Goal: Task Accomplishment & Management: Manage account settings

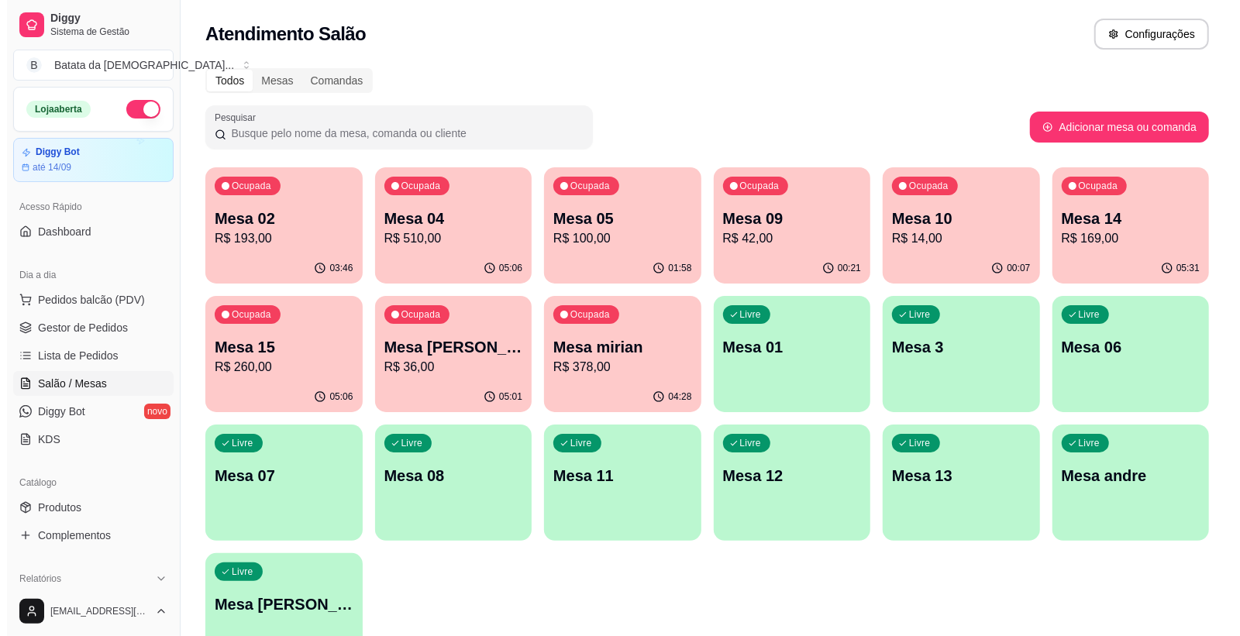
scroll to position [134, 0]
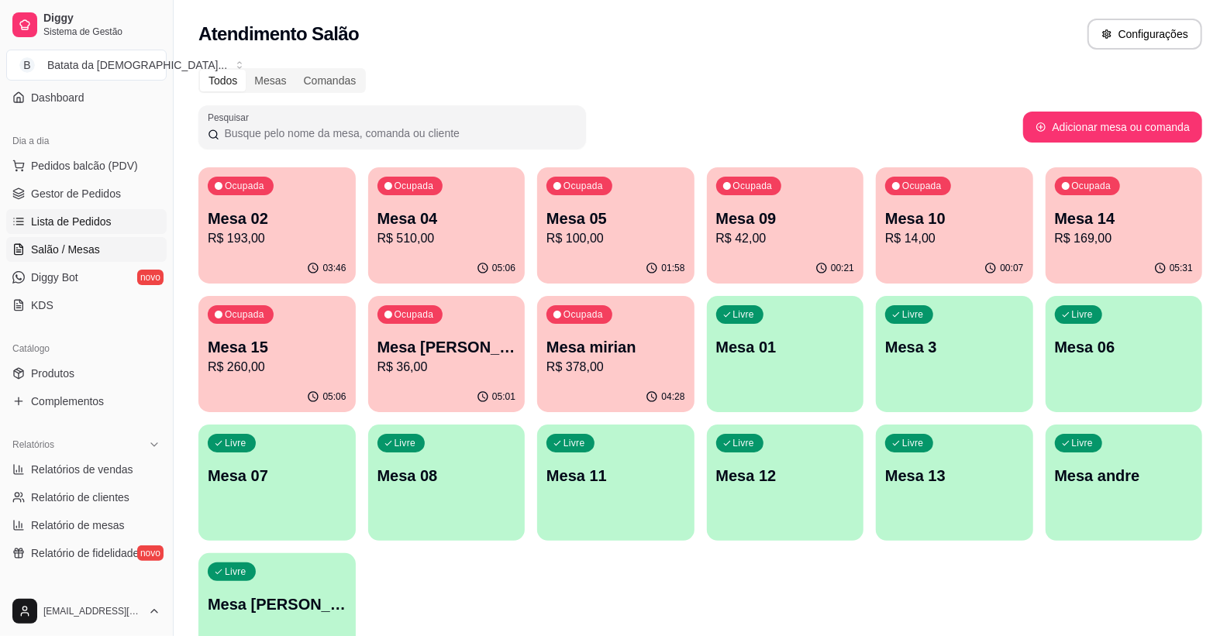
click at [40, 215] on span "Lista de Pedidos" at bounding box center [71, 222] width 81 height 16
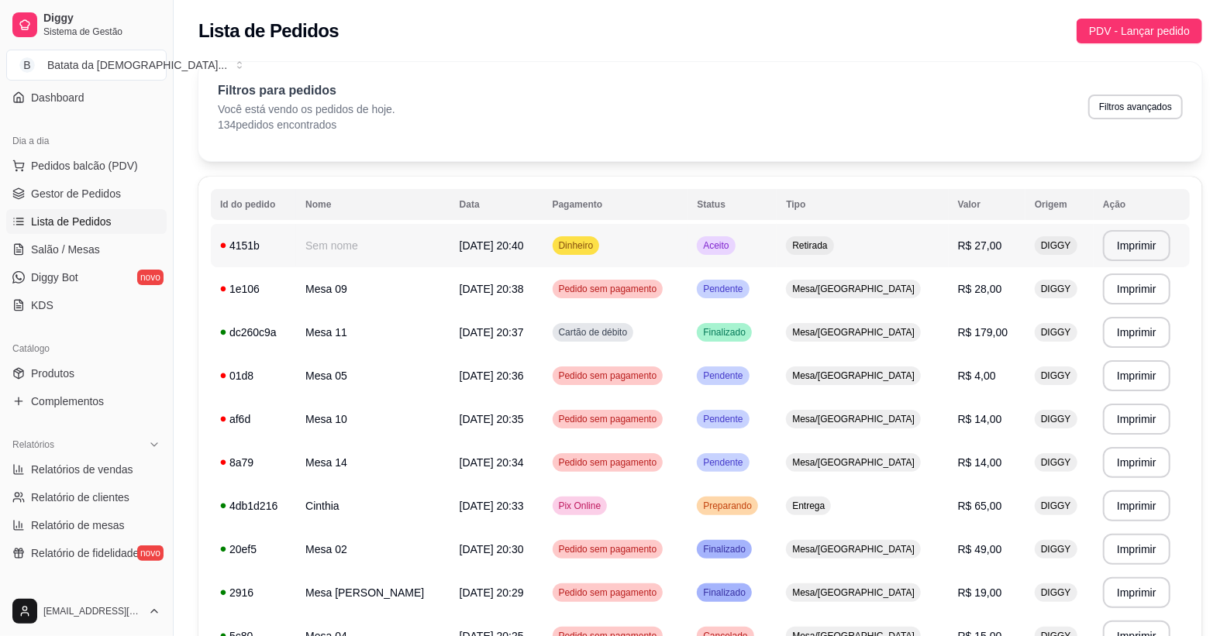
click at [597, 244] on span "Dinheiro" at bounding box center [576, 246] width 41 height 12
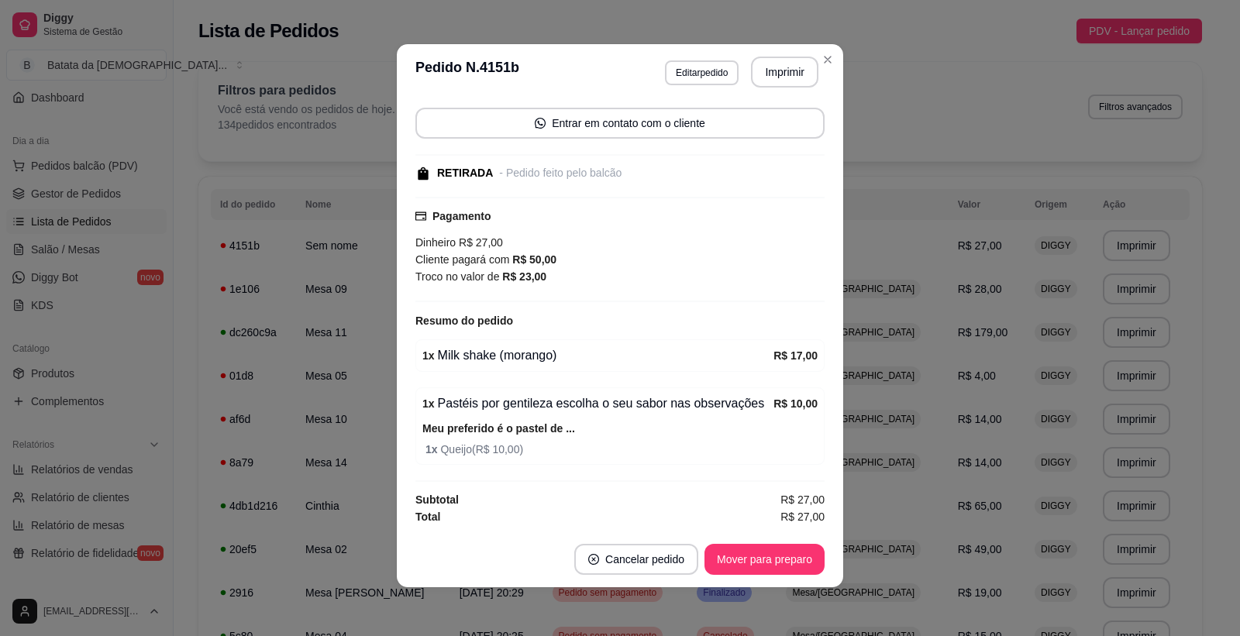
scroll to position [3, 0]
click at [729, 557] on button "Mover para preparo" at bounding box center [764, 559] width 116 height 30
click at [737, 558] on button "Mover para retirada disponível" at bounding box center [739, 558] width 171 height 31
click at [737, 558] on button "Mover para finalizado" at bounding box center [760, 558] width 129 height 31
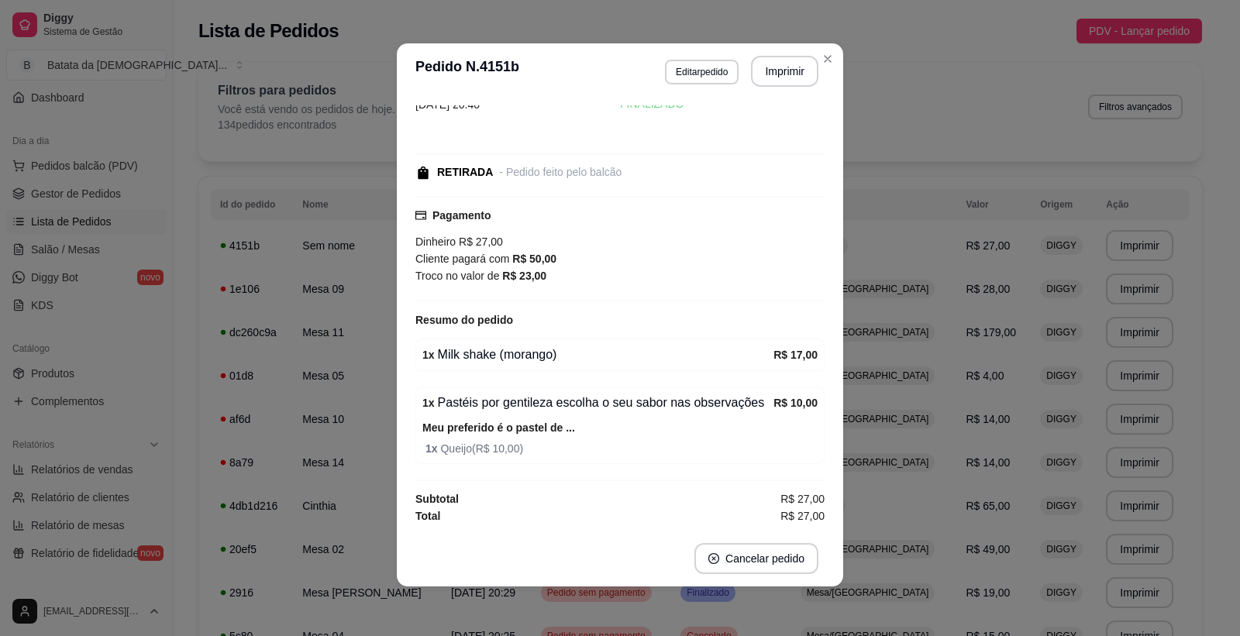
scroll to position [43, 0]
click at [764, 75] on button "Imprimir" at bounding box center [784, 71] width 67 height 31
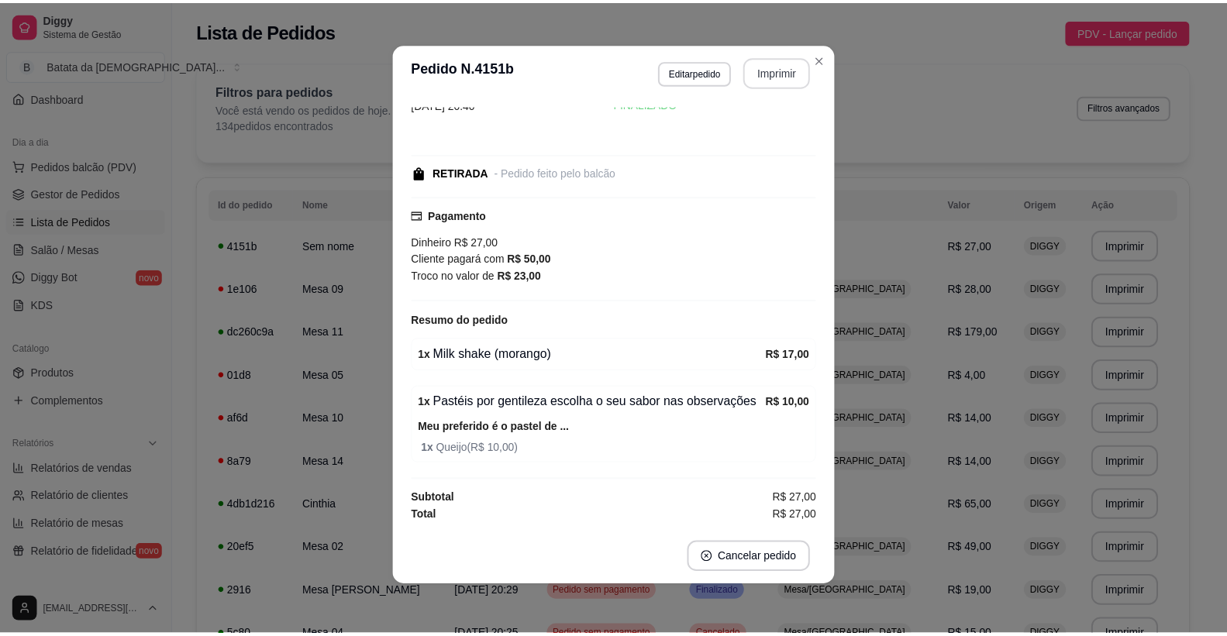
scroll to position [0, 0]
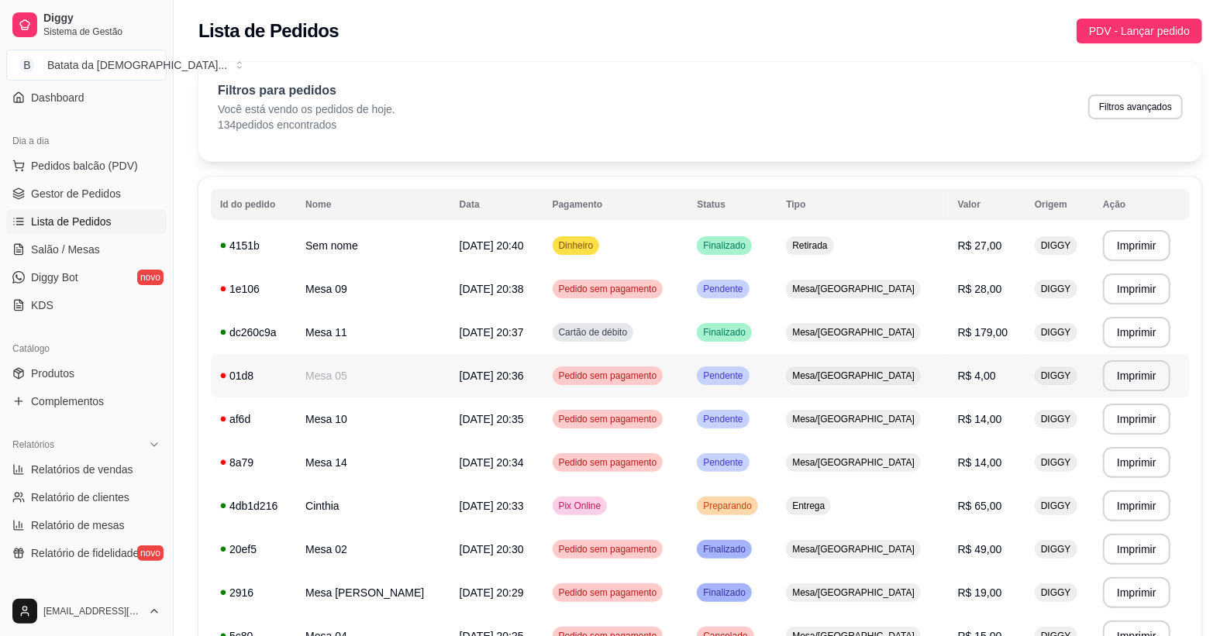
click at [899, 416] on span "Mesa/[GEOGRAPHIC_DATA]" at bounding box center [853, 419] width 129 height 12
click at [287, 246] on div "4151b" at bounding box center [253, 246] width 67 height 16
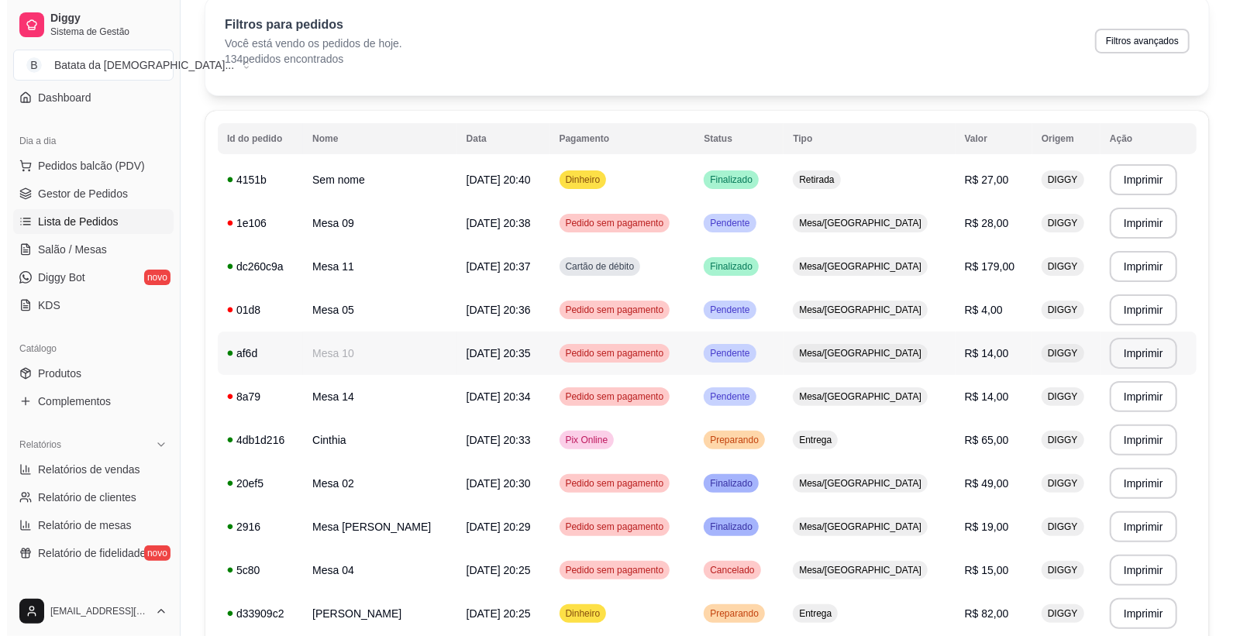
scroll to position [86, 0]
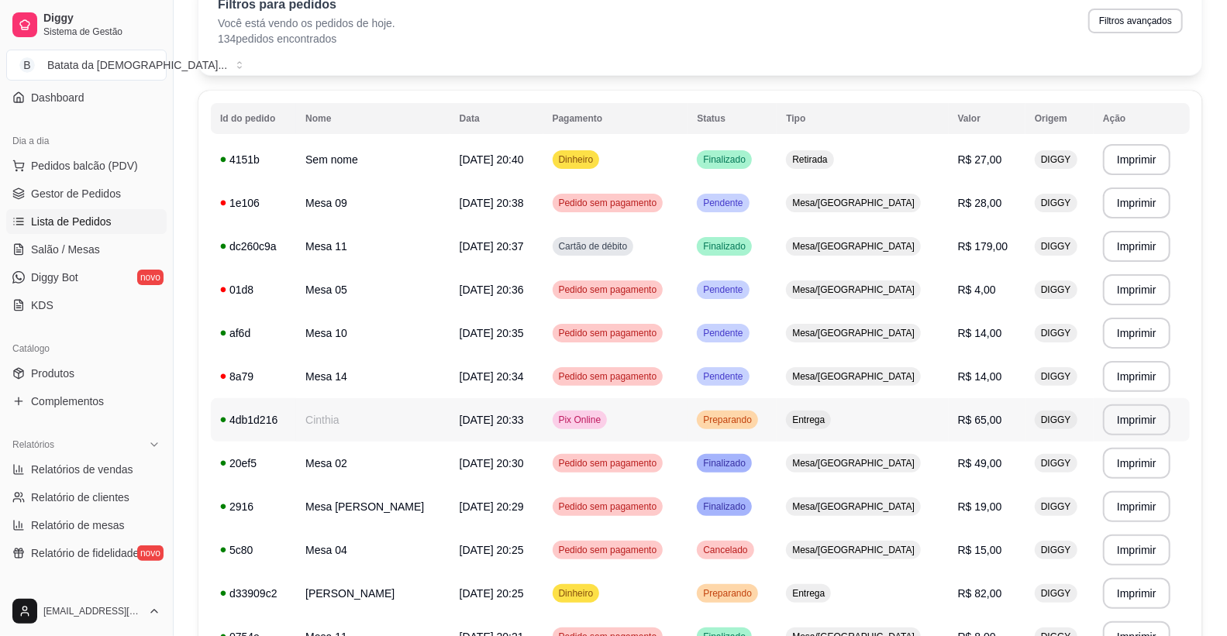
click at [381, 422] on td "Cinthia" at bounding box center [373, 419] width 154 height 43
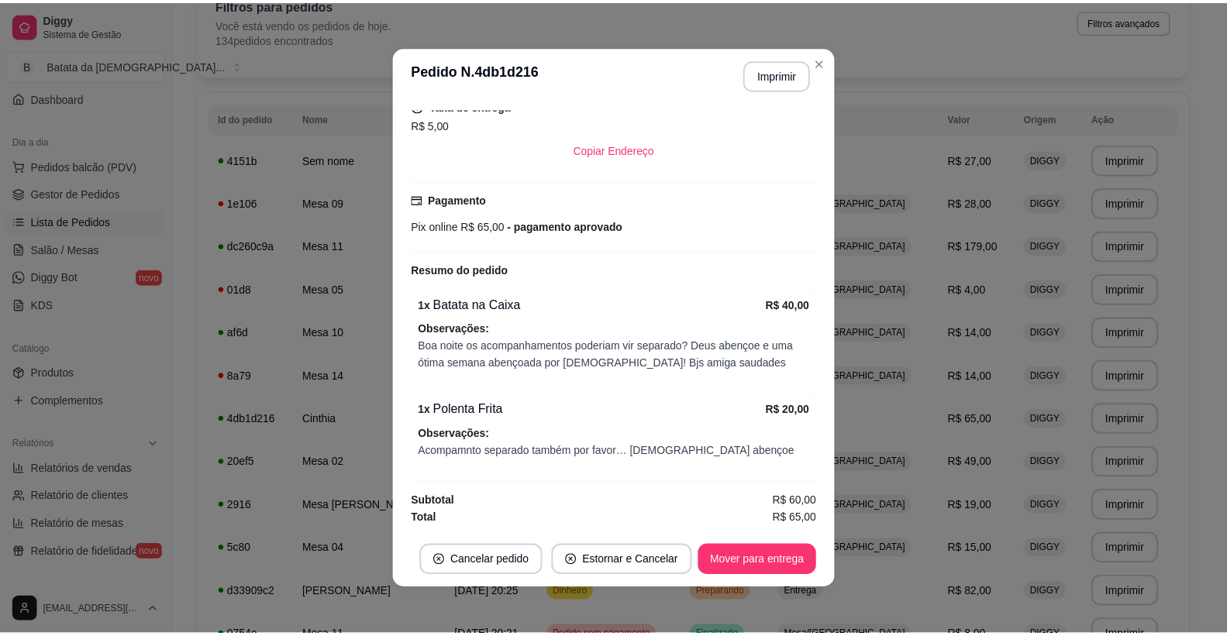
scroll to position [3, 0]
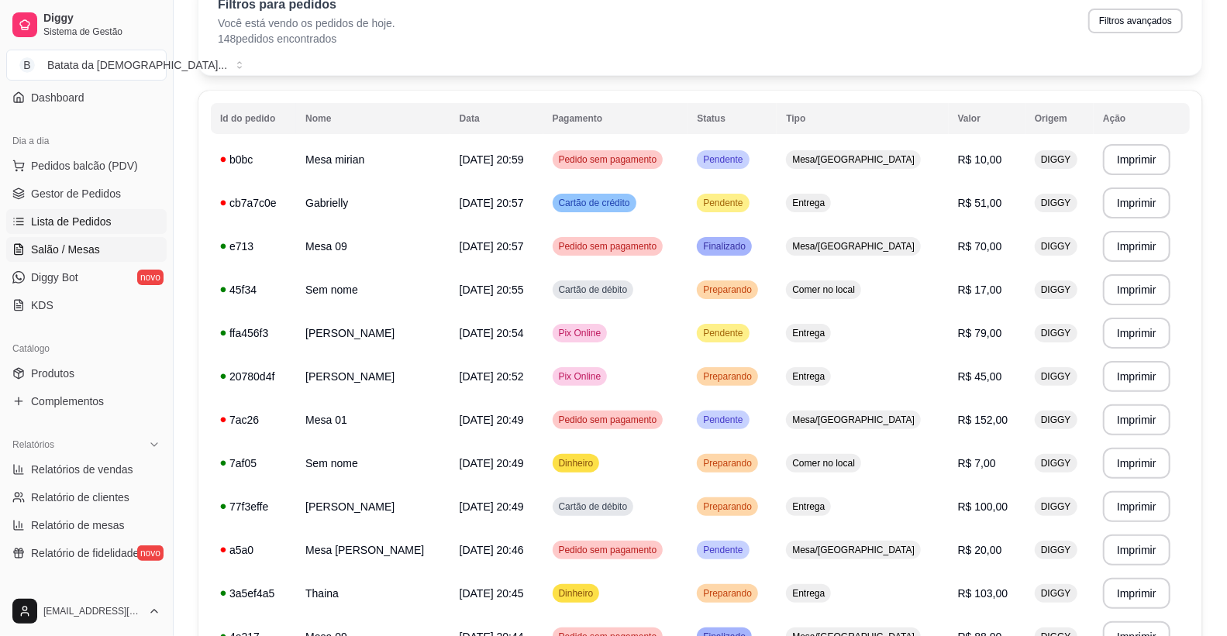
click at [71, 243] on span "Salão / Mesas" at bounding box center [65, 250] width 69 height 16
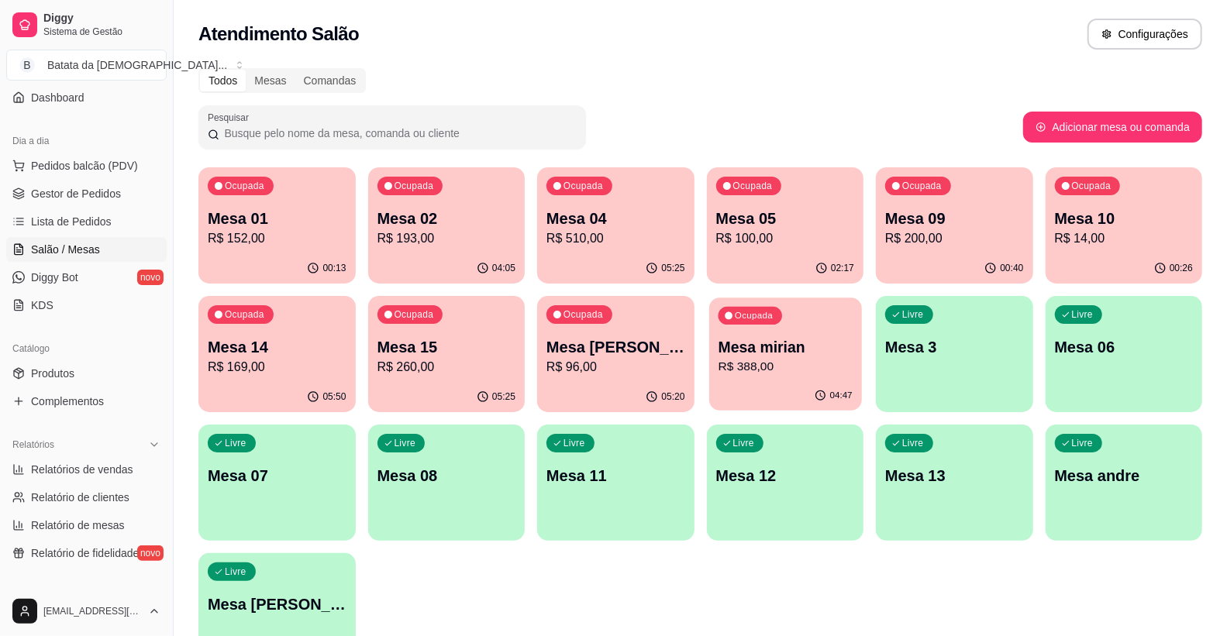
click at [749, 385] on div "04:47" at bounding box center [785, 395] width 152 height 29
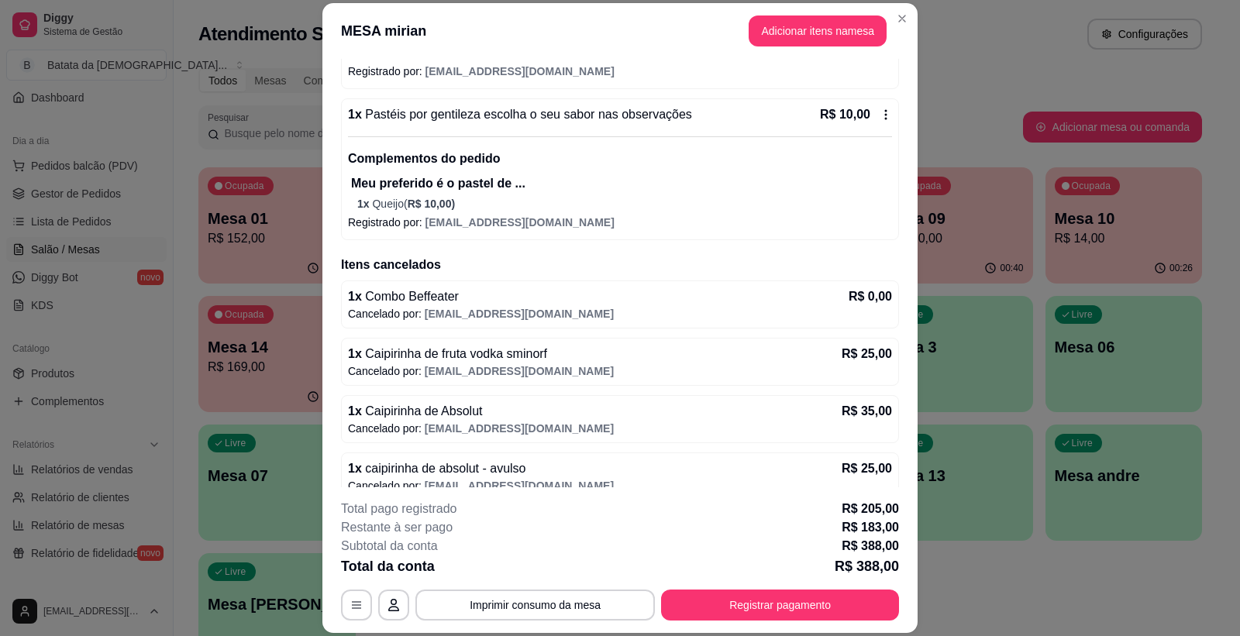
scroll to position [445, 0]
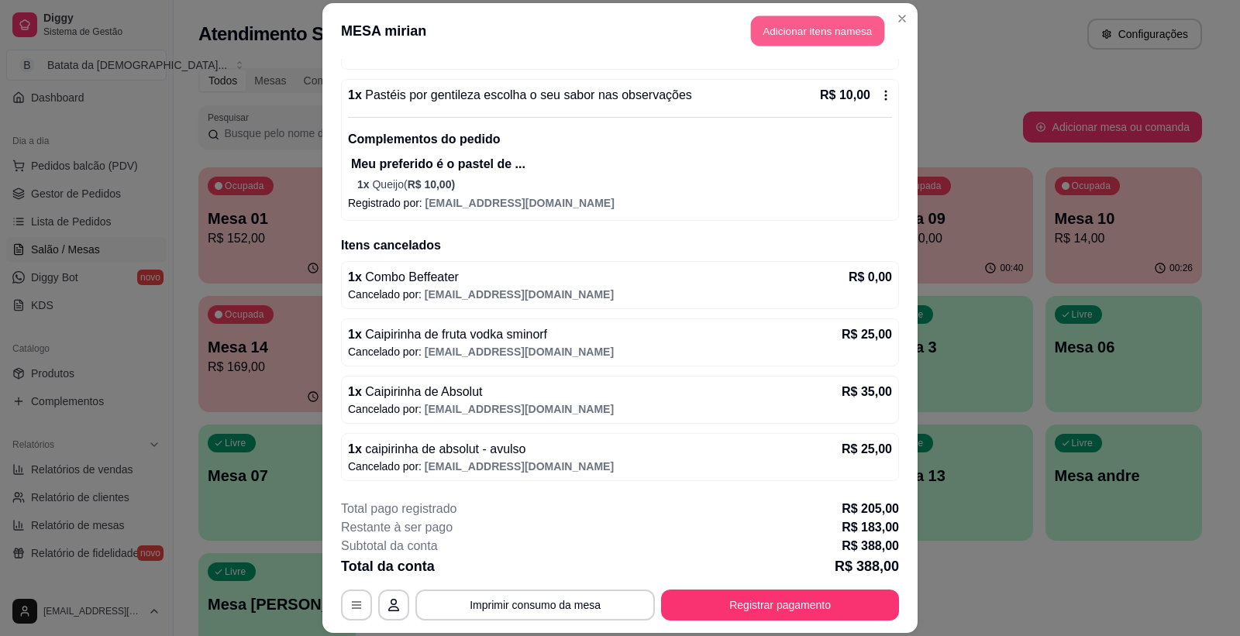
click at [772, 36] on button "Adicionar itens na mesa" at bounding box center [817, 31] width 133 height 30
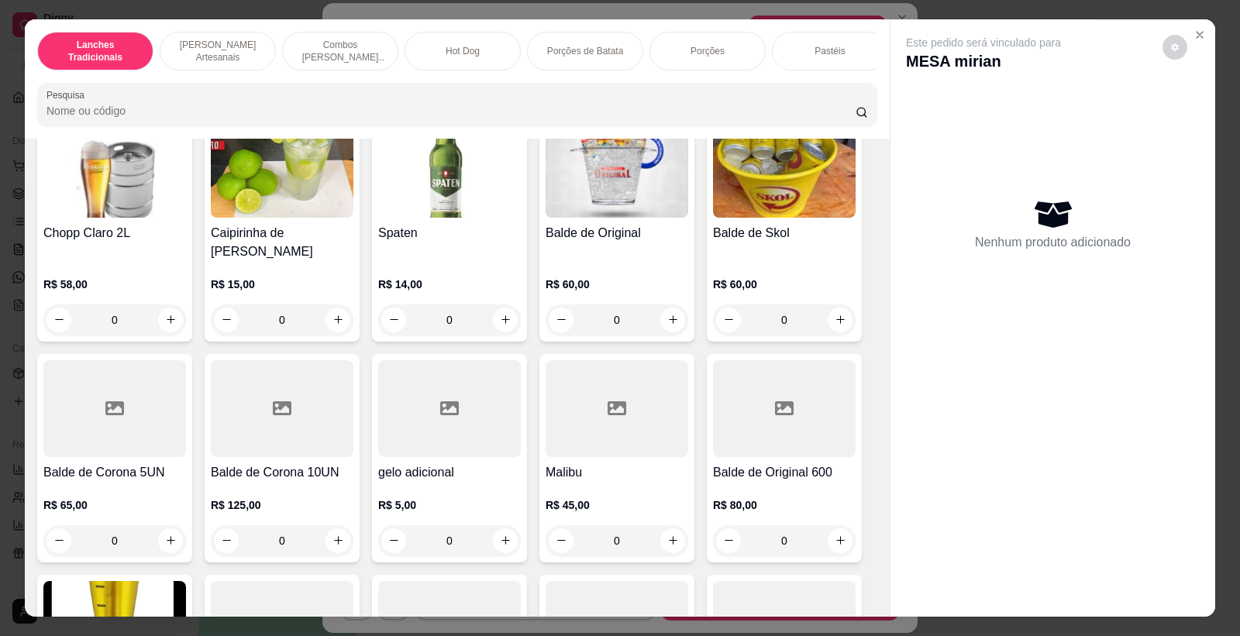
scroll to position [5857, 0]
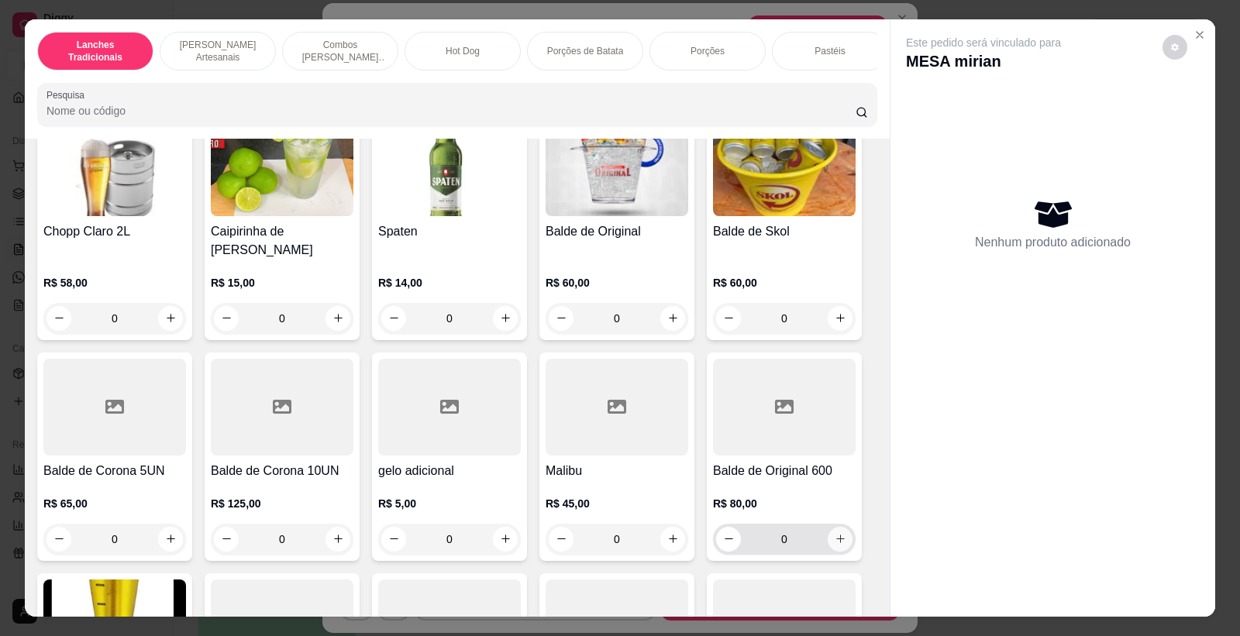
click at [835, 533] on icon "increase-product-quantity" at bounding box center [841, 539] width 12 height 12
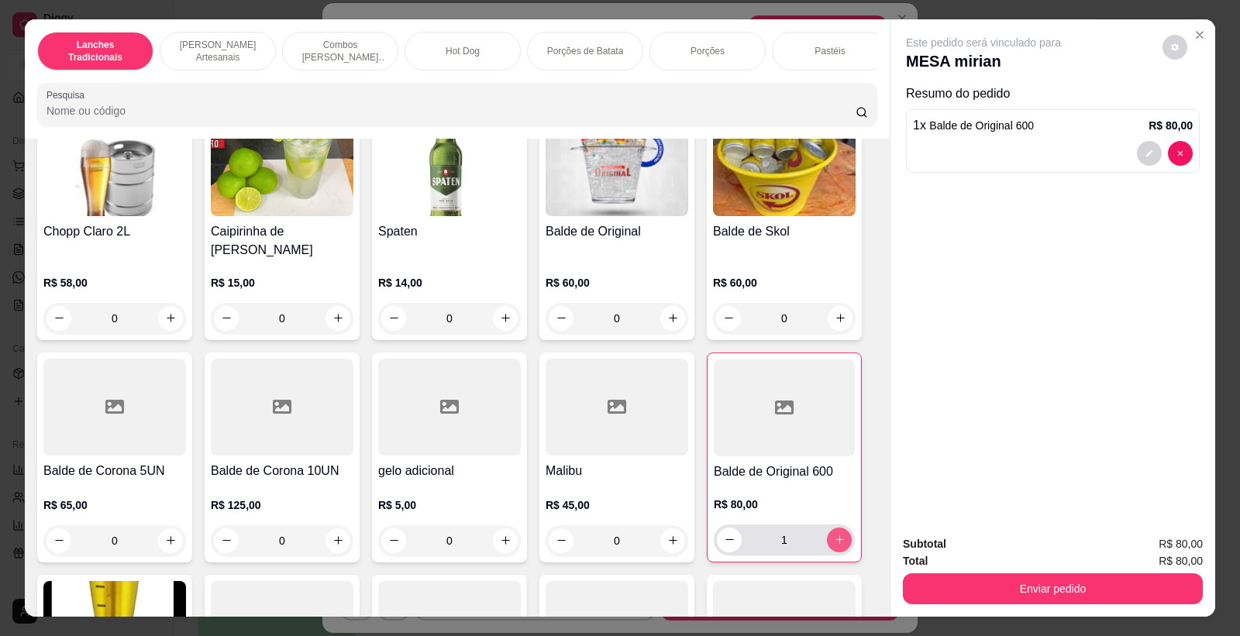
type input "1"
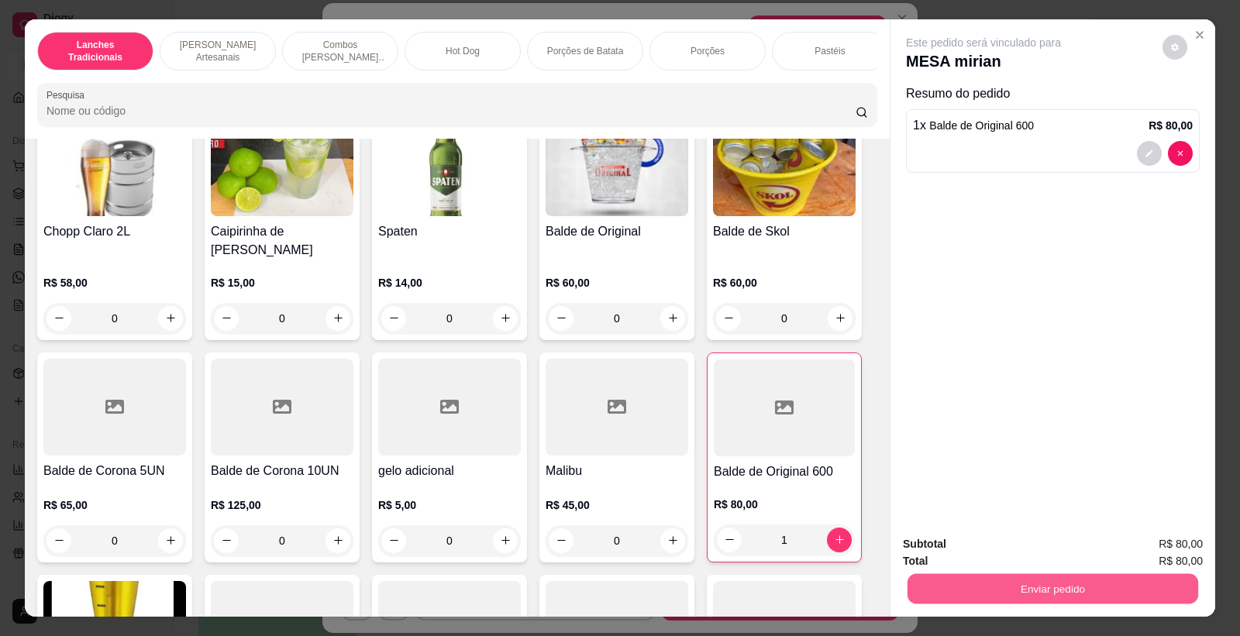
click at [988, 585] on button "Enviar pedido" at bounding box center [1053, 589] width 291 height 30
click at [983, 545] on button "Não registrar e enviar pedido" at bounding box center [1001, 551] width 161 height 29
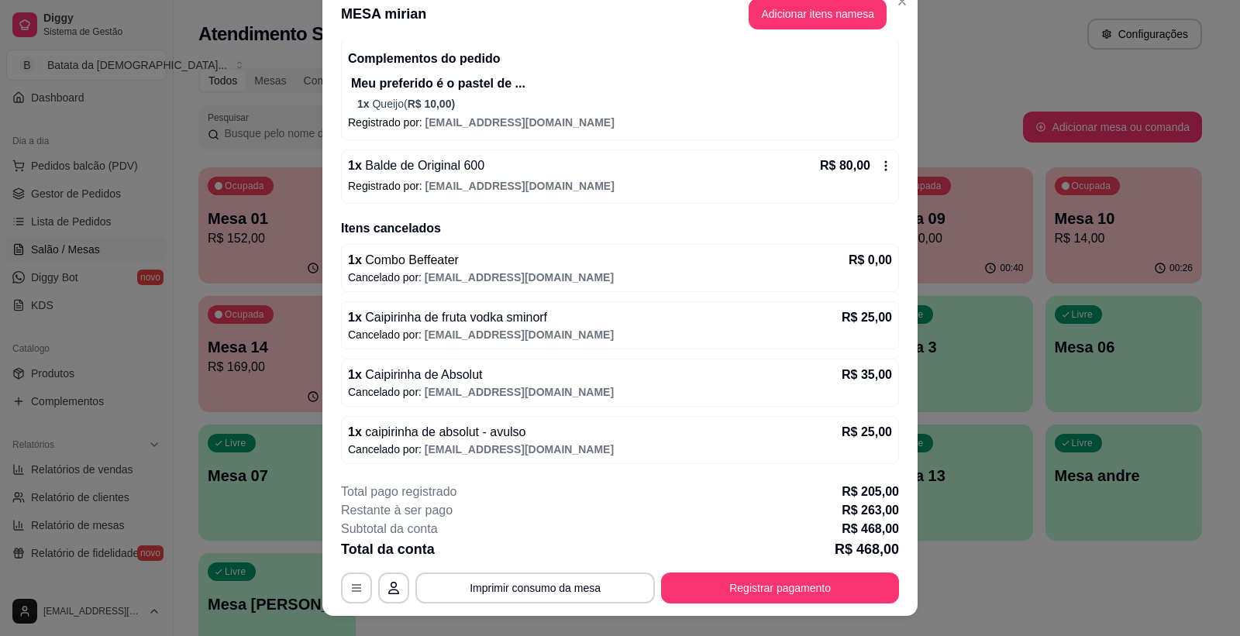
scroll to position [47, 0]
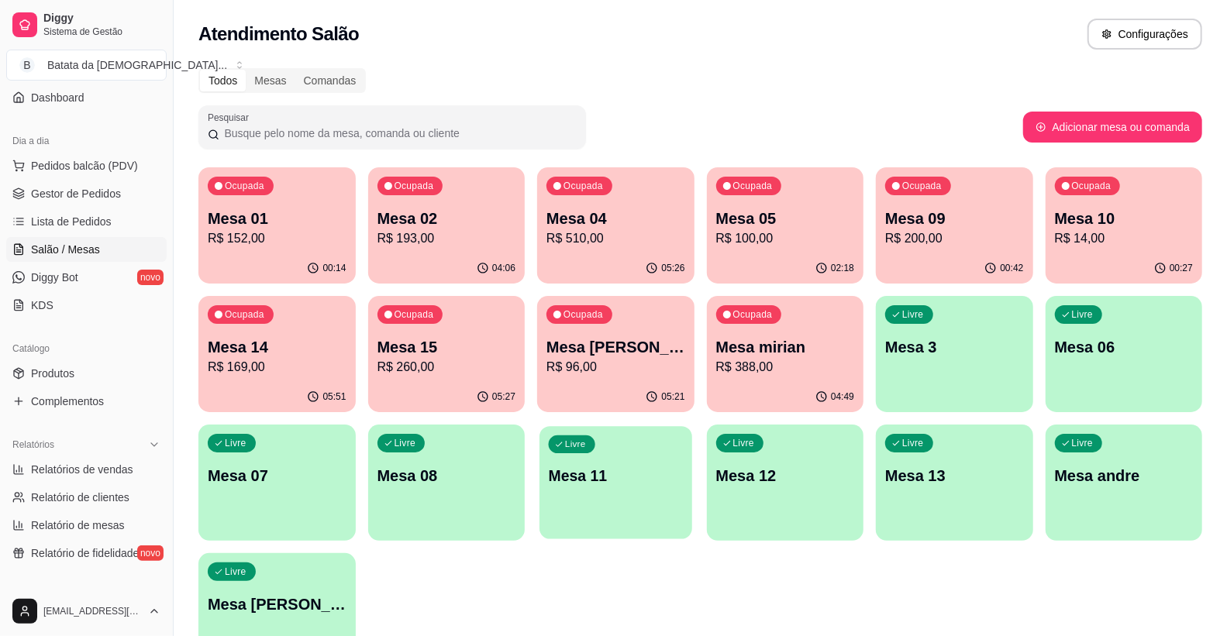
click at [669, 494] on div "Livre Mesa 11" at bounding box center [616, 473] width 152 height 95
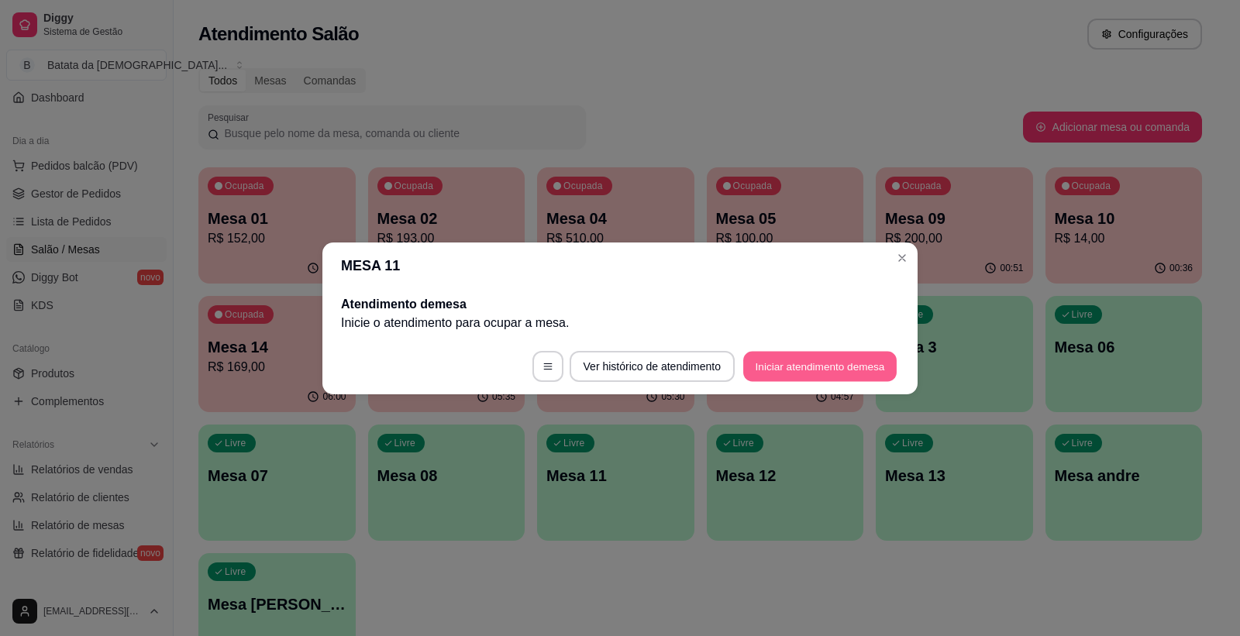
click at [775, 372] on button "Iniciar atendimento de mesa" at bounding box center [819, 366] width 153 height 30
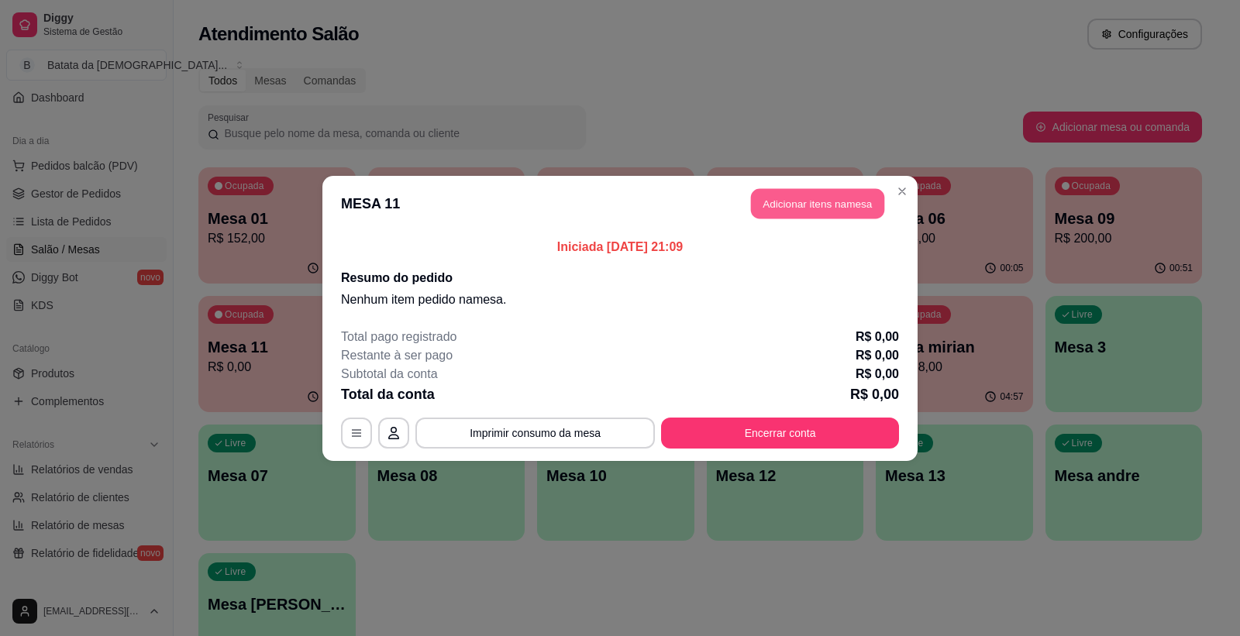
click at [800, 209] on button "Adicionar itens na mesa" at bounding box center [817, 203] width 133 height 30
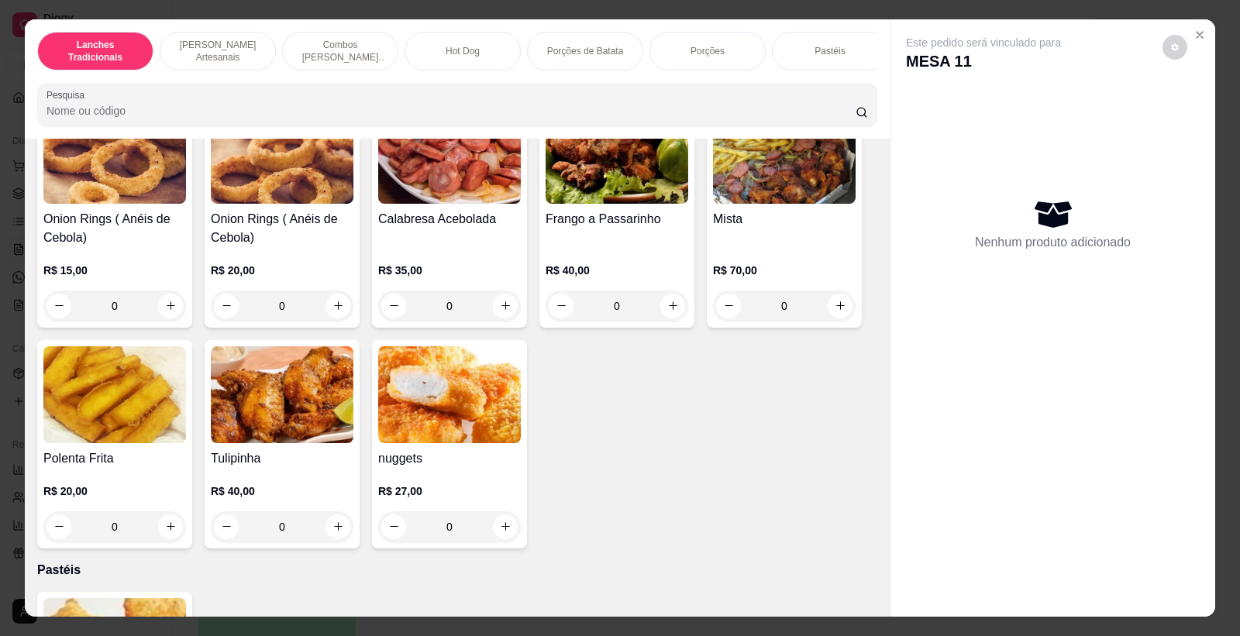
scroll to position [2756, 0]
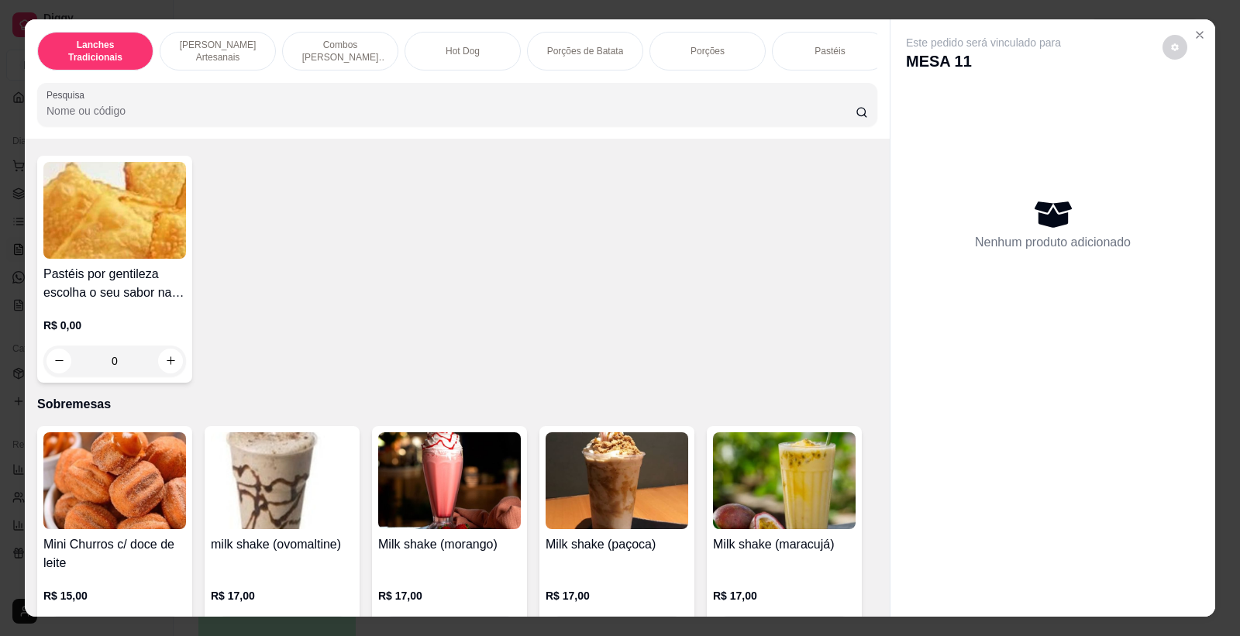
click at [109, 259] on img at bounding box center [114, 210] width 143 height 97
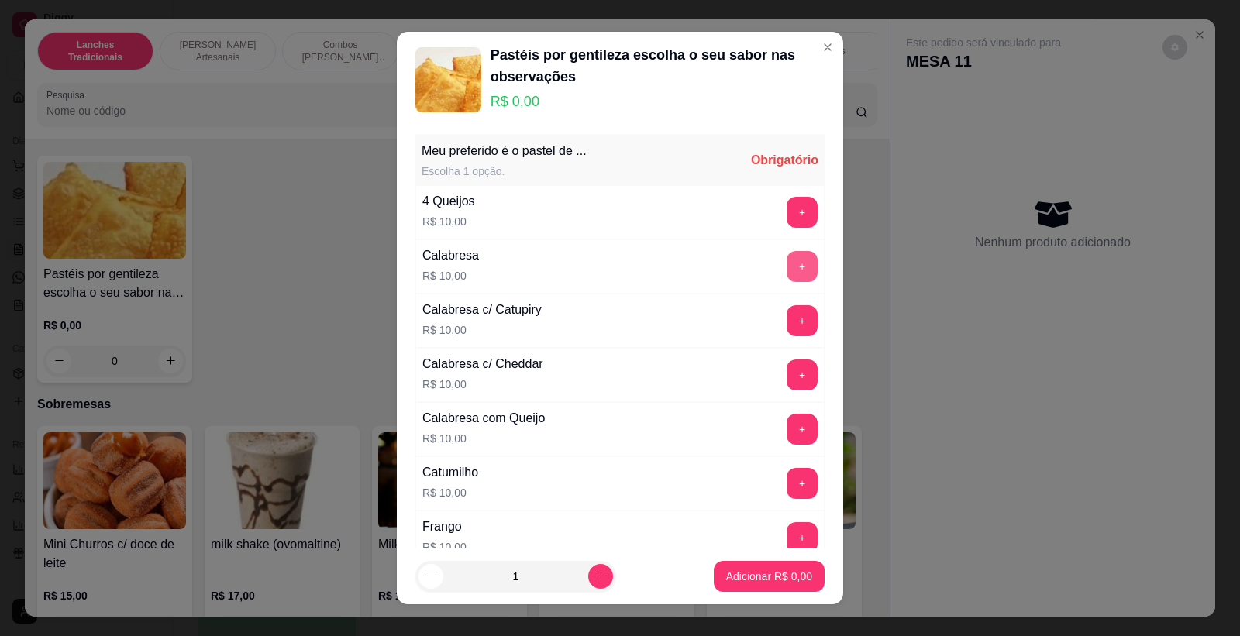
click at [787, 262] on button "+" at bounding box center [802, 266] width 31 height 31
click at [788, 261] on button "+" at bounding box center [803, 267] width 30 height 30
click at [755, 575] on p "Adicionar R$ 30,00" at bounding box center [766, 577] width 92 height 16
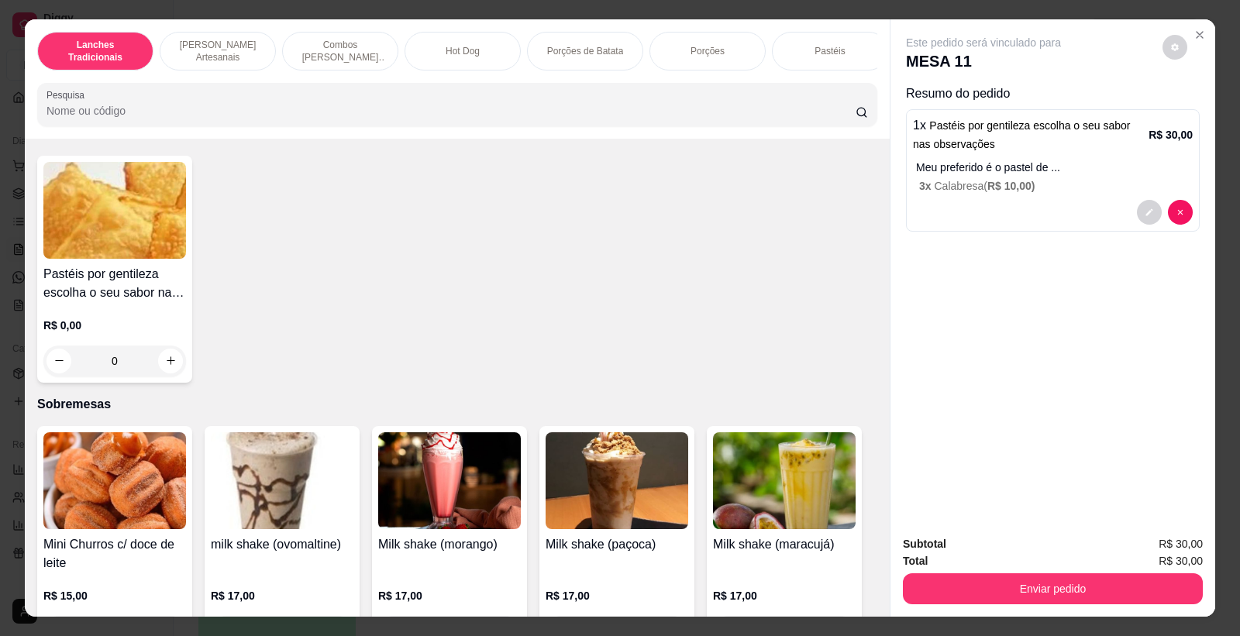
click at [119, 196] on img at bounding box center [114, 210] width 143 height 97
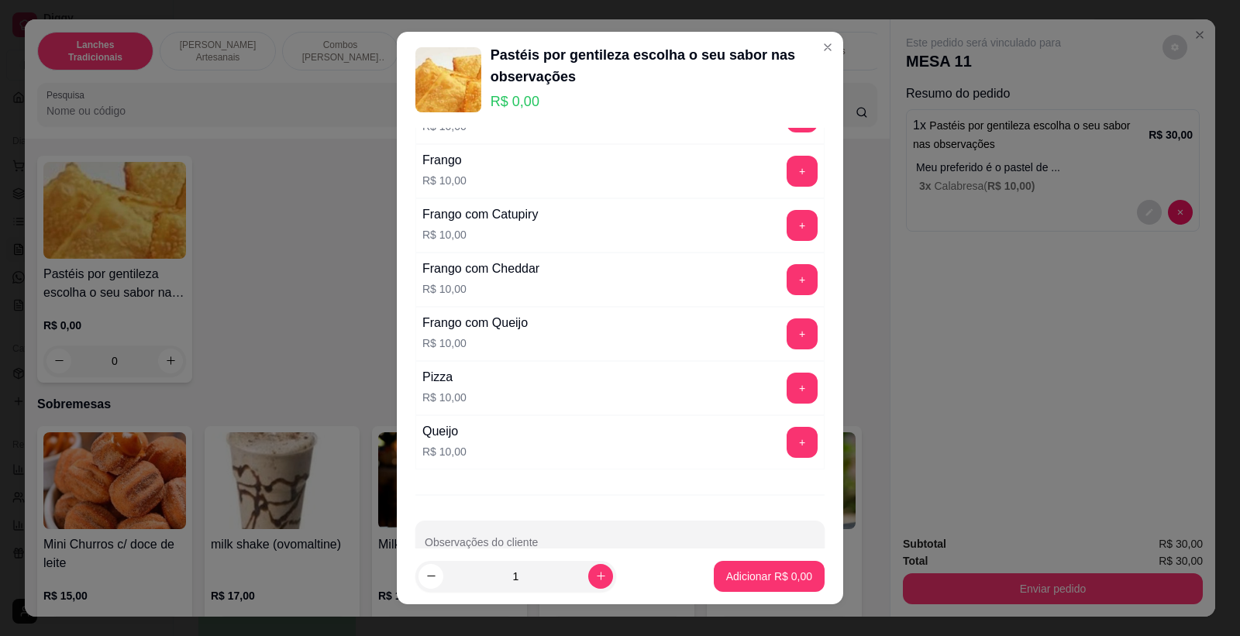
scroll to position [405, 0]
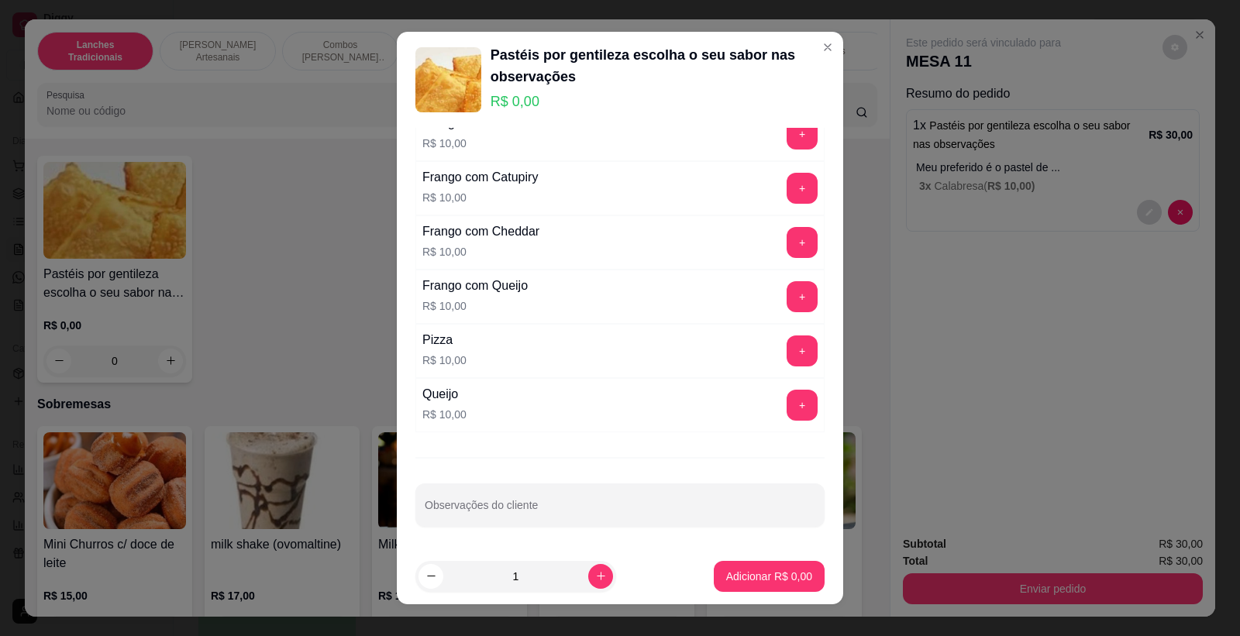
click at [467, 419] on div "Queijo R$ 10,00 +" at bounding box center [620, 405] width 409 height 54
click at [686, 398] on div "Queijo R$ 10,00 +" at bounding box center [620, 405] width 409 height 54
click at [787, 406] on button "+" at bounding box center [802, 405] width 31 height 31
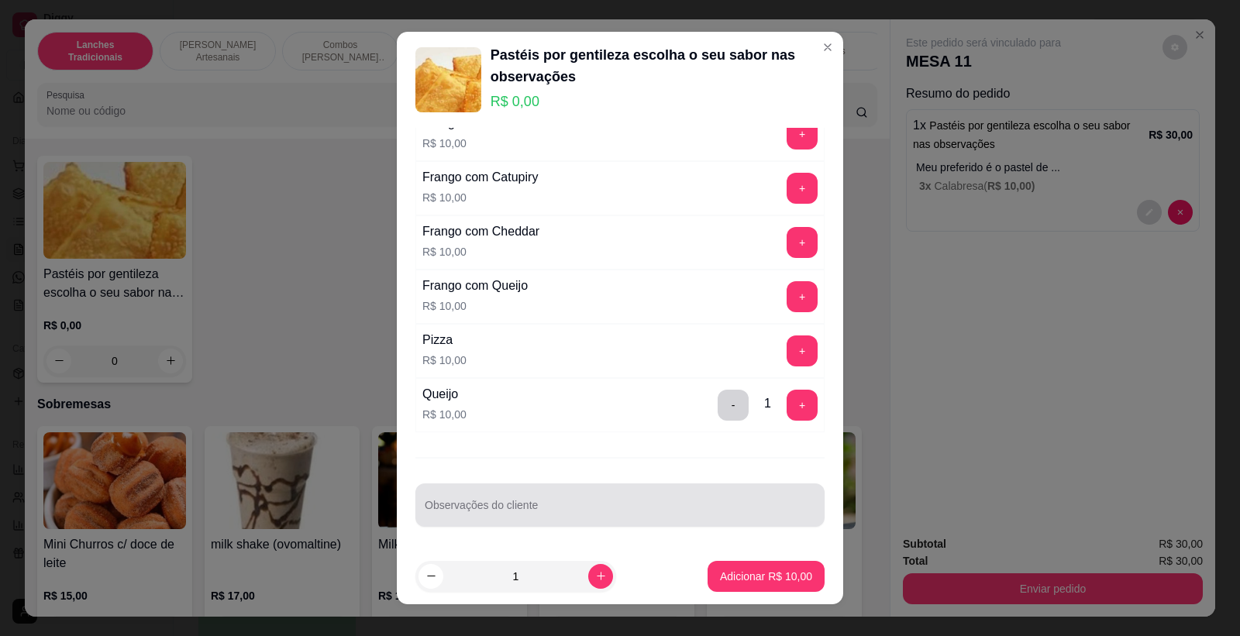
click at [616, 498] on div at bounding box center [620, 505] width 391 height 31
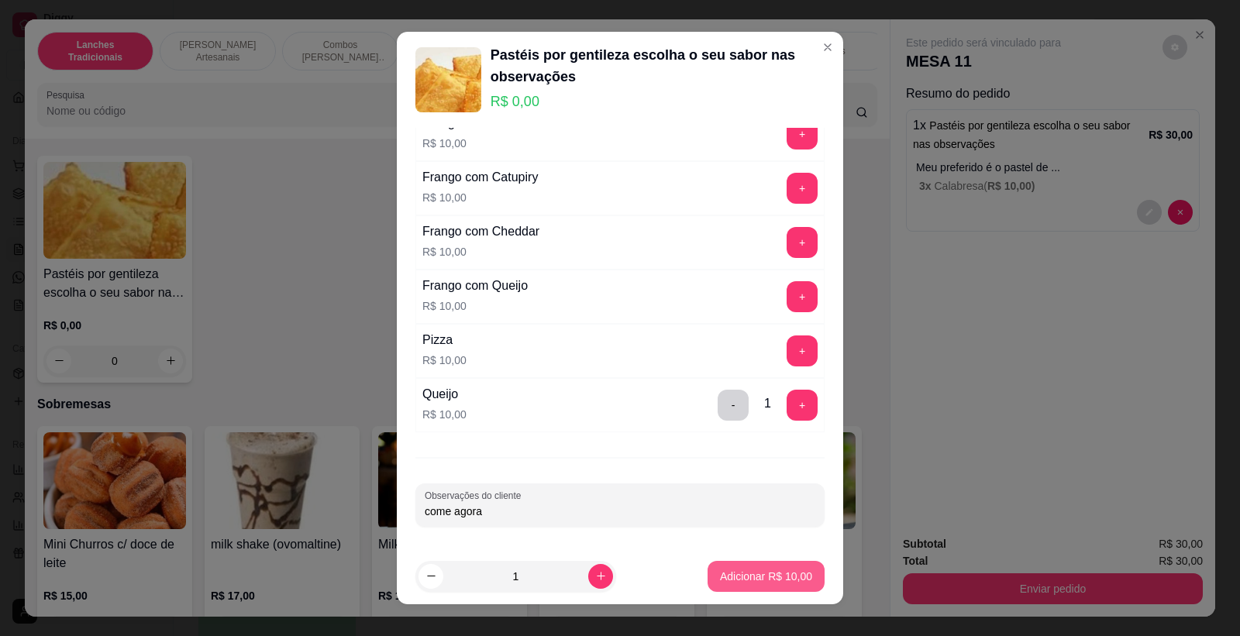
type input "come agora"
click at [726, 578] on p "Adicionar R$ 10,00" at bounding box center [767, 576] width 90 height 15
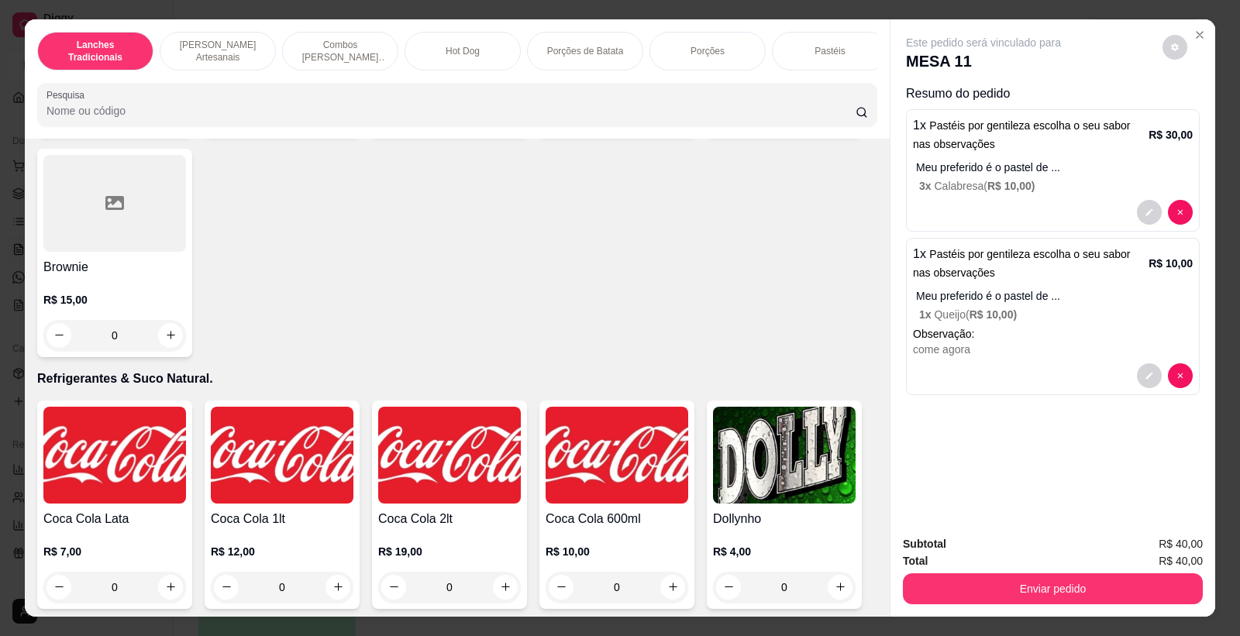
scroll to position [3876, 0]
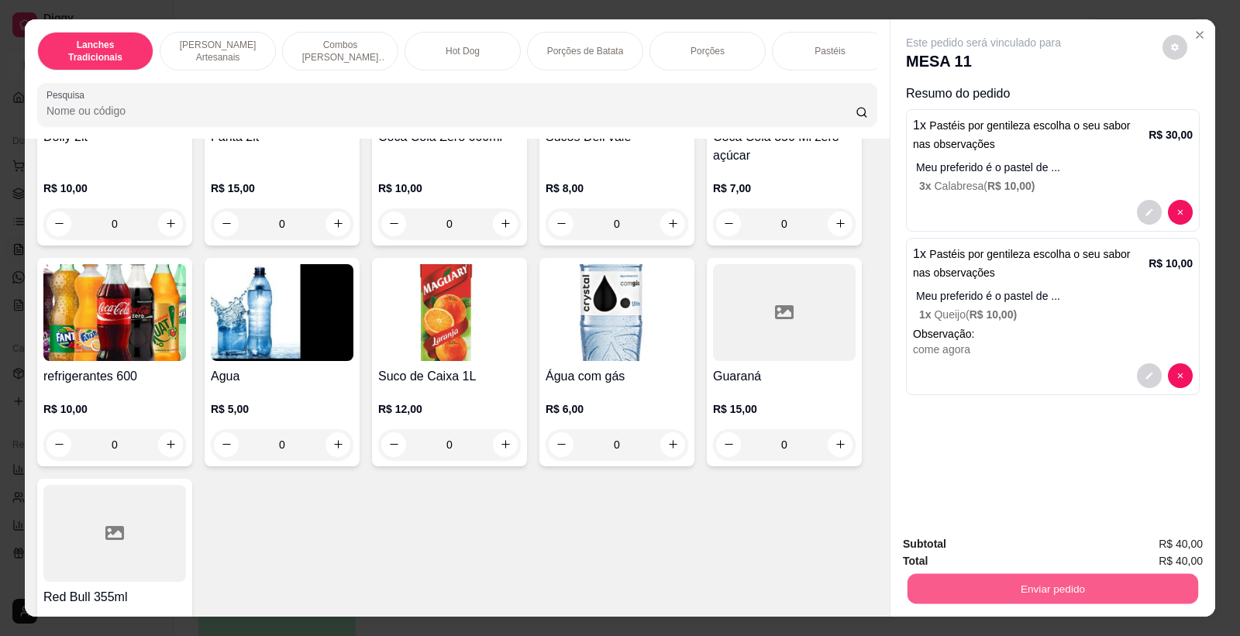
click at [1040, 584] on button "Enviar pedido" at bounding box center [1053, 589] width 291 height 30
click at [990, 543] on button "Não registrar e enviar pedido" at bounding box center [1001, 551] width 157 height 29
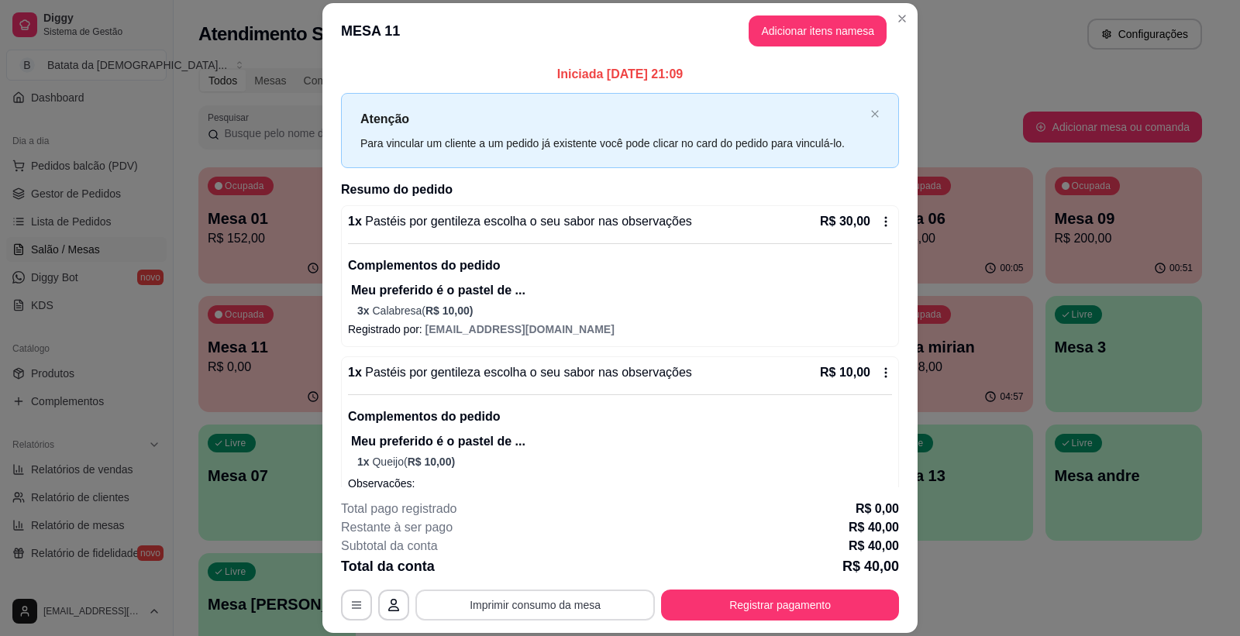
click at [569, 602] on button "Imprimir consumo da mesa" at bounding box center [536, 605] width 240 height 31
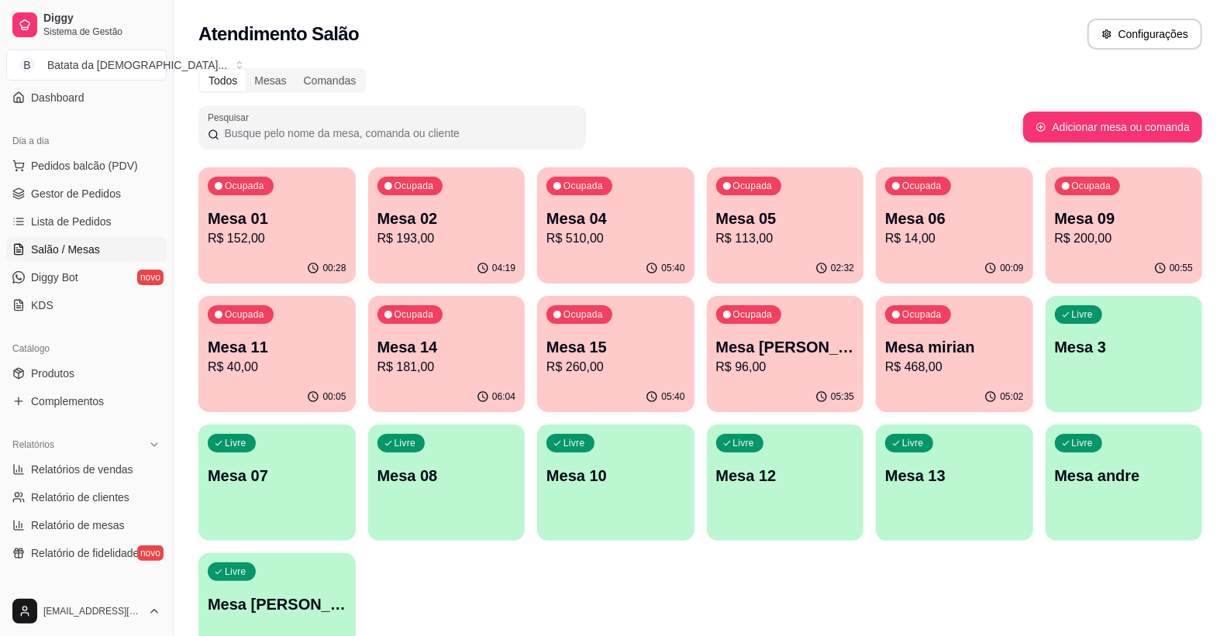
click at [809, 360] on p "R$ 96,00" at bounding box center [785, 367] width 139 height 19
click at [47, 374] on span "Produtos" at bounding box center [52, 374] width 43 height 16
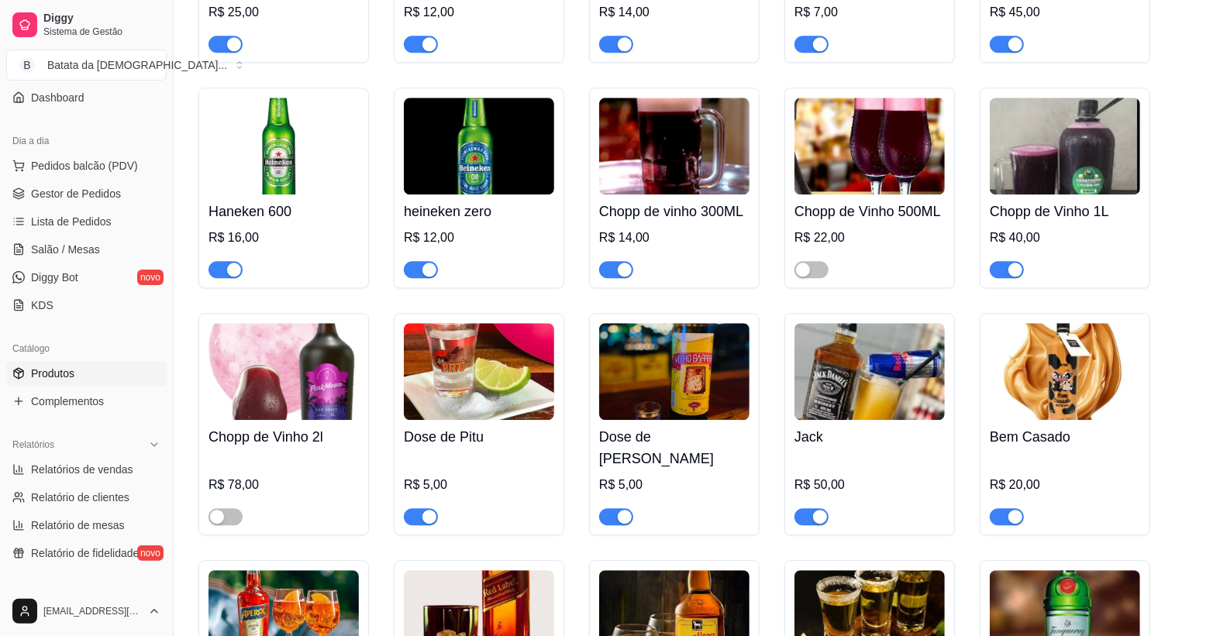
scroll to position [6115, 0]
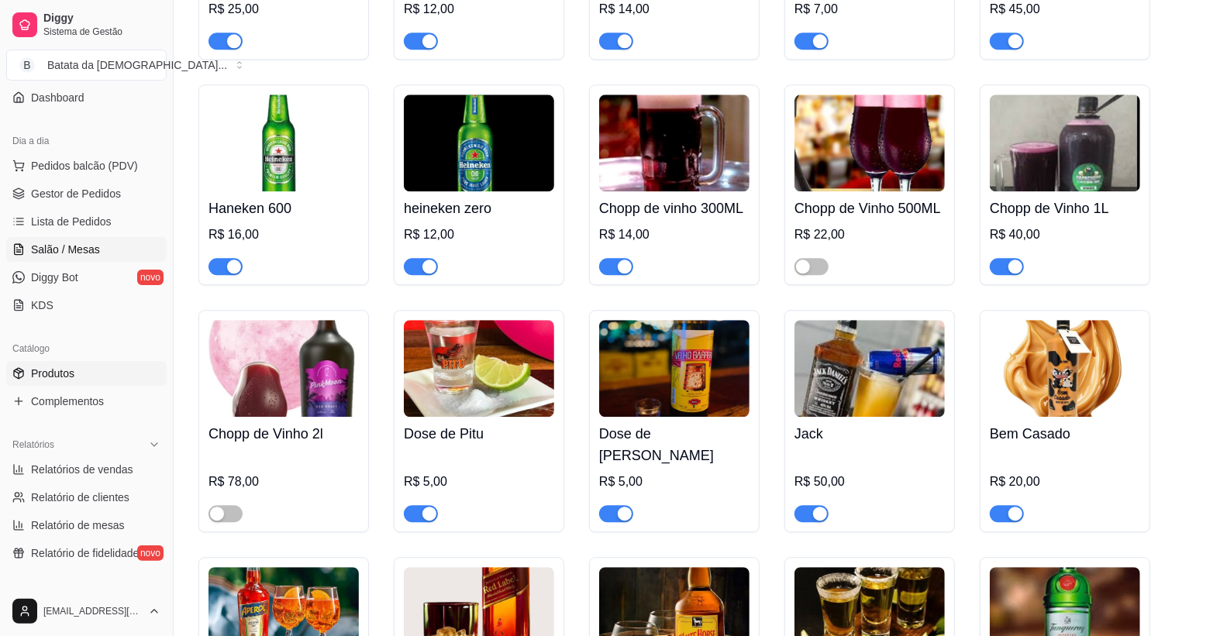
click at [23, 254] on icon at bounding box center [18, 249] width 12 height 12
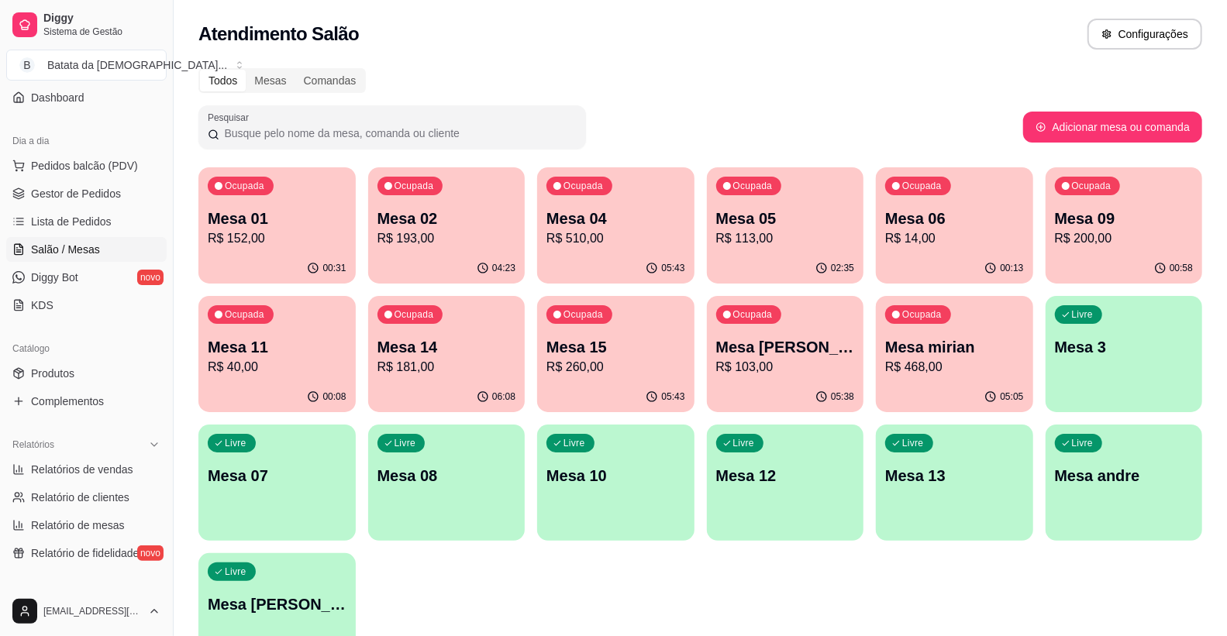
click at [786, 366] on p "R$ 103,00" at bounding box center [785, 367] width 139 height 19
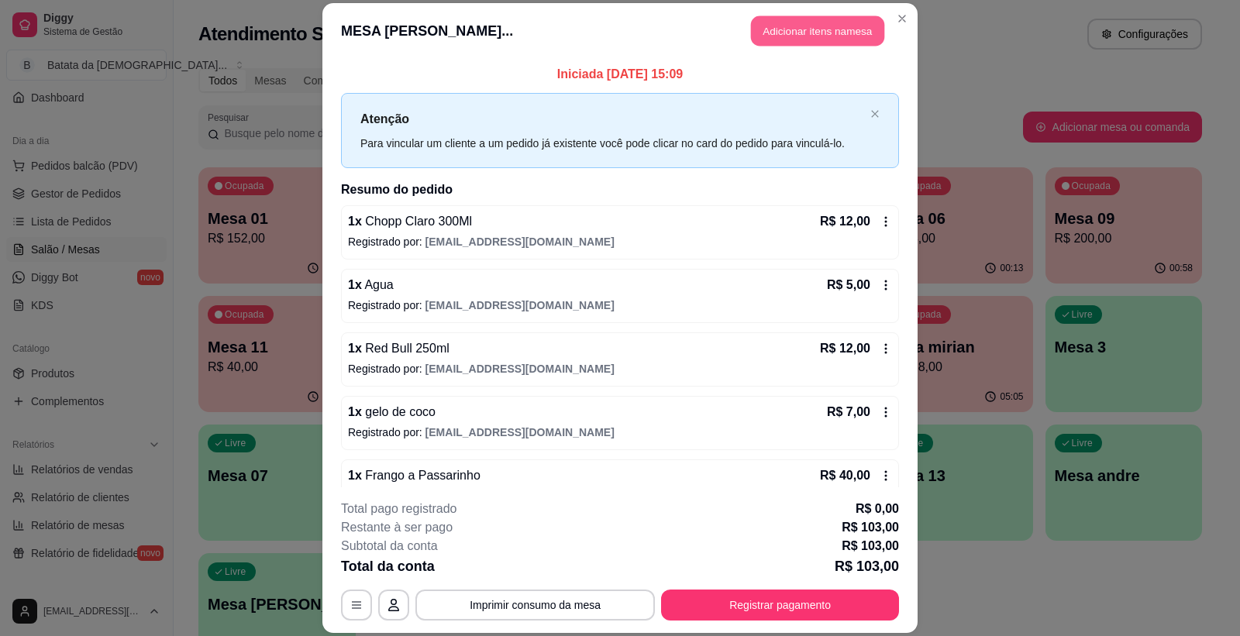
click at [841, 29] on button "Adicionar itens na mesa" at bounding box center [817, 31] width 133 height 30
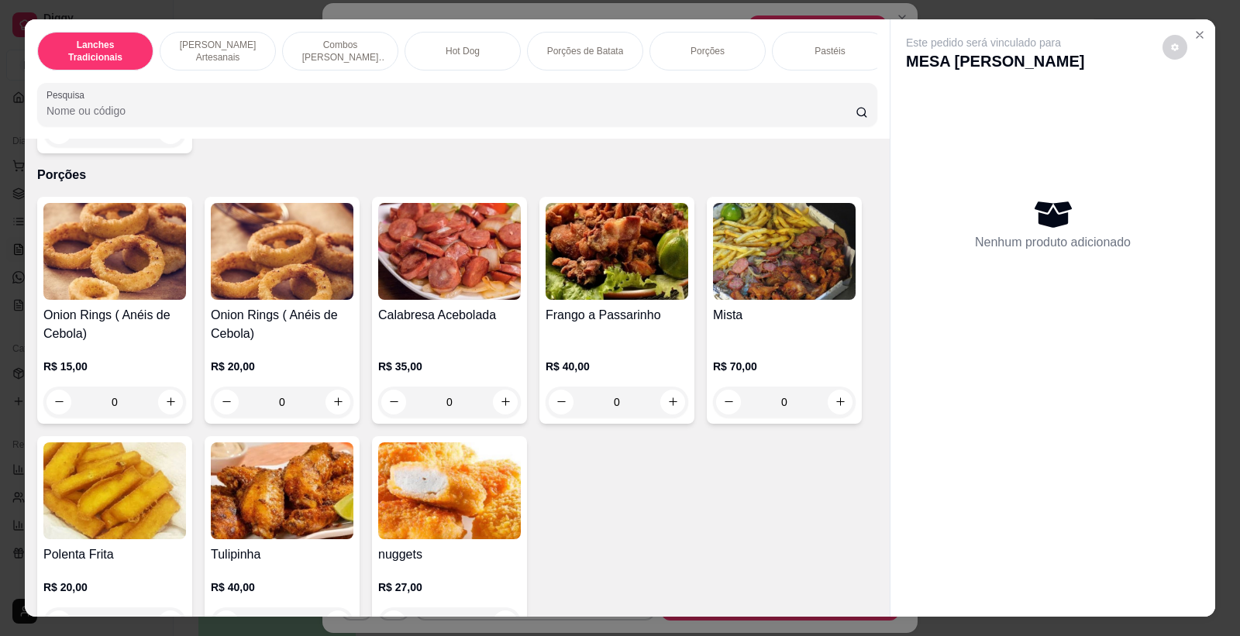
scroll to position [2239, 0]
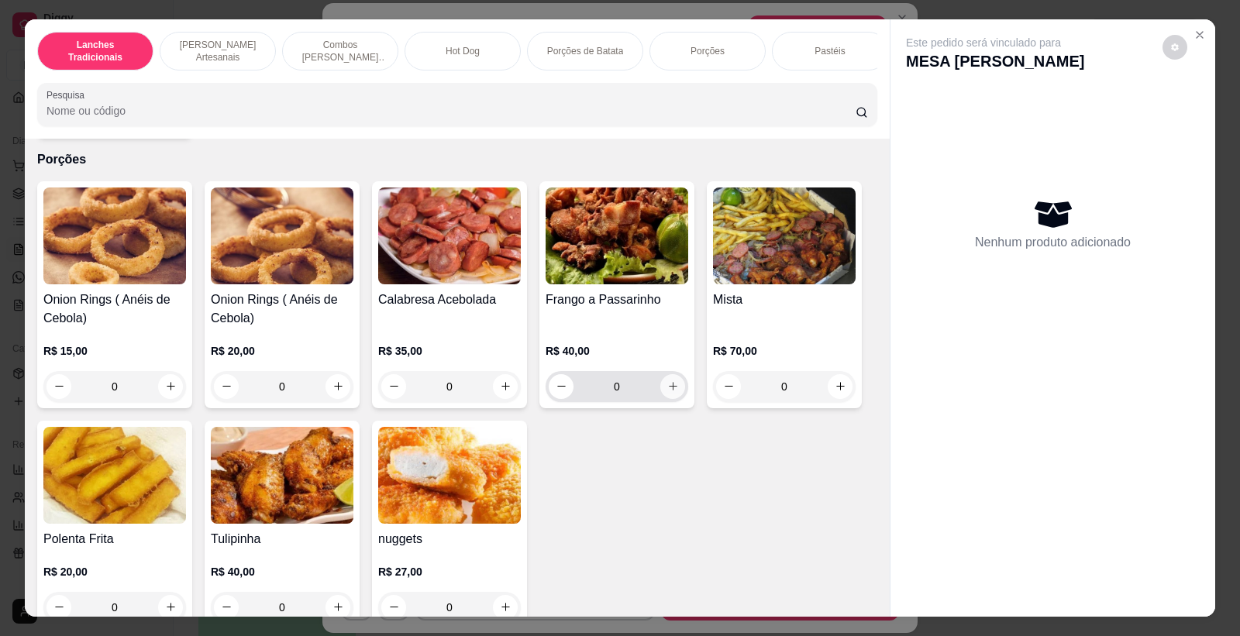
click at [667, 392] on icon "increase-product-quantity" at bounding box center [673, 387] width 12 height 12
type input "1"
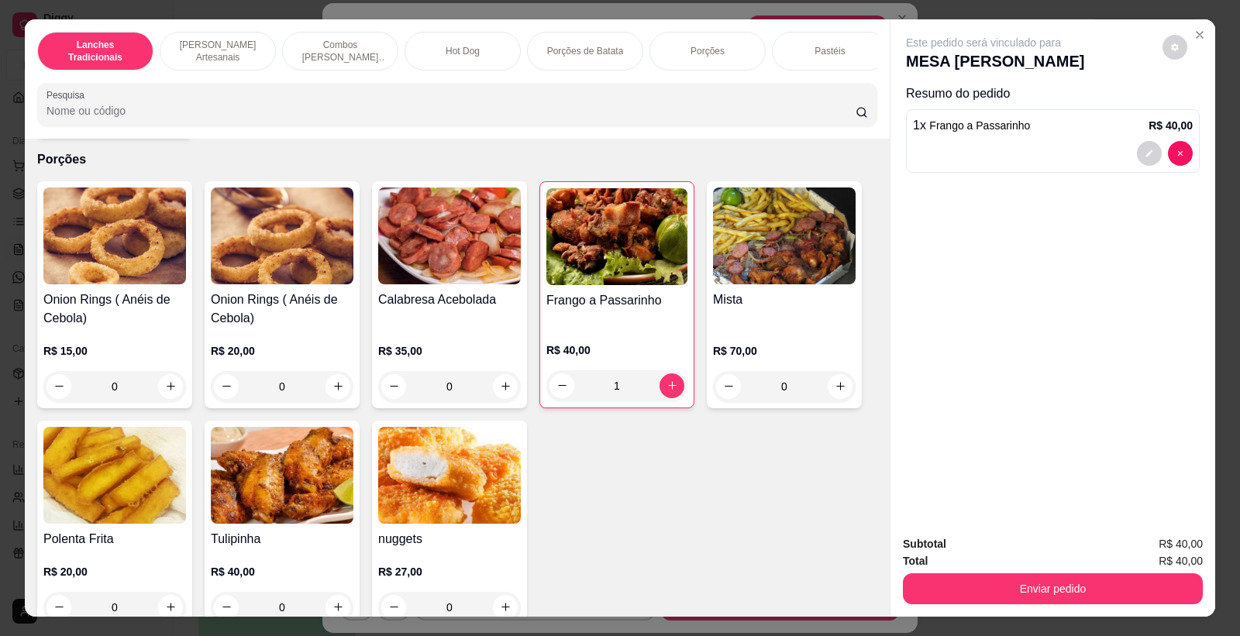
click at [657, 285] on img at bounding box center [617, 236] width 141 height 97
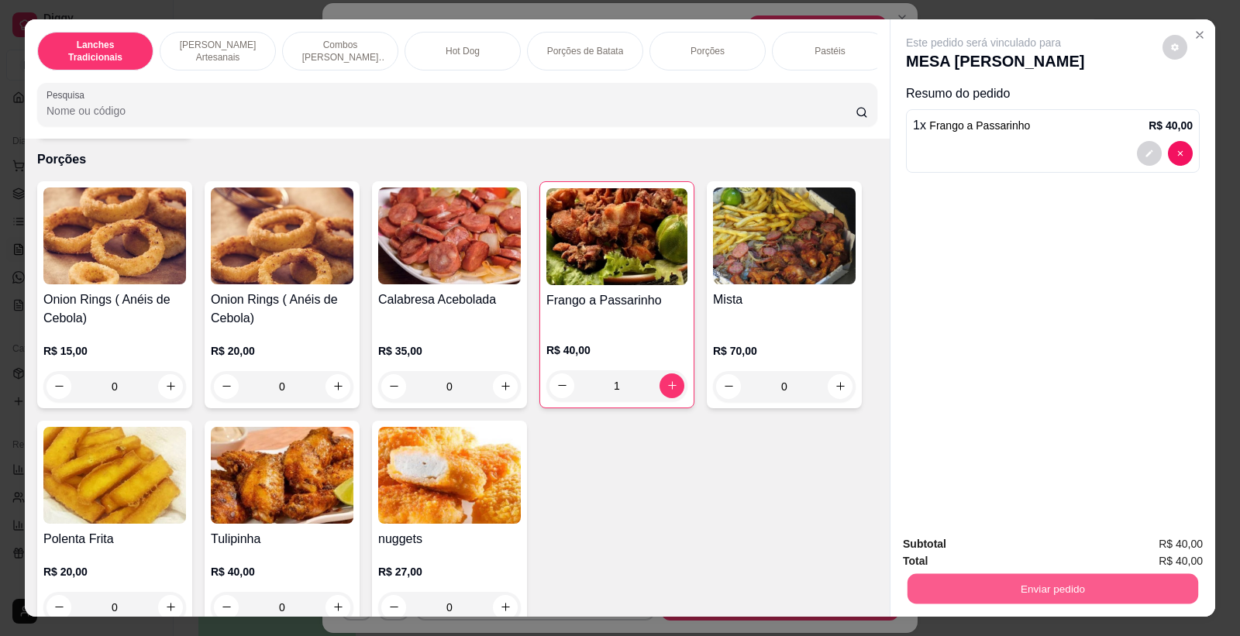
click at [931, 585] on button "Enviar pedido" at bounding box center [1053, 589] width 291 height 30
click at [957, 543] on button "Não registrar e enviar pedido" at bounding box center [1001, 550] width 161 height 29
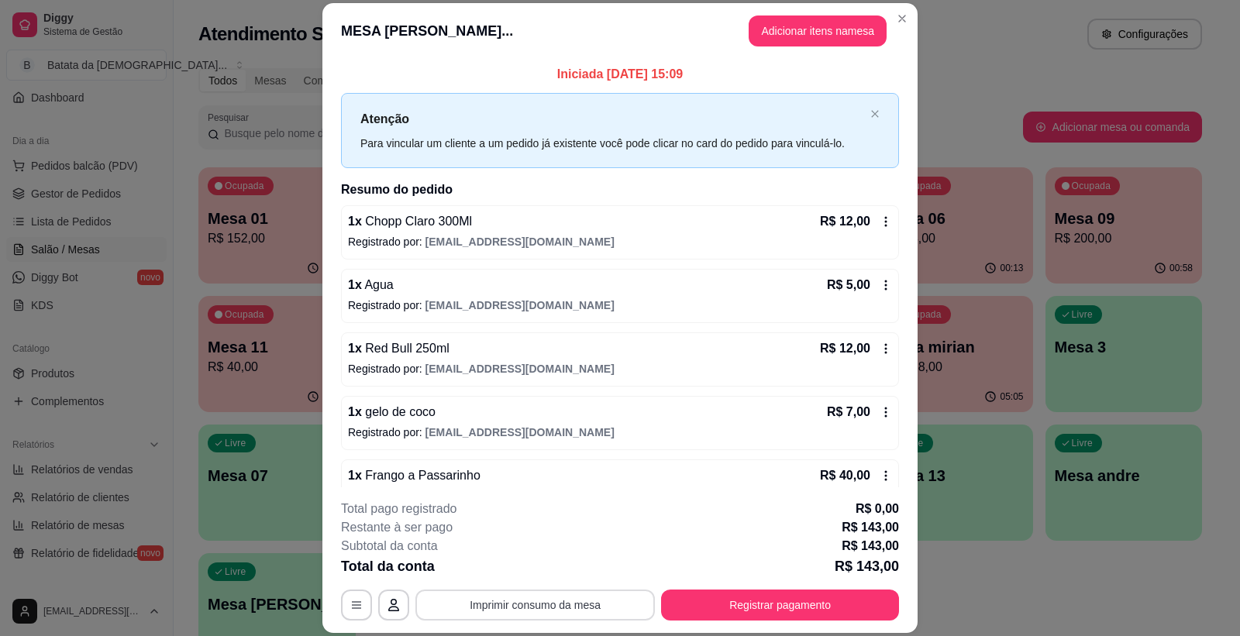
click at [540, 605] on button "Imprimir consumo da mesa" at bounding box center [536, 605] width 240 height 31
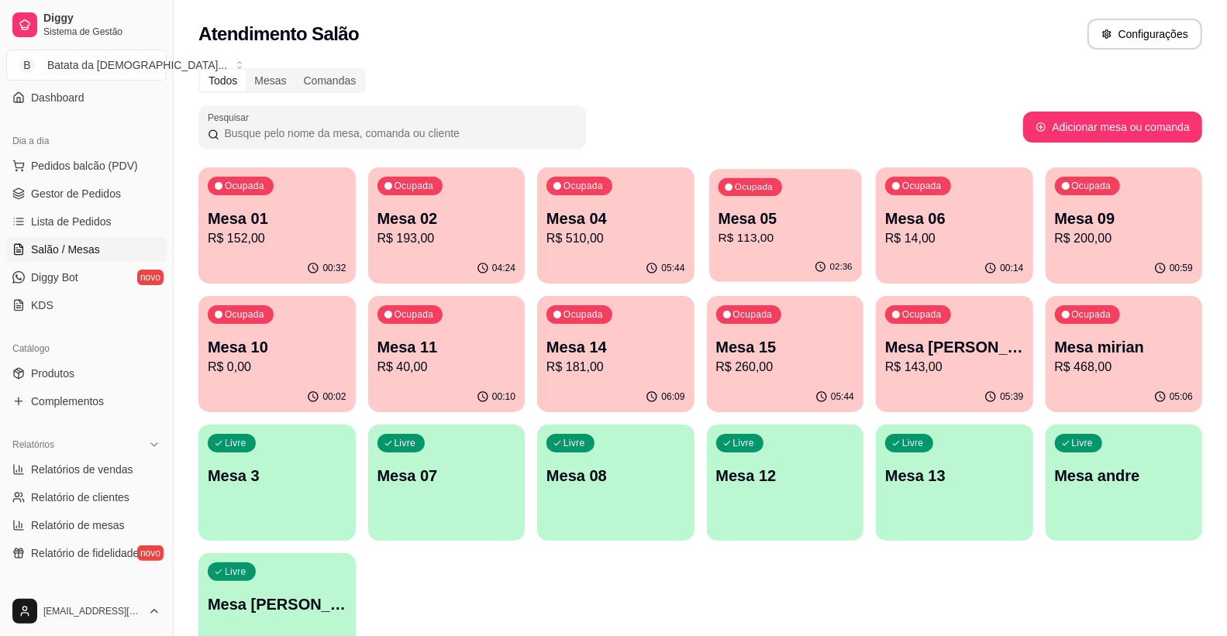
click at [762, 236] on p "R$ 113,00" at bounding box center [785, 238] width 134 height 18
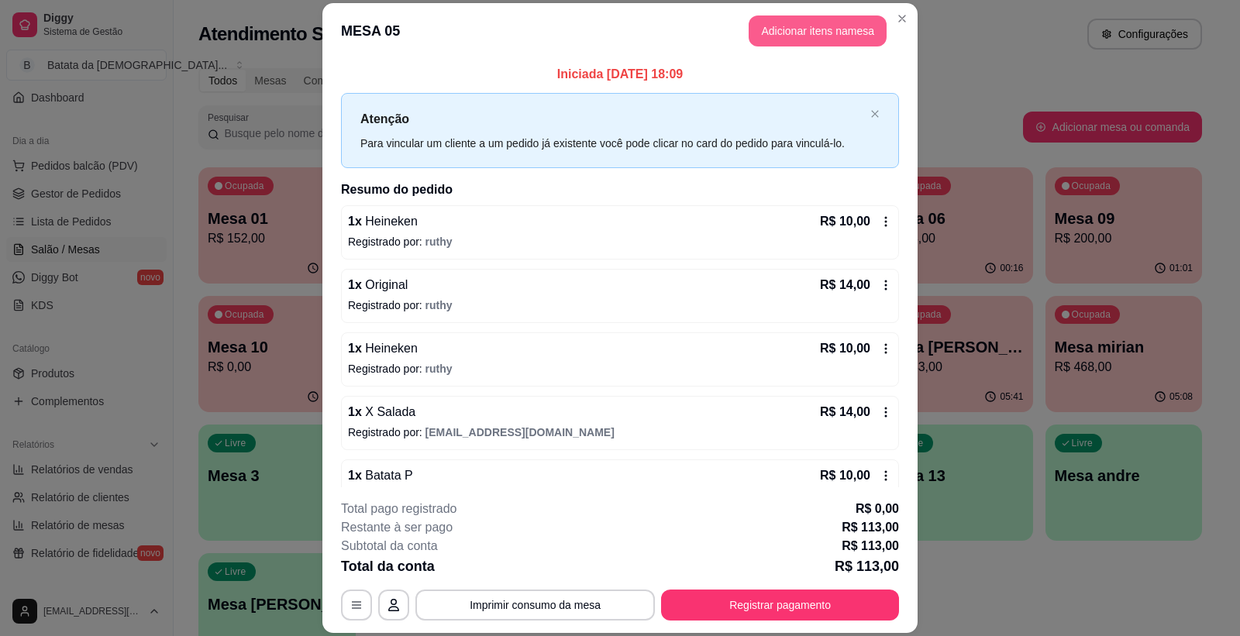
click at [827, 26] on button "Adicionar itens na mesa" at bounding box center [818, 31] width 138 height 31
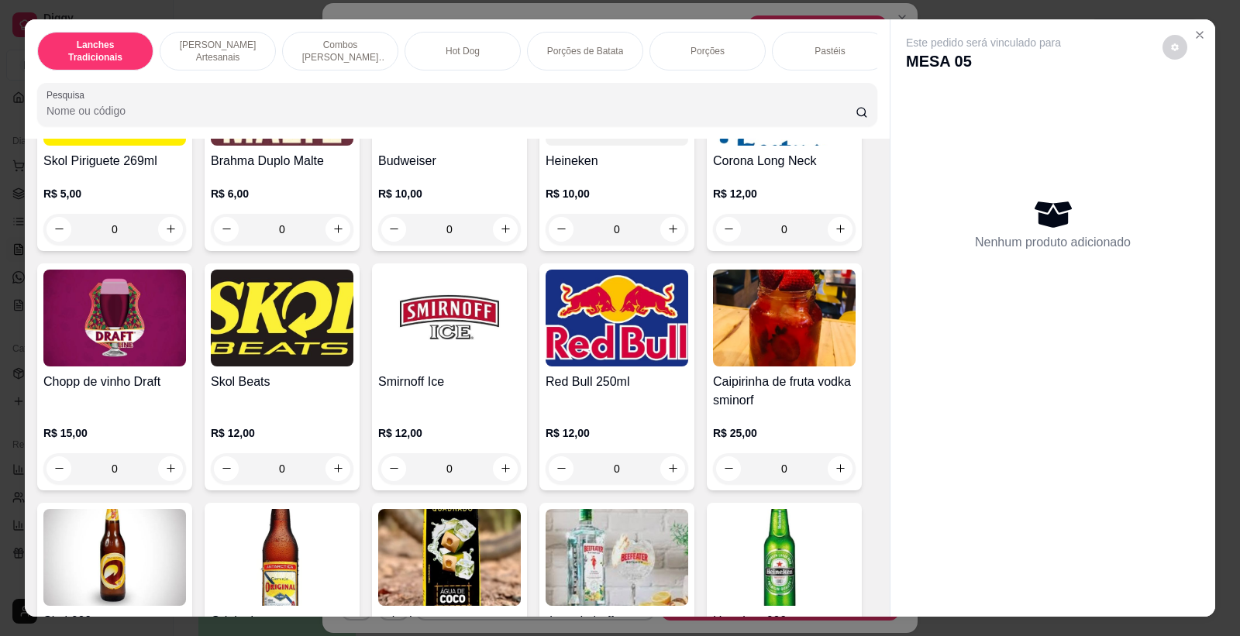
scroll to position [4392, 0]
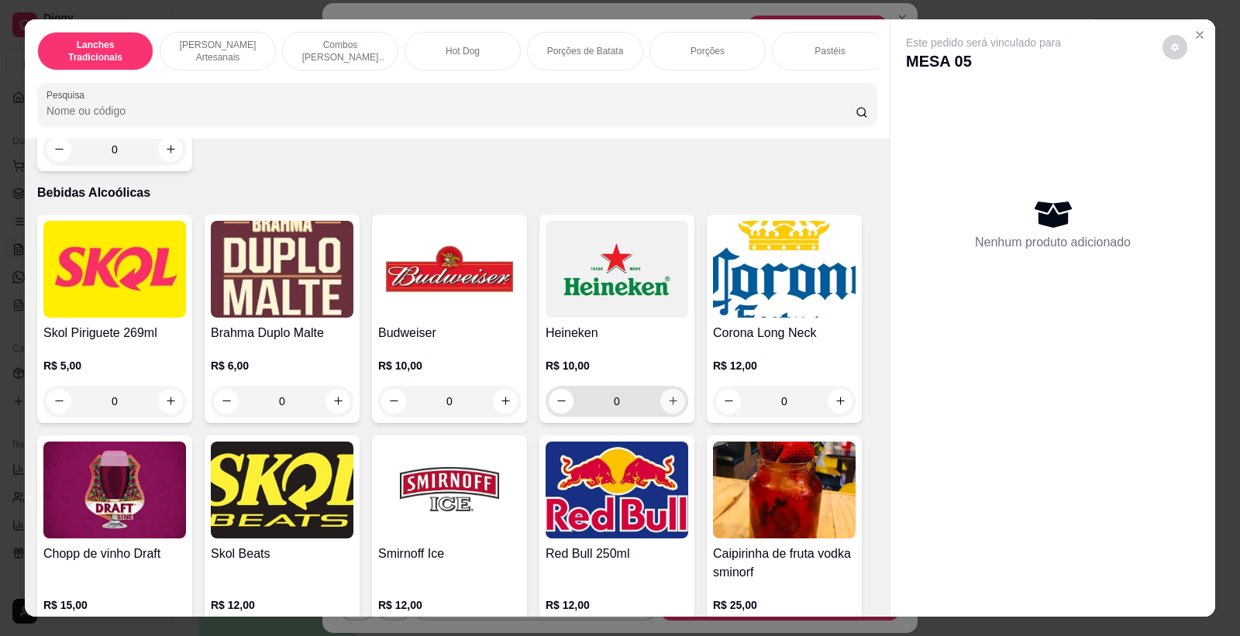
click at [667, 407] on icon "increase-product-quantity" at bounding box center [673, 401] width 12 height 12
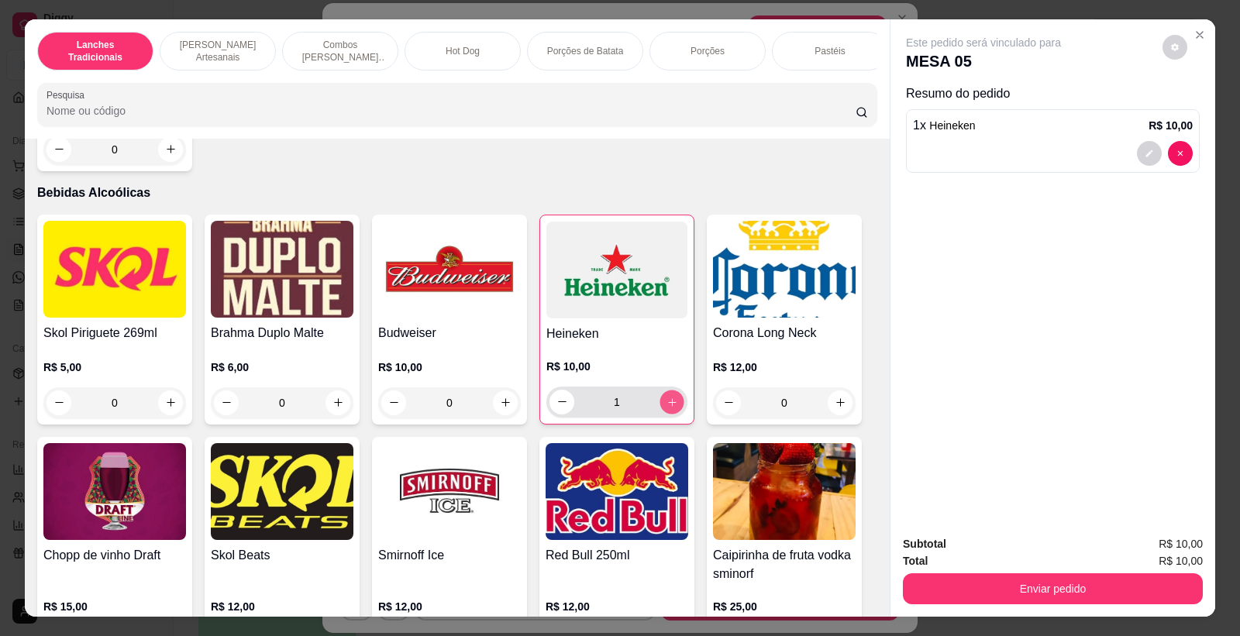
click at [667, 408] on icon "increase-product-quantity" at bounding box center [673, 402] width 12 height 12
type input "2"
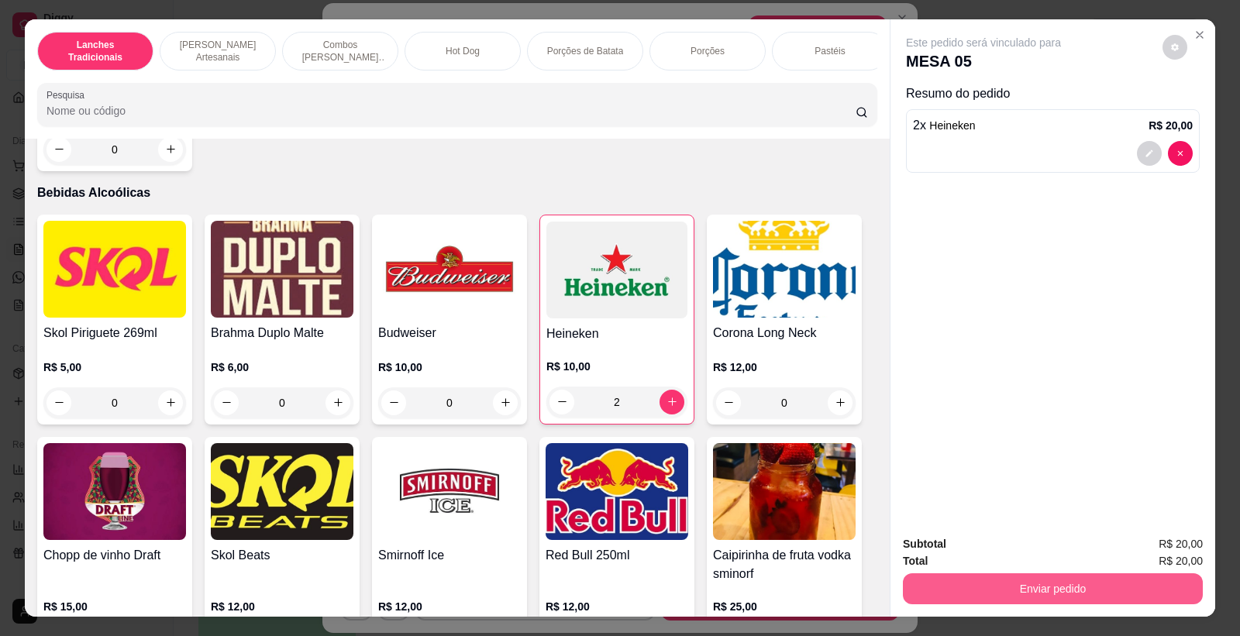
click at [994, 594] on button "Enviar pedido" at bounding box center [1053, 589] width 300 height 31
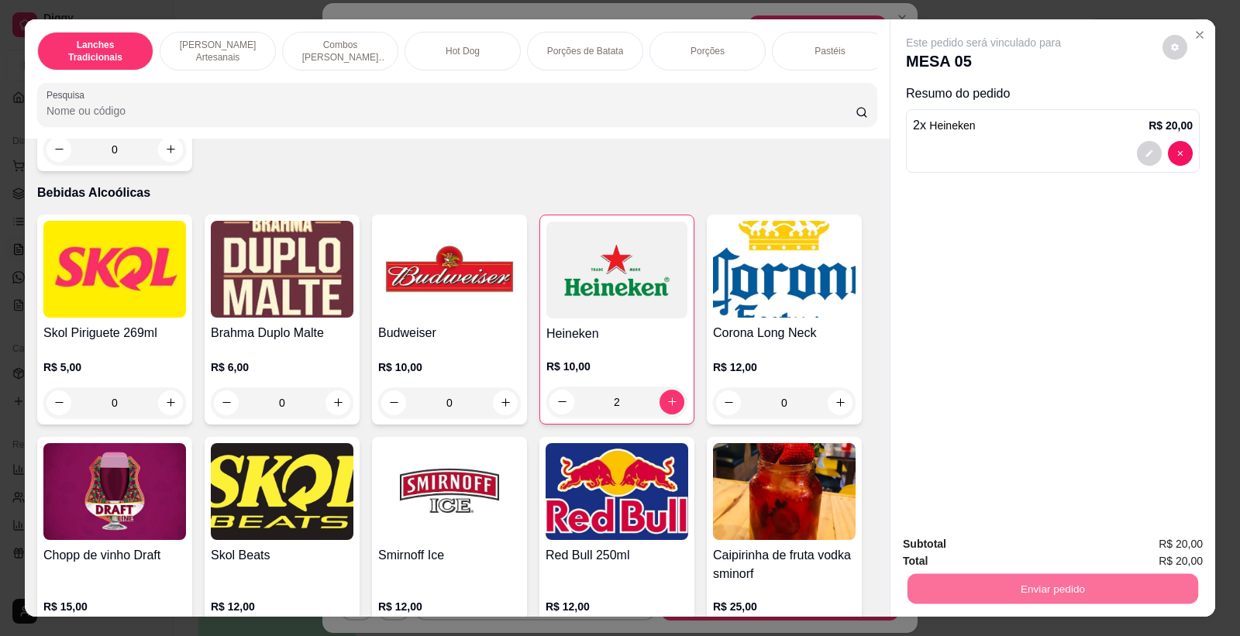
click at [1057, 554] on button "Não registrar e enviar pedido" at bounding box center [1001, 551] width 157 height 29
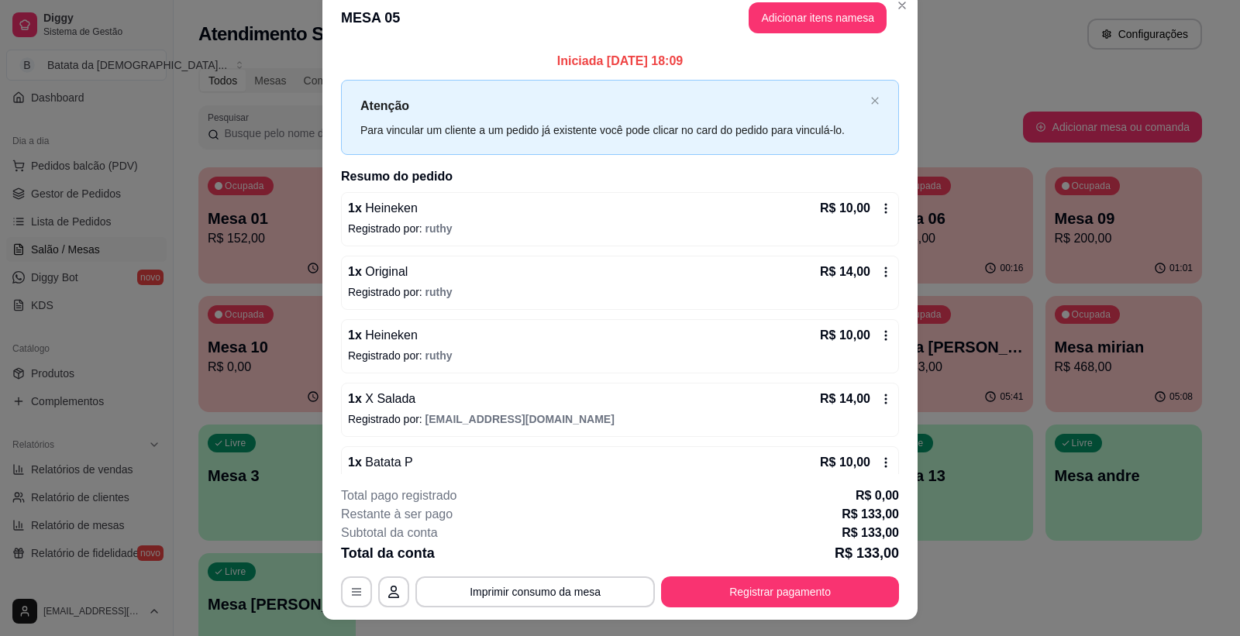
scroll to position [0, 0]
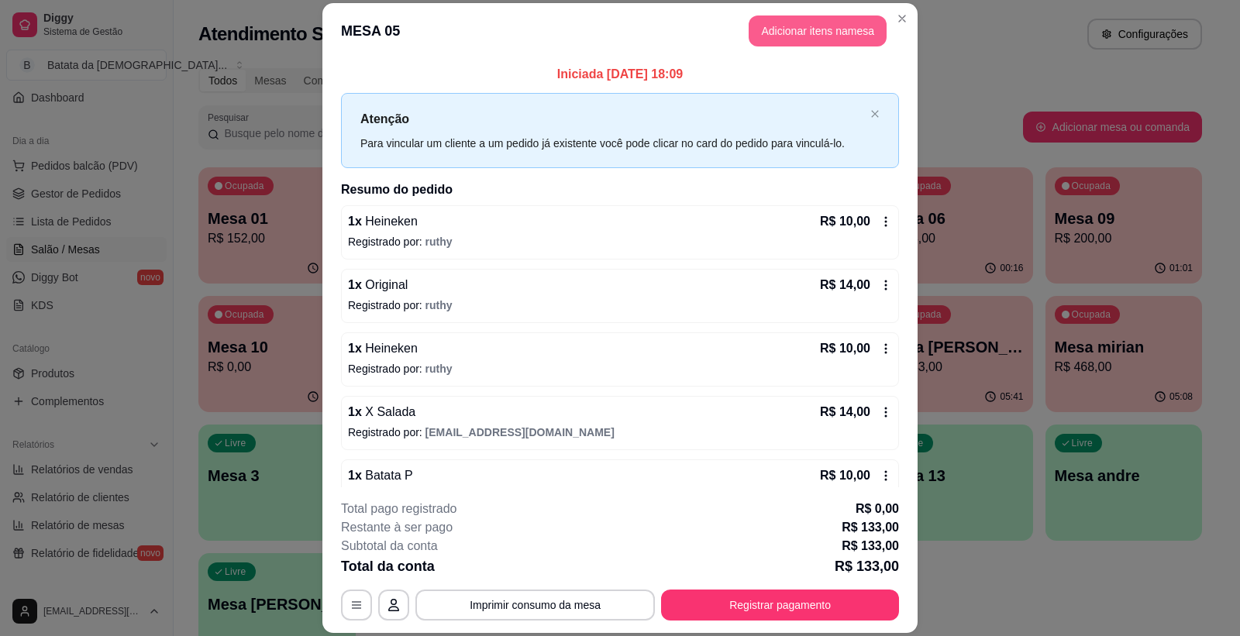
click at [802, 20] on button "Adicionar itens na mesa" at bounding box center [818, 31] width 138 height 31
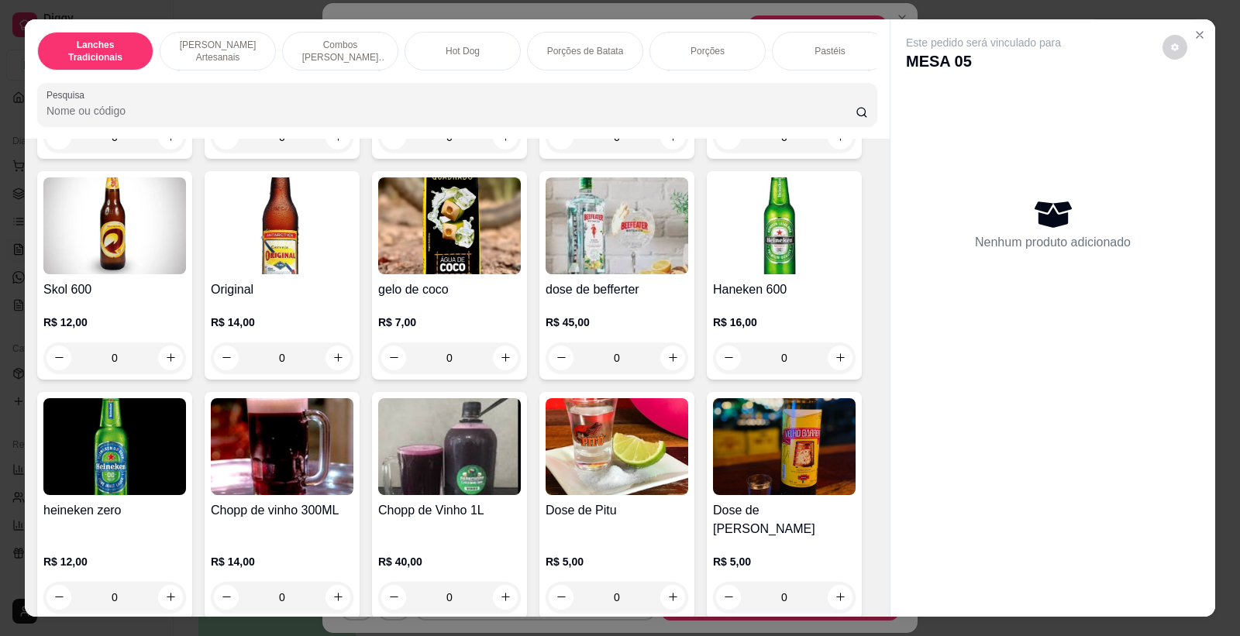
scroll to position [4909, 0]
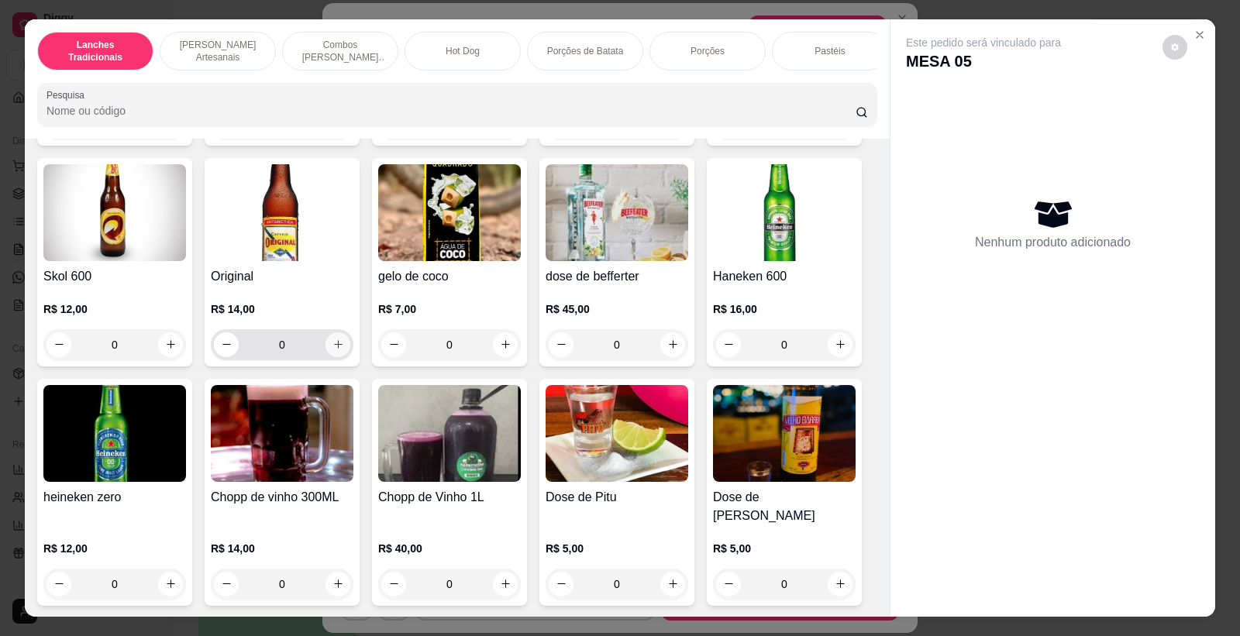
click at [334, 350] on icon "increase-product-quantity" at bounding box center [339, 345] width 12 height 12
type input "1"
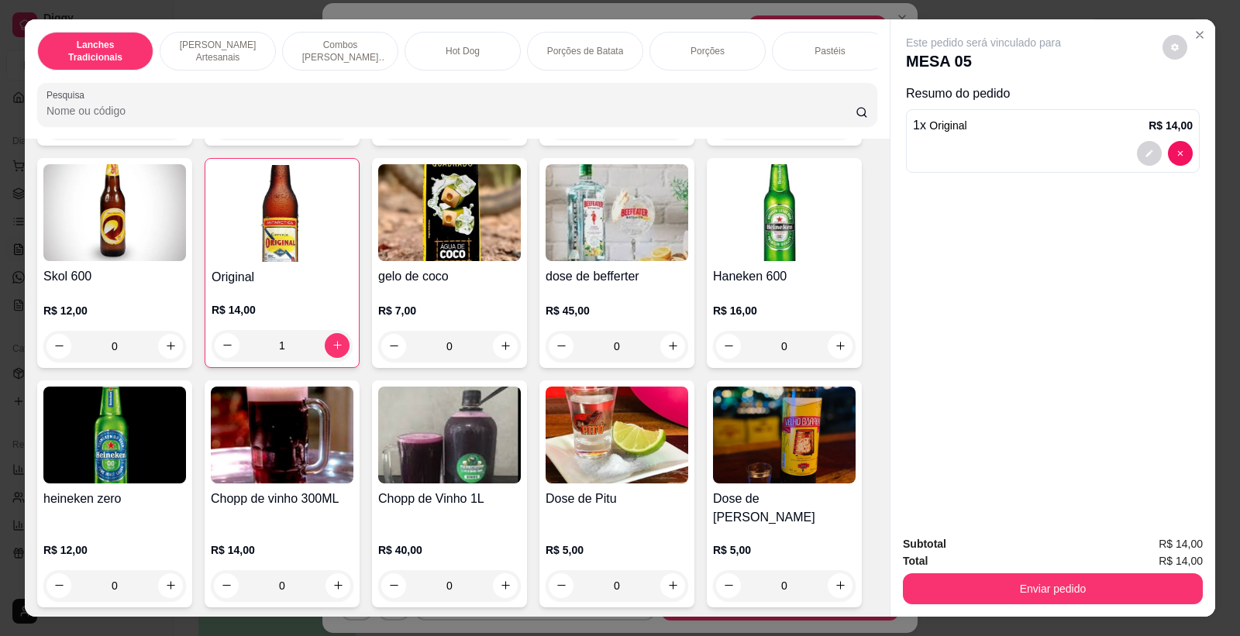
click at [1122, 589] on button "Enviar pedido" at bounding box center [1053, 589] width 300 height 31
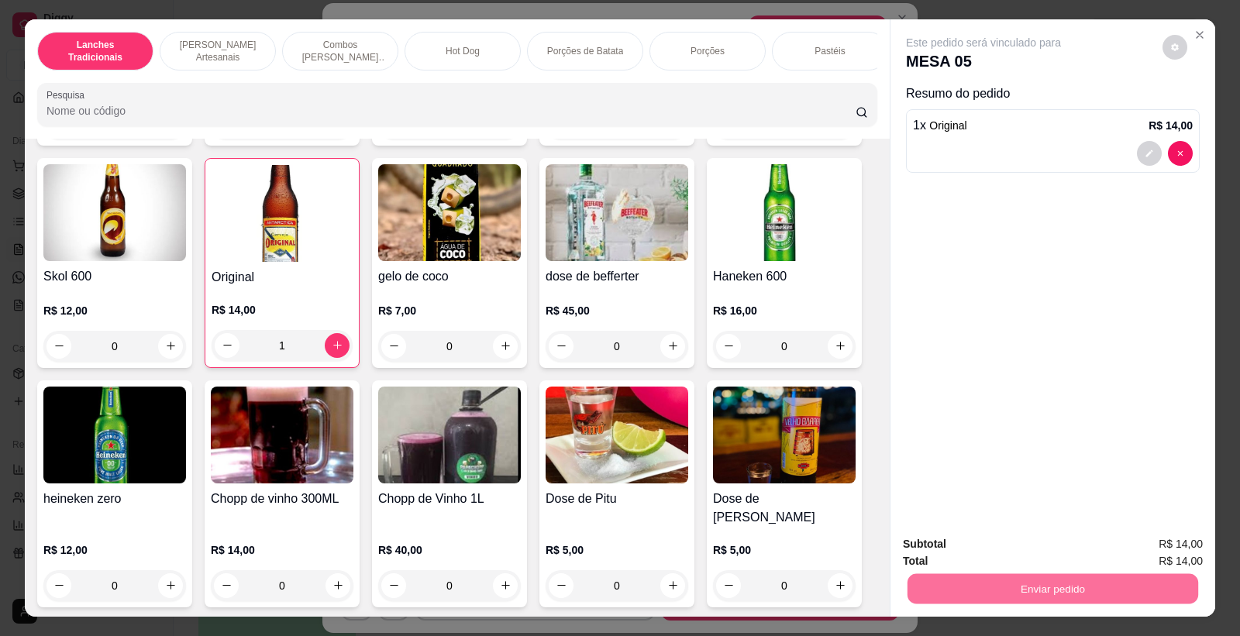
click at [1032, 555] on button "Não registrar e enviar pedido" at bounding box center [1001, 551] width 157 height 29
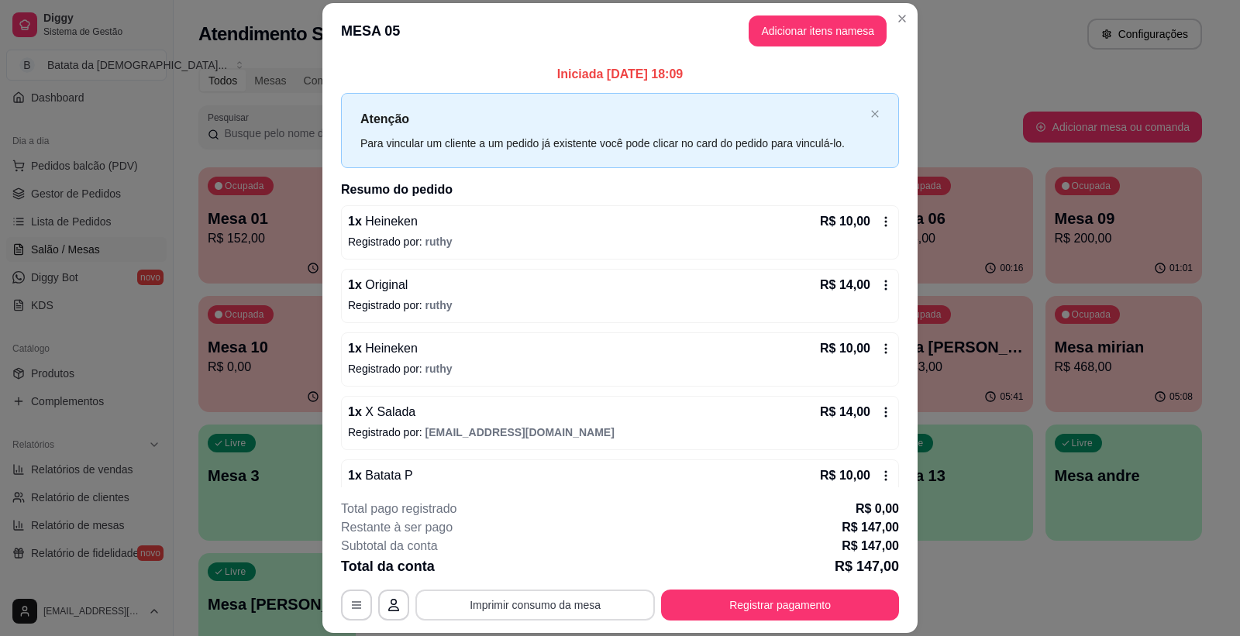
click at [626, 603] on button "Imprimir consumo da mesa" at bounding box center [536, 605] width 240 height 31
click at [778, 26] on button "Adicionar itens na mesa" at bounding box center [817, 31] width 133 height 30
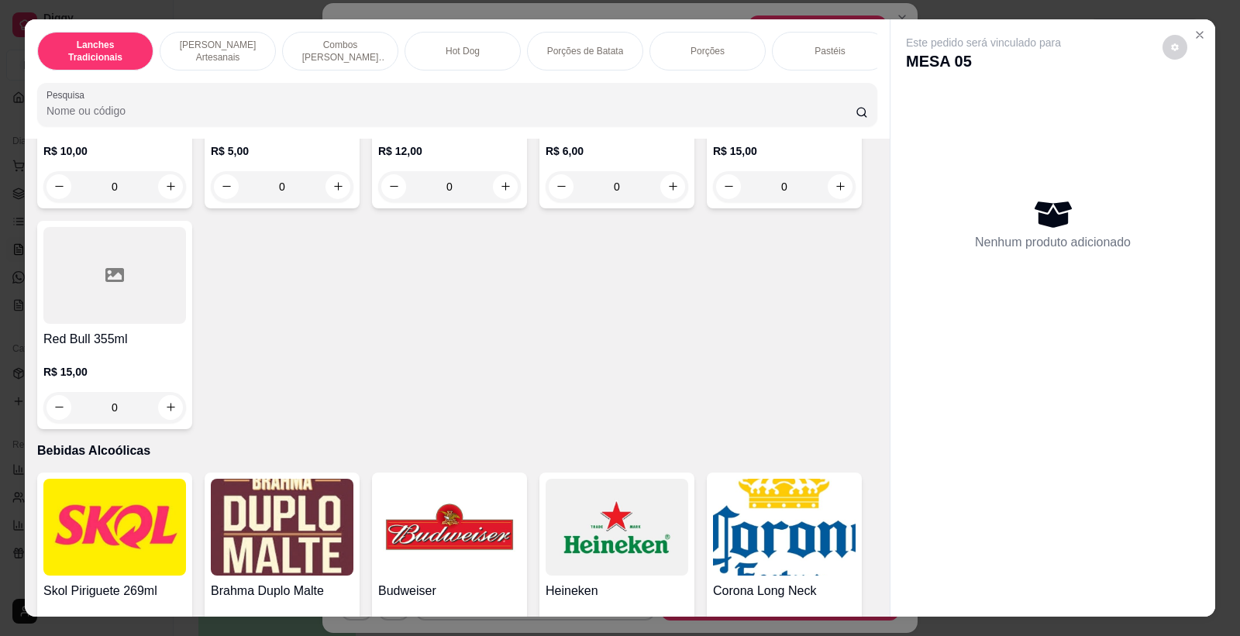
scroll to position [4306, 0]
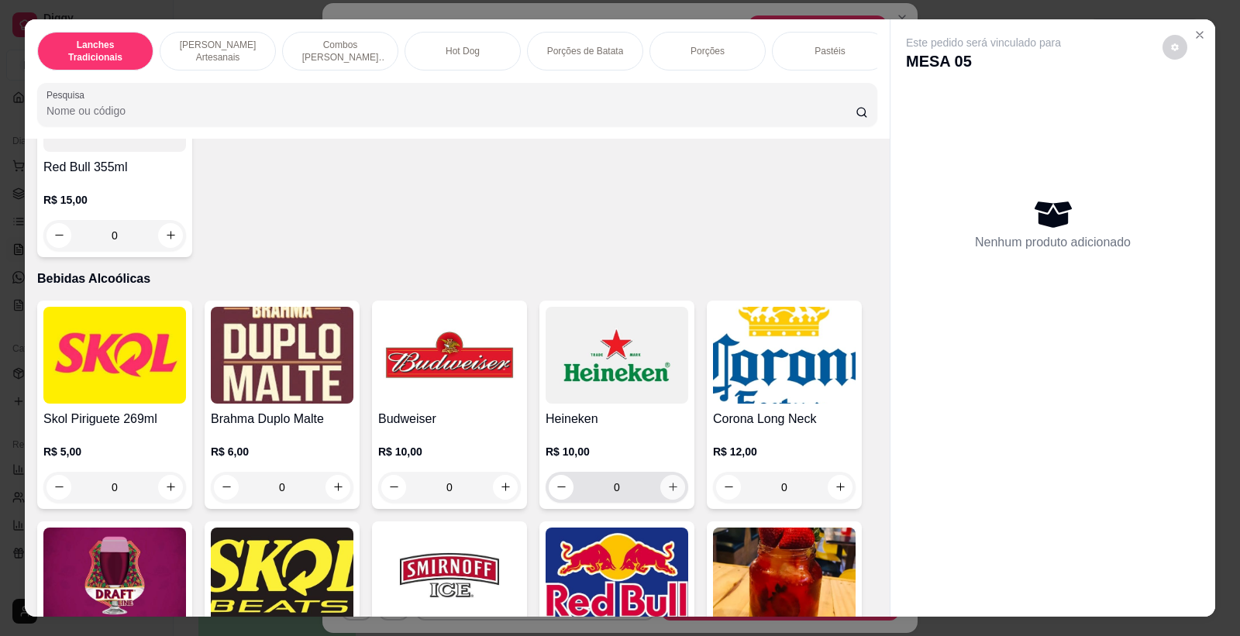
click at [674, 495] on button "increase-product-quantity" at bounding box center [672, 487] width 25 height 25
type input "1"
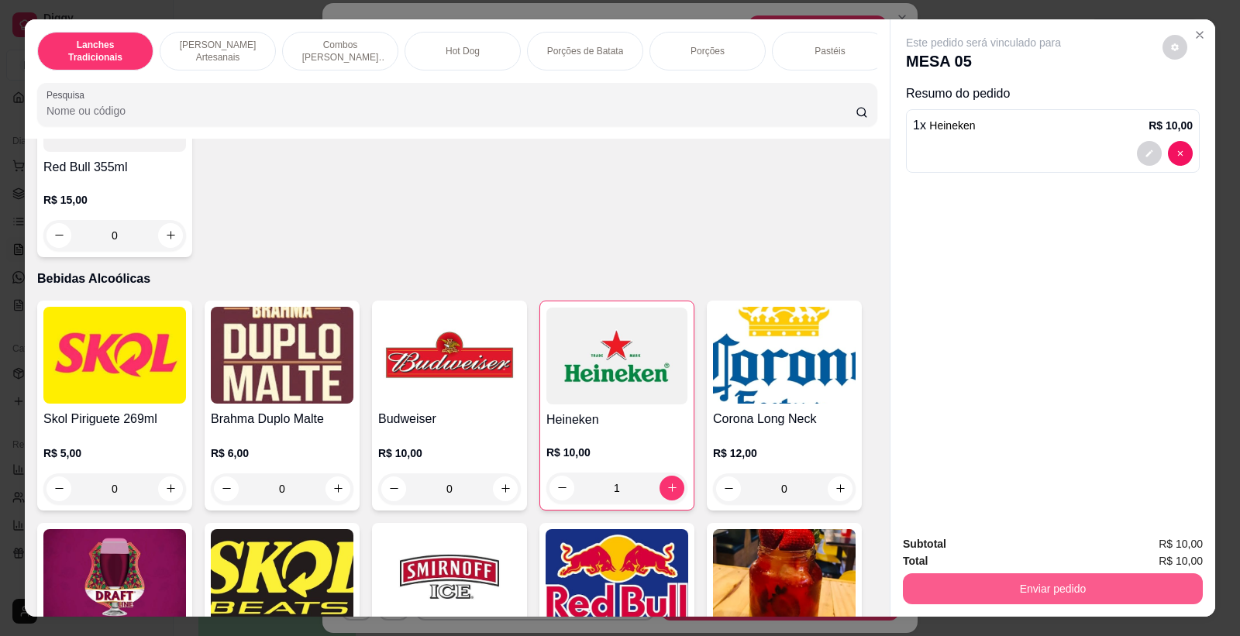
click at [985, 600] on button "Enviar pedido" at bounding box center [1053, 589] width 300 height 31
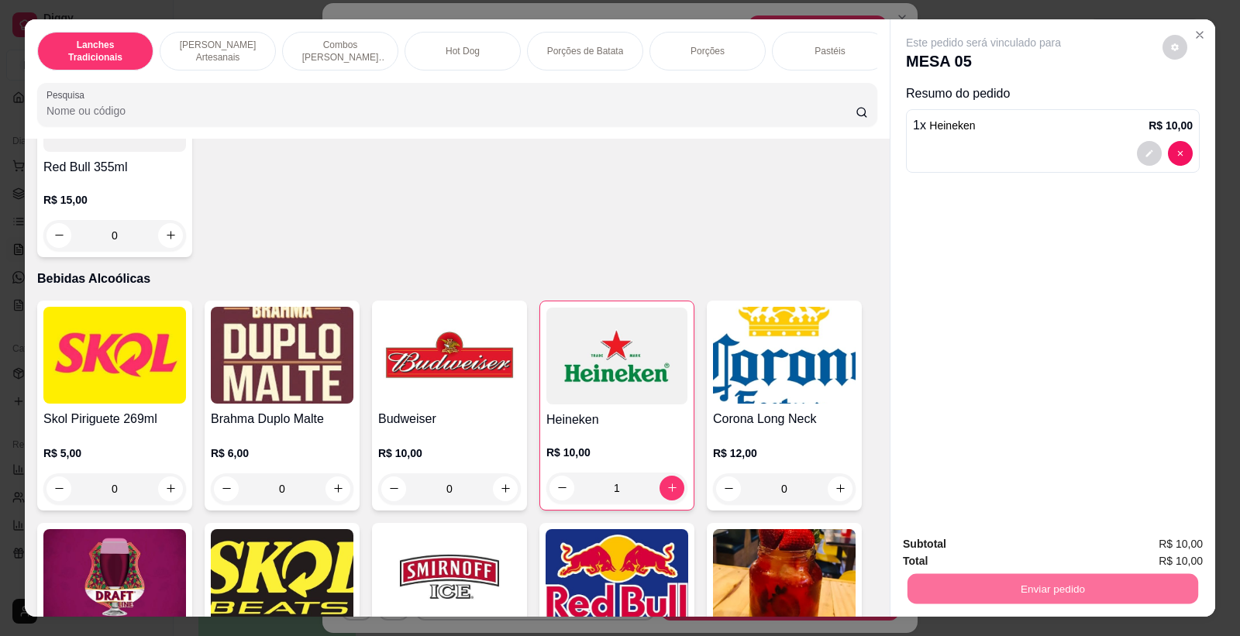
click at [978, 554] on button "Não registrar e enviar pedido" at bounding box center [1001, 551] width 161 height 29
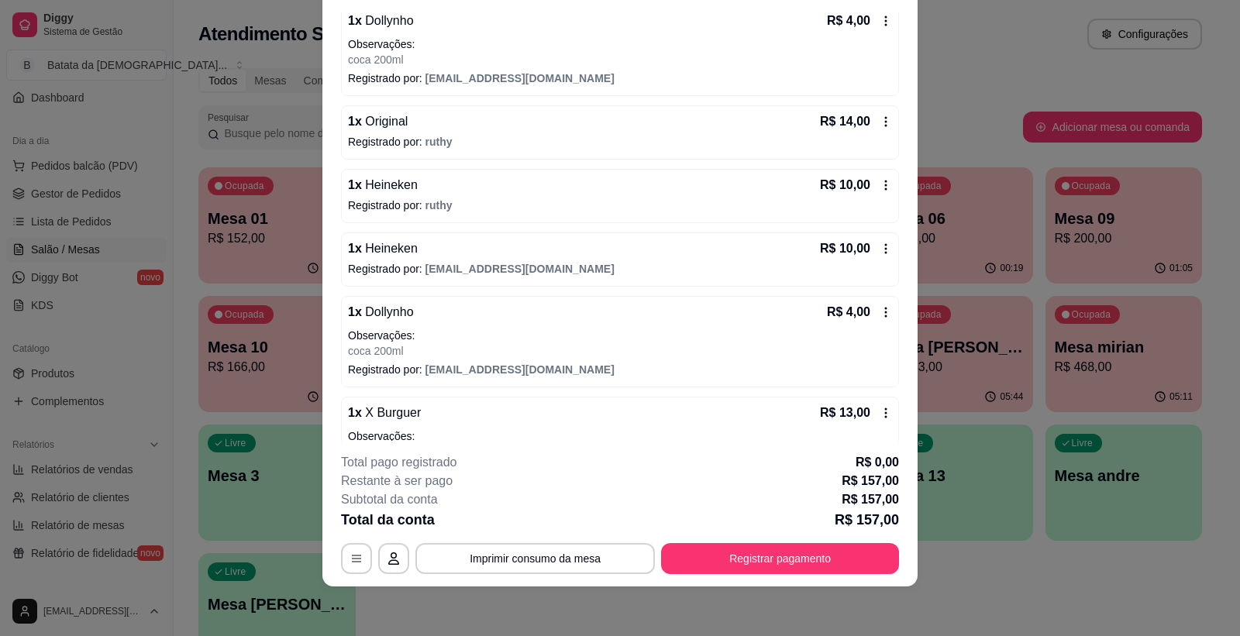
scroll to position [584, 0]
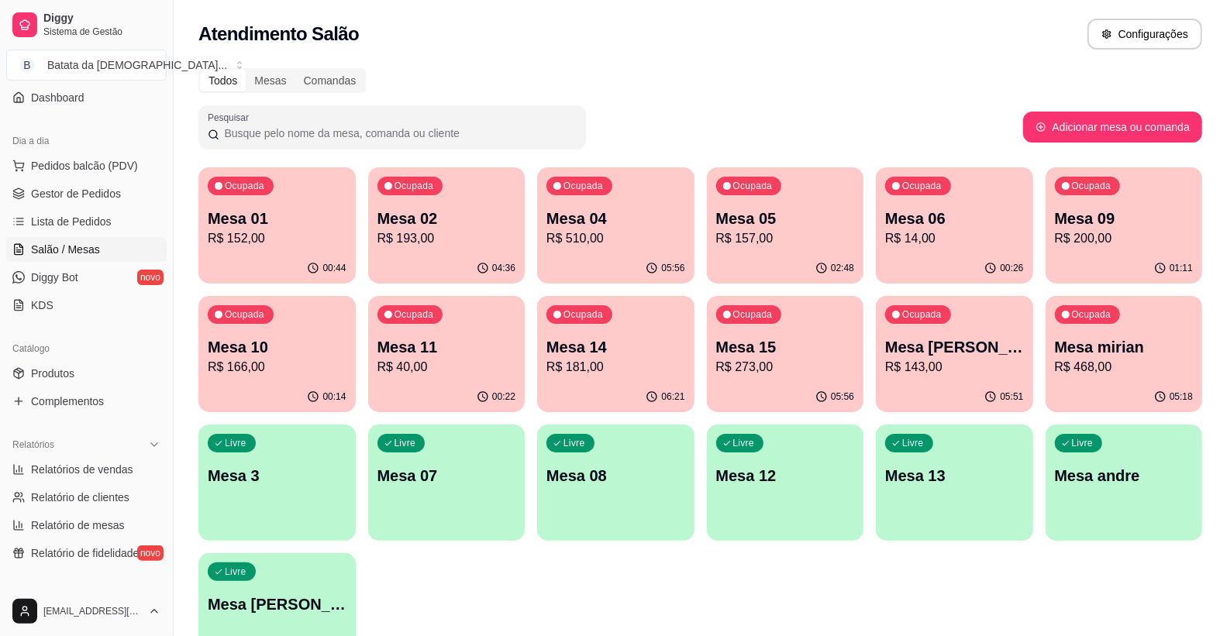
click at [613, 345] on p "Mesa 14" at bounding box center [616, 347] width 139 height 22
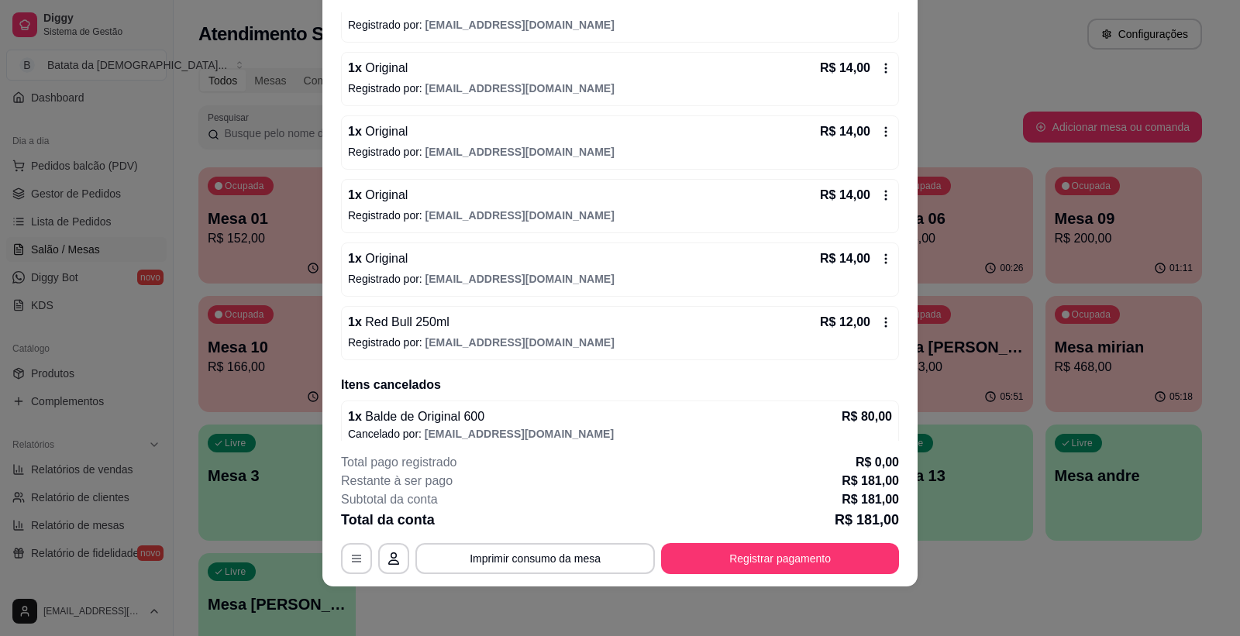
scroll to position [477, 0]
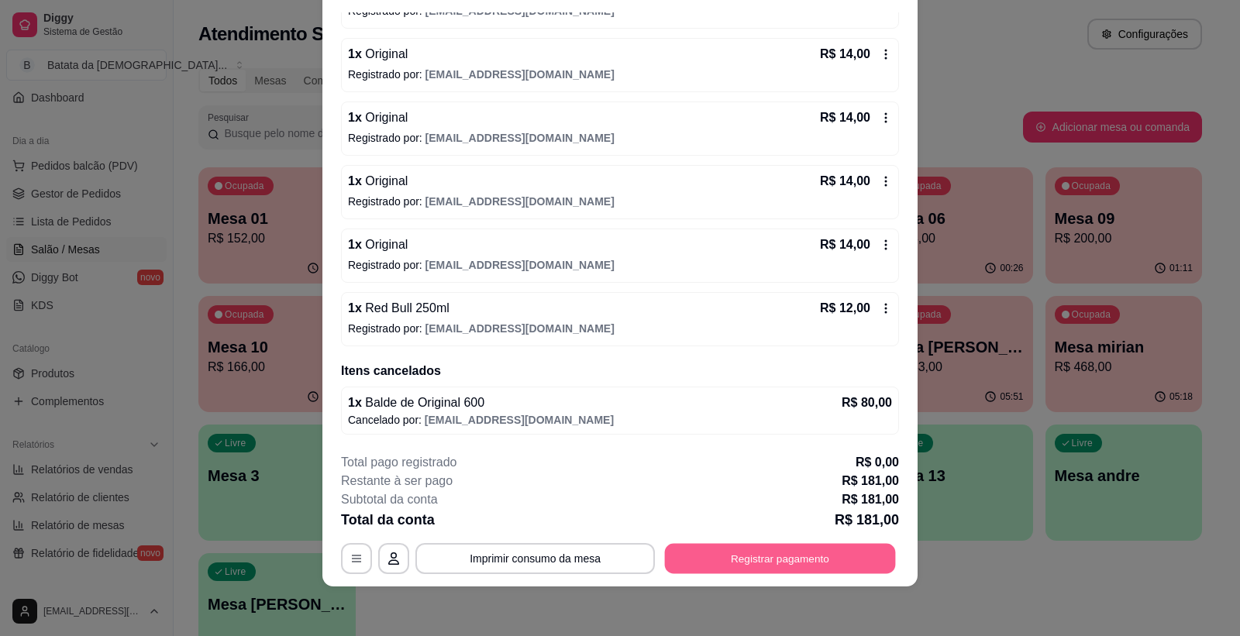
click at [860, 559] on button "Registrar pagamento" at bounding box center [780, 558] width 231 height 30
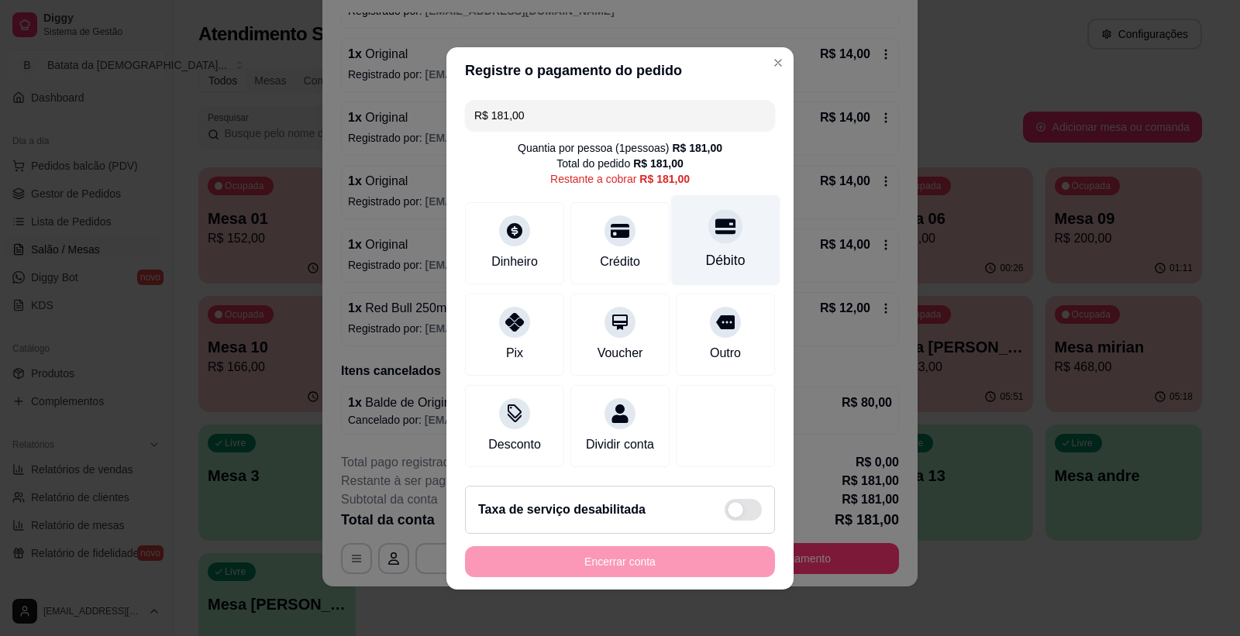
click at [705, 233] on div "Débito" at bounding box center [725, 240] width 109 height 91
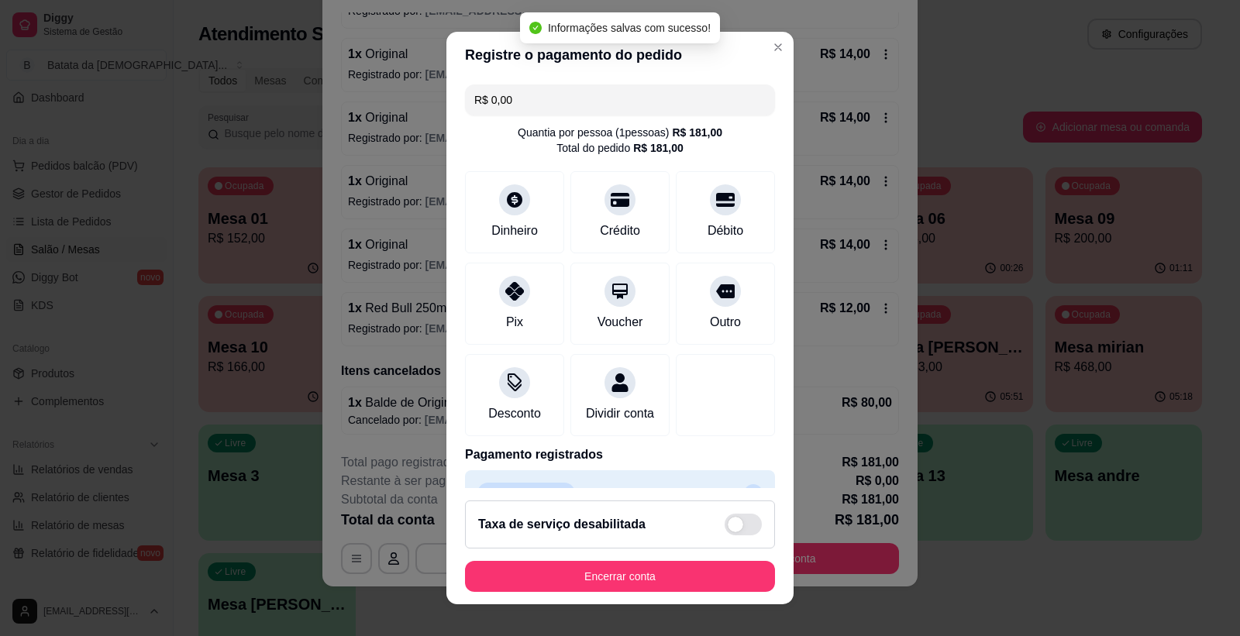
scroll to position [54, 0]
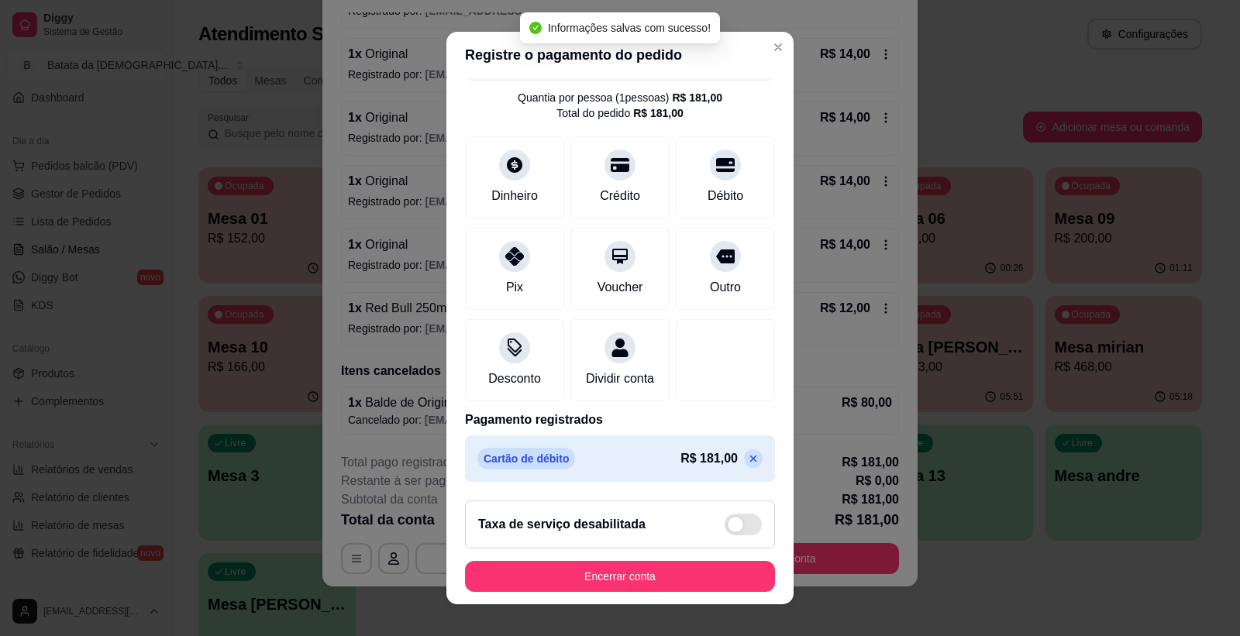
click at [750, 460] on icon at bounding box center [753, 459] width 7 height 7
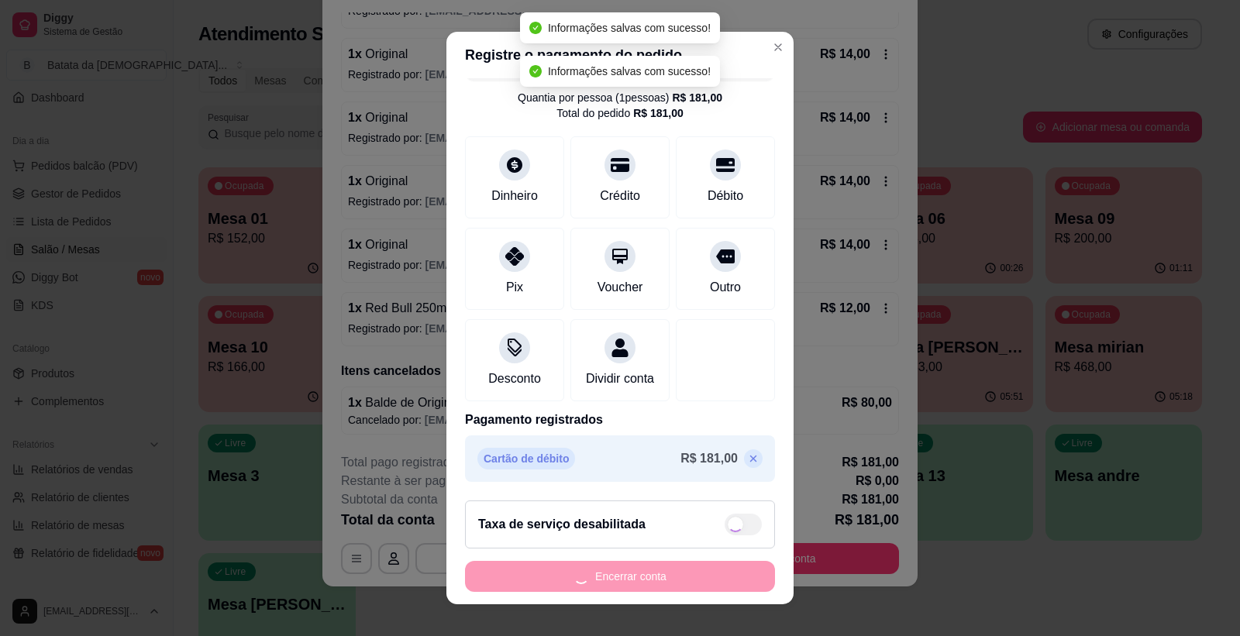
scroll to position [0, 0]
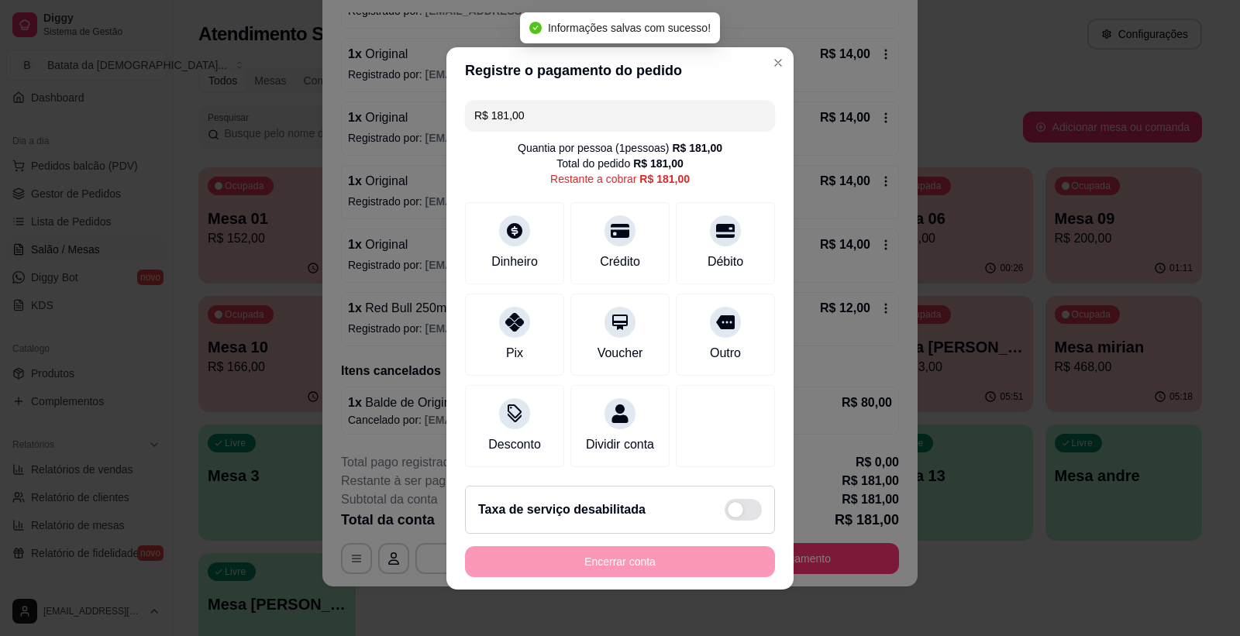
drag, startPoint x: 538, startPoint y: 111, endPoint x: 400, endPoint y: 110, distance: 138.0
click at [400, 110] on div "Registre o pagamento do pedido R$ 181,00 Quantia por pessoa ( 1 pessoas) R$ 181…" at bounding box center [620, 318] width 1240 height 636
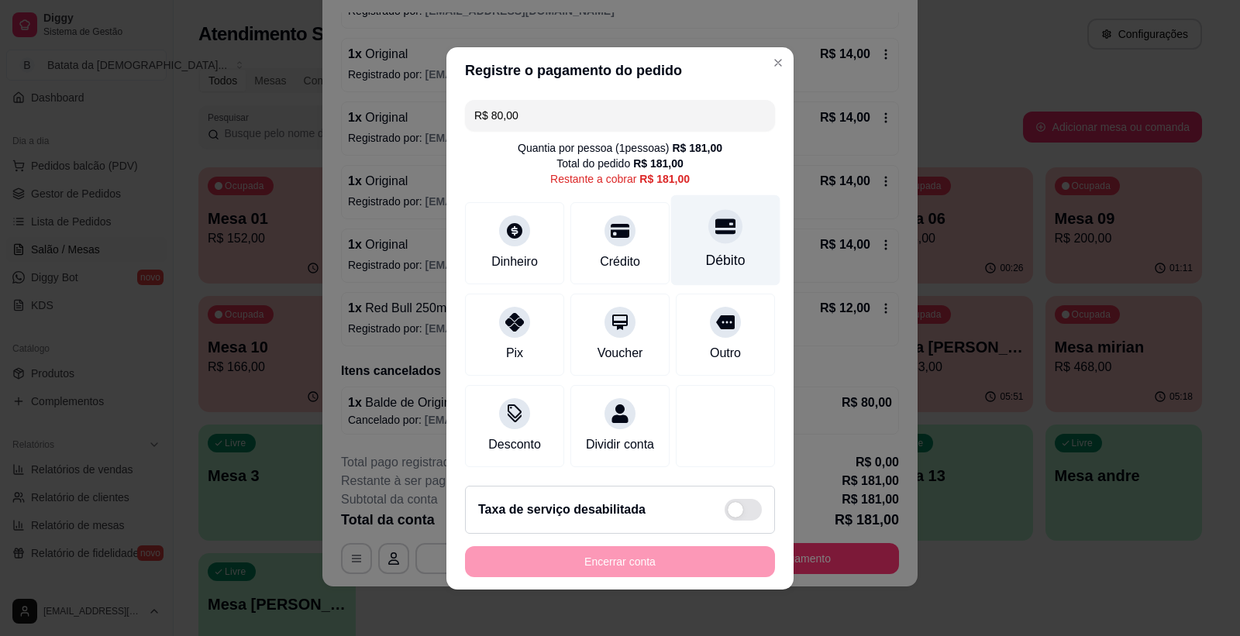
click at [717, 228] on div at bounding box center [726, 226] width 34 height 34
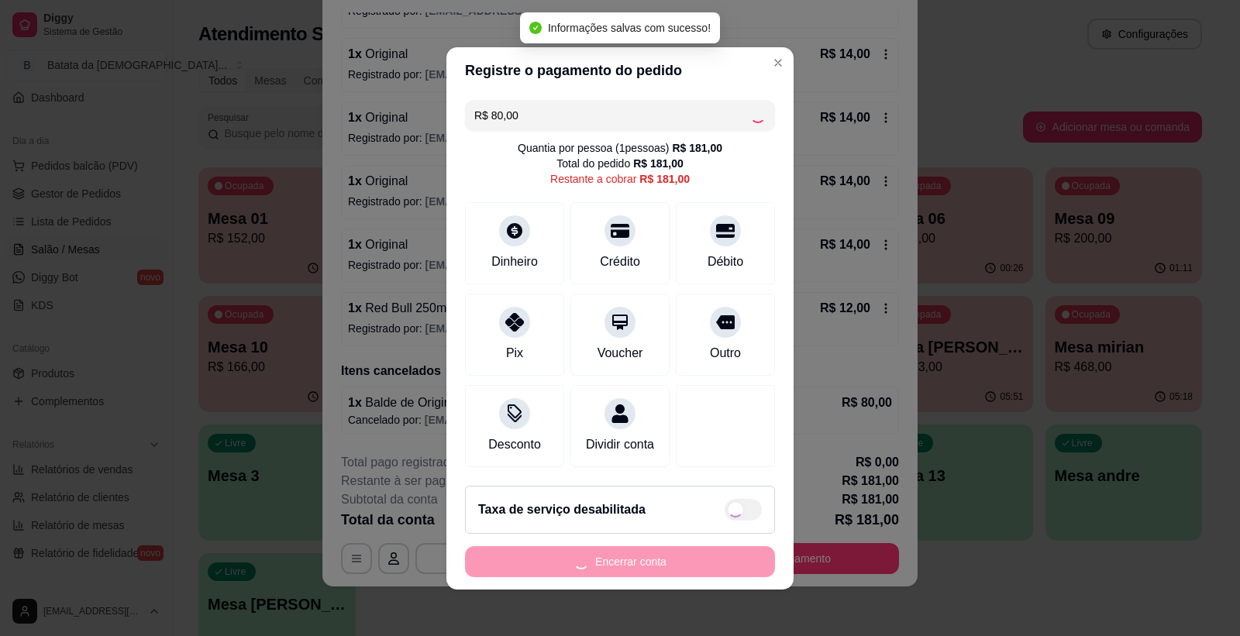
type input "R$ 101,00"
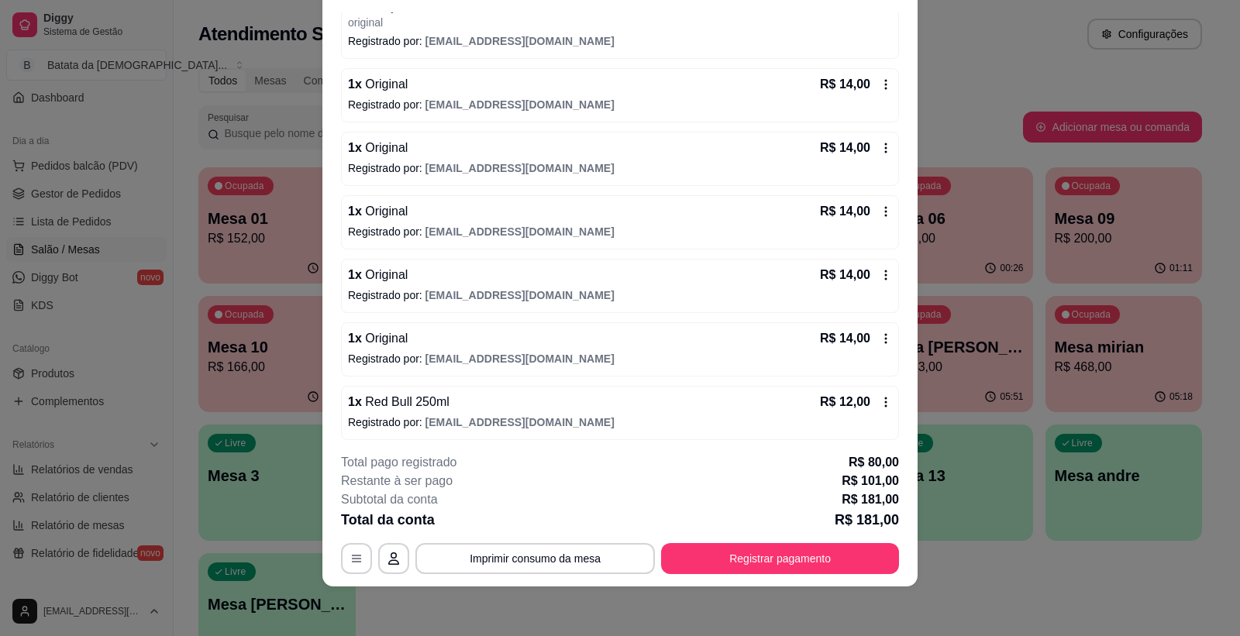
scroll to position [305, 0]
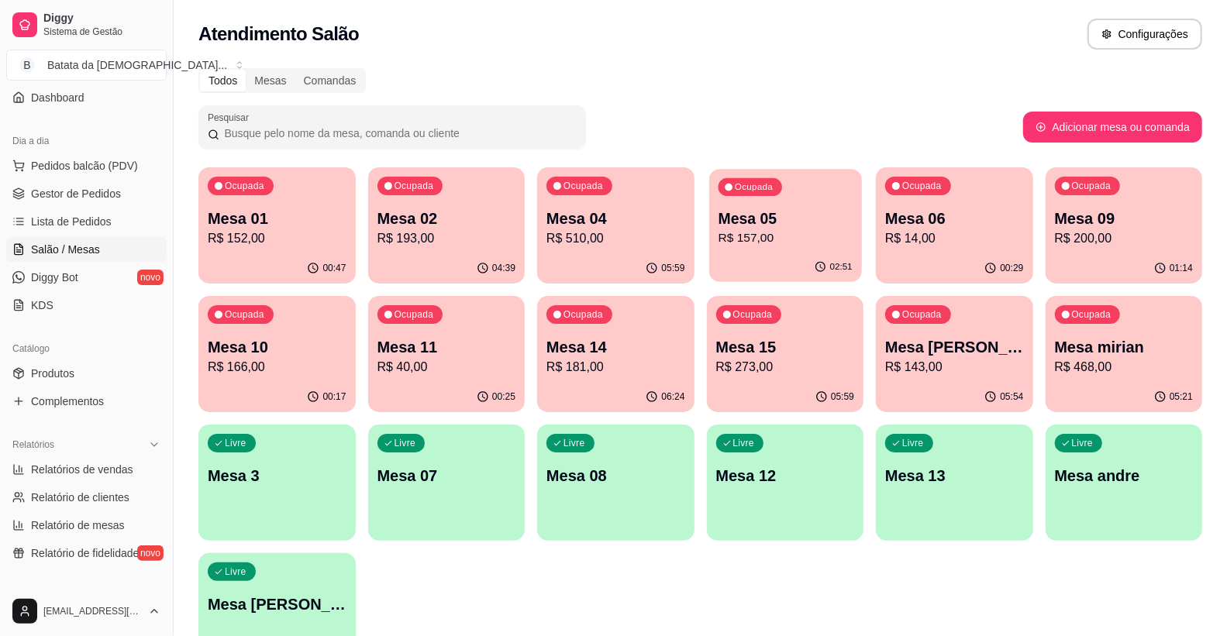
click at [810, 214] on p "Mesa 05" at bounding box center [785, 219] width 134 height 21
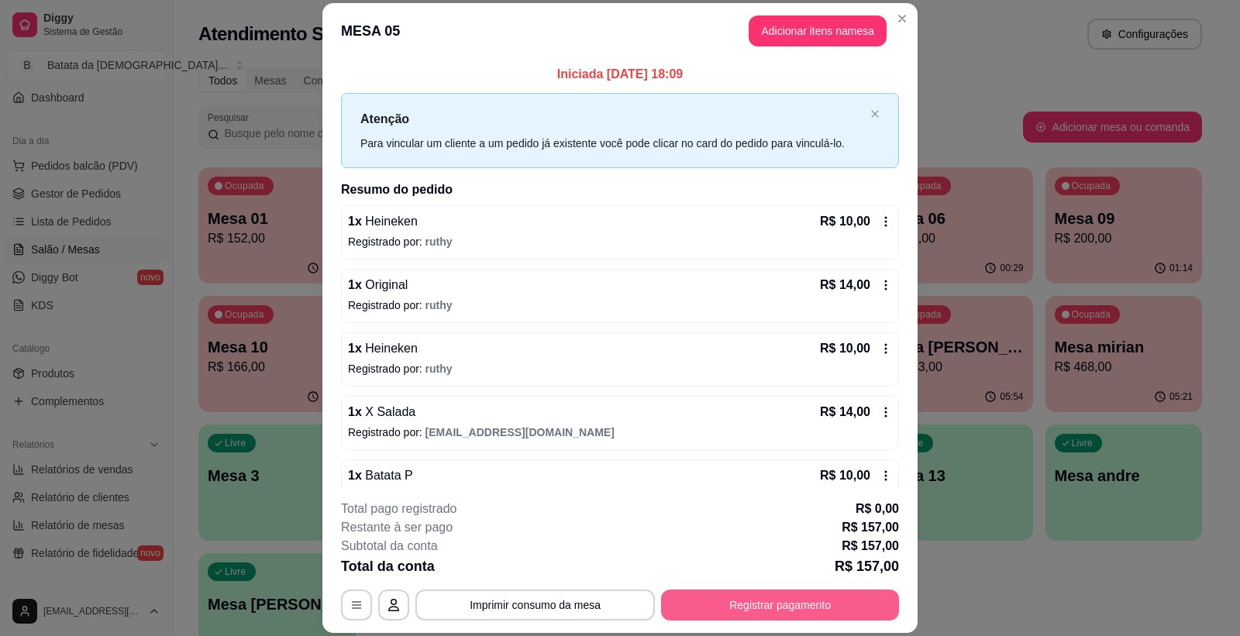
click at [746, 609] on button "Registrar pagamento" at bounding box center [780, 605] width 238 height 31
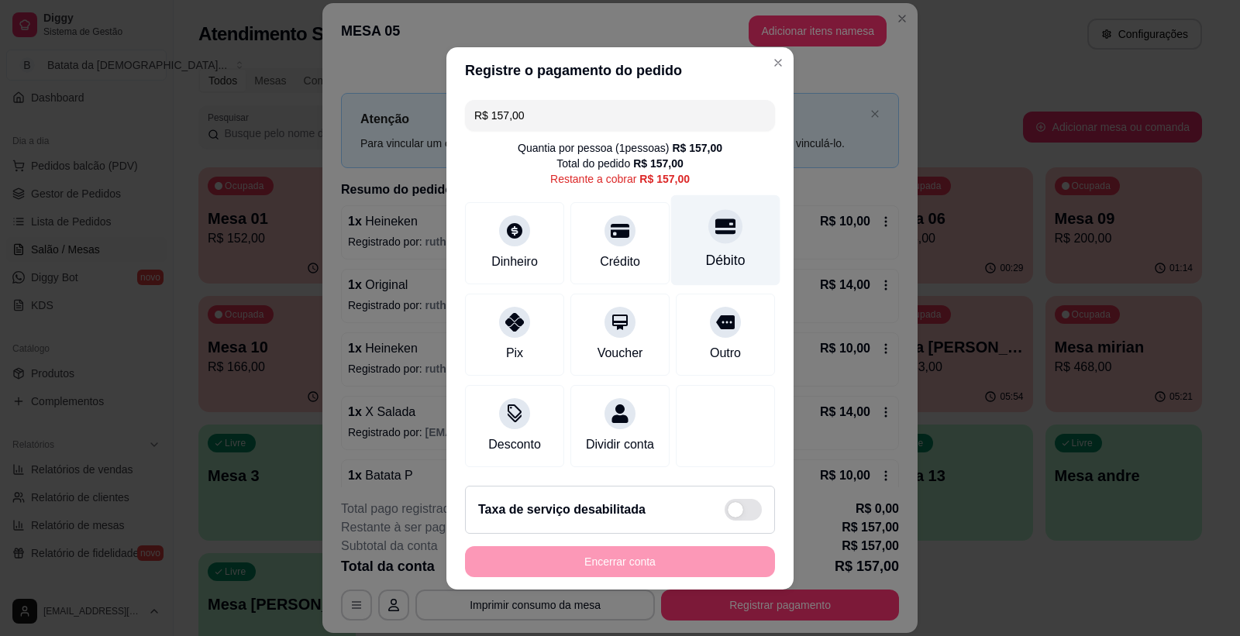
click at [709, 227] on div at bounding box center [726, 226] width 34 height 34
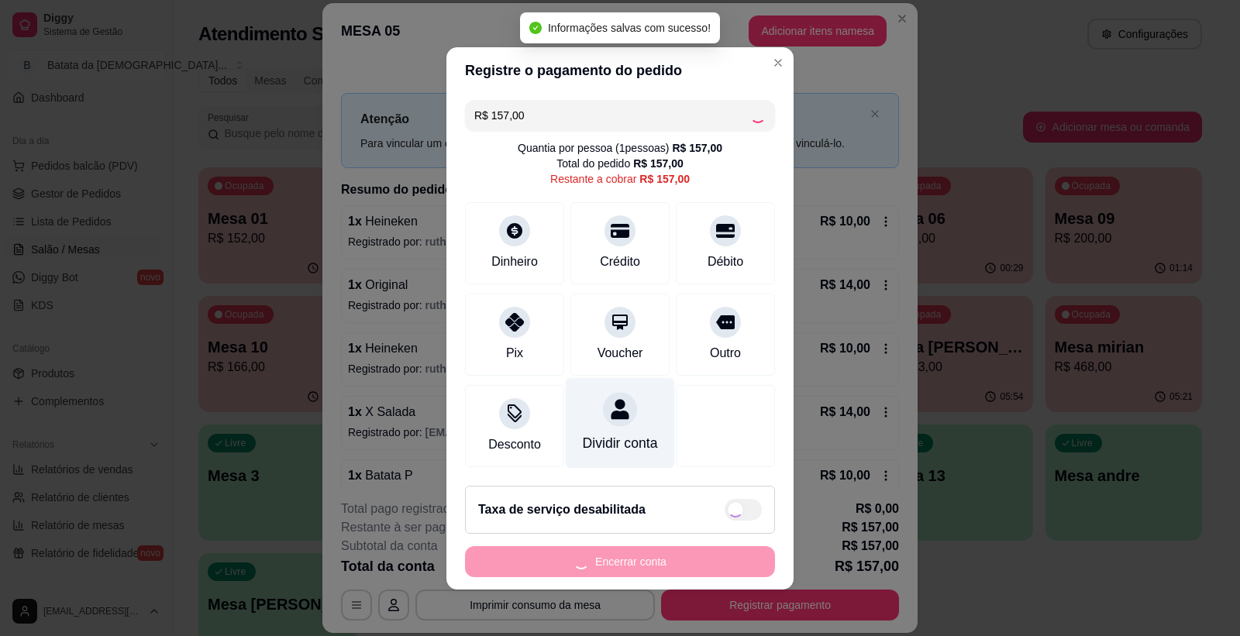
type input "R$ 0,00"
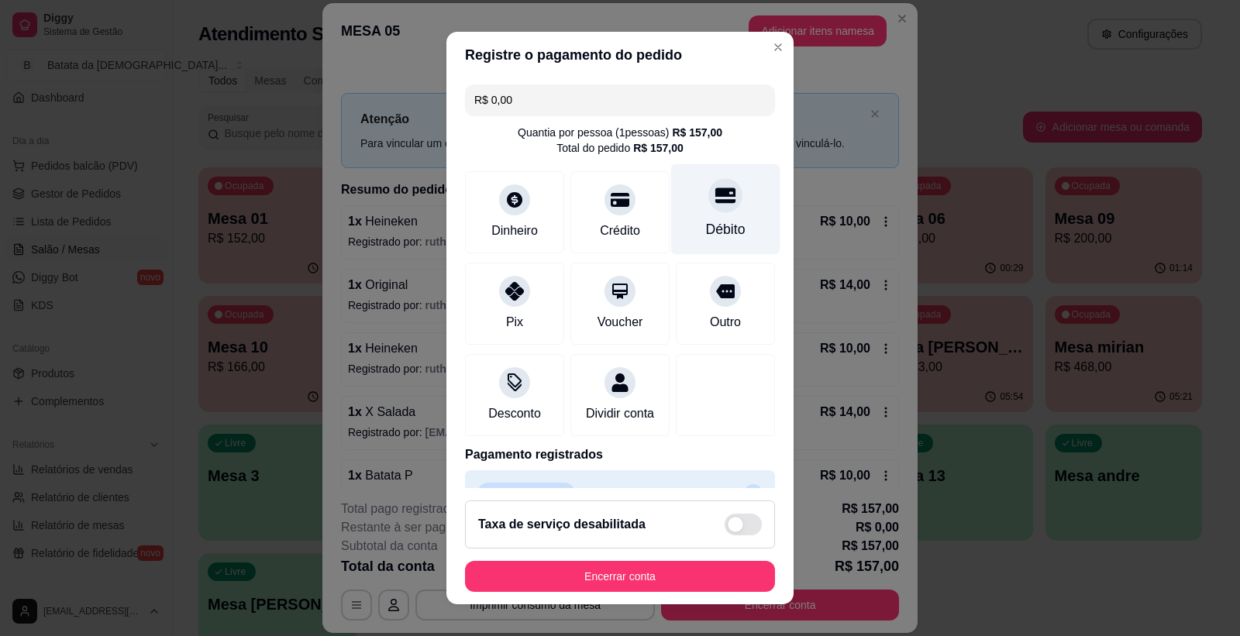
click at [710, 233] on div "Débito" at bounding box center [726, 229] width 40 height 20
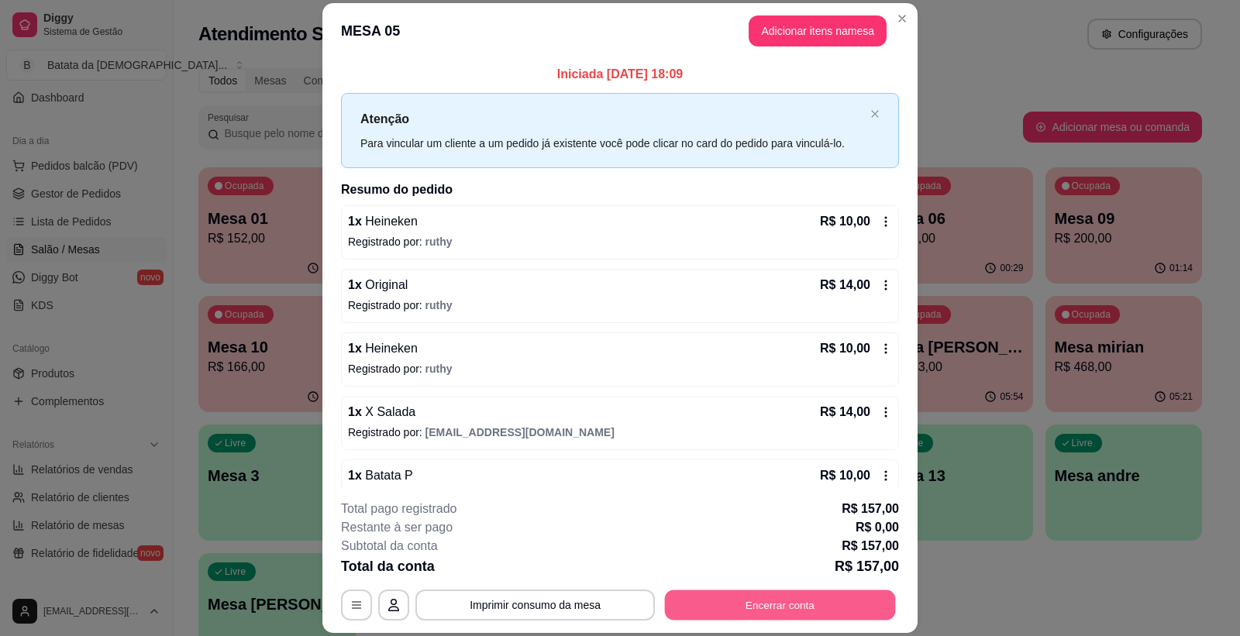
click at [746, 602] on button "Encerrar conta" at bounding box center [780, 605] width 231 height 30
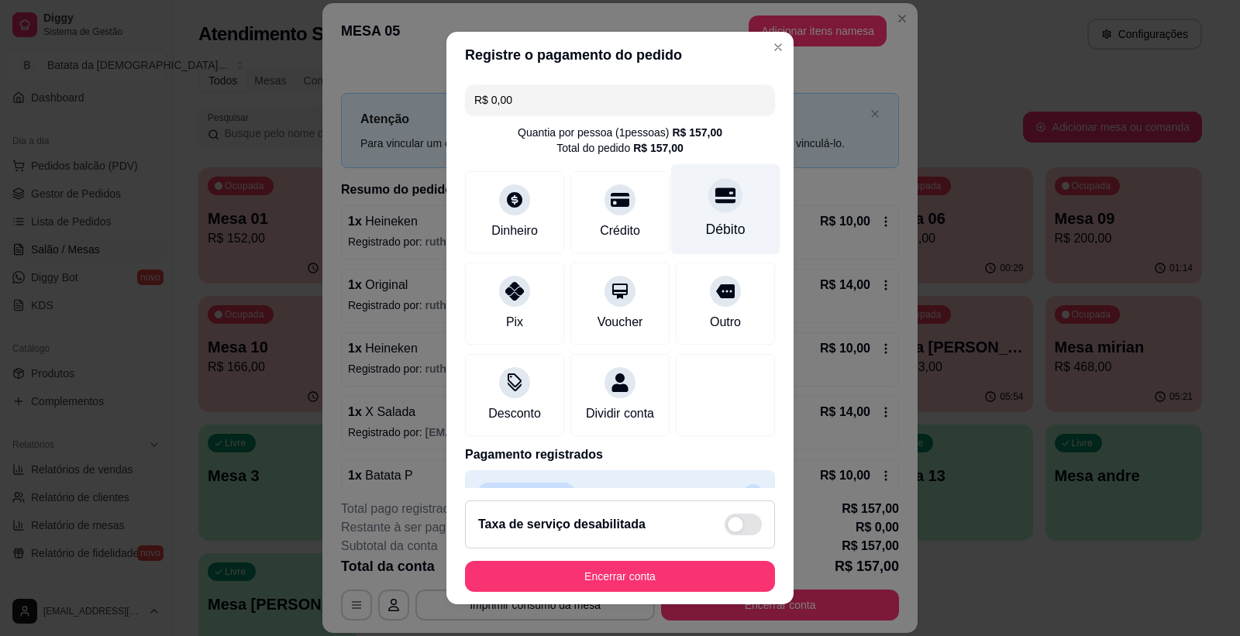
click at [686, 242] on div "Débito" at bounding box center [725, 209] width 109 height 91
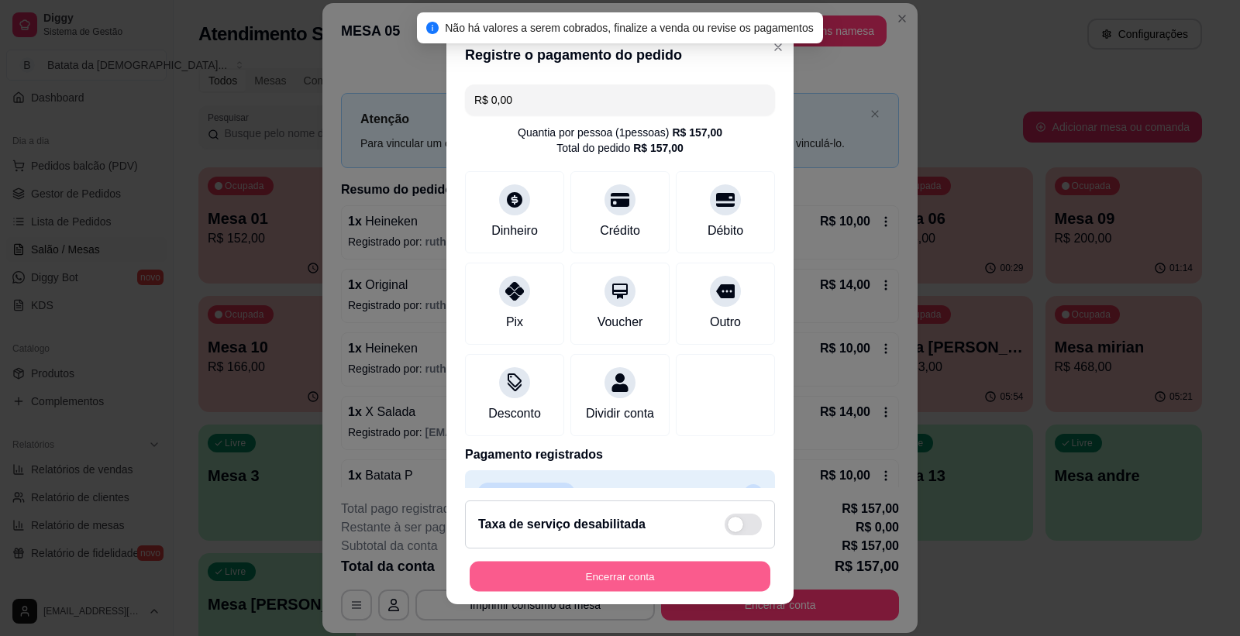
click at [637, 572] on button "Encerrar conta" at bounding box center [620, 577] width 301 height 30
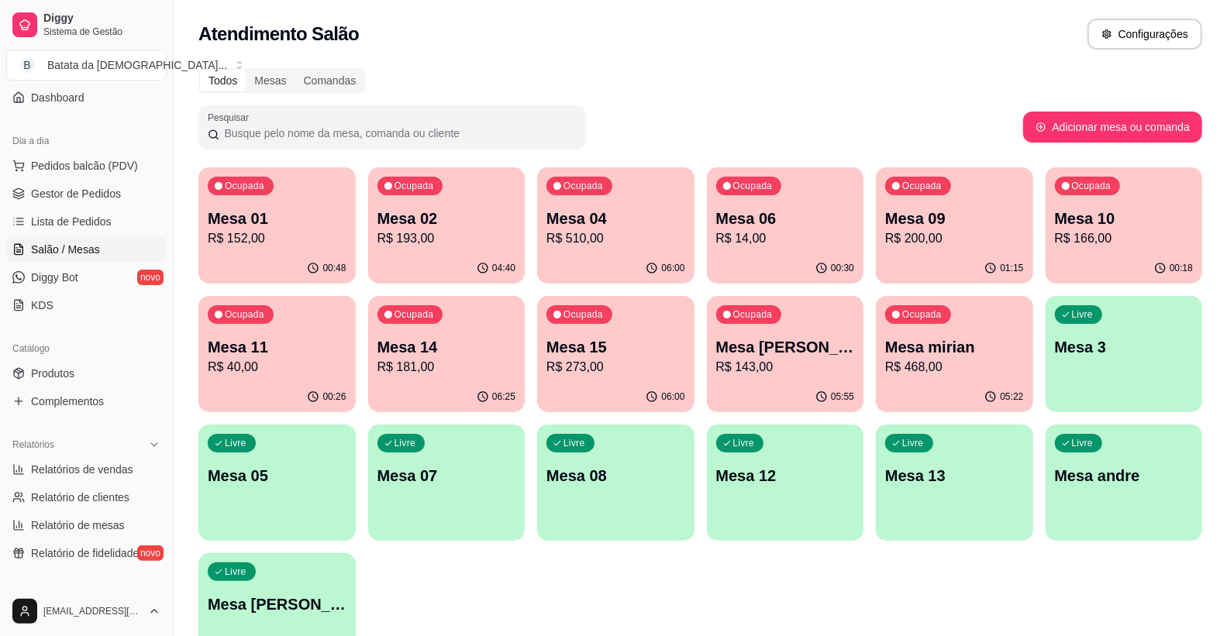
click at [485, 181] on div "Ocupada Mesa 02 R$ 193,00" at bounding box center [446, 210] width 157 height 86
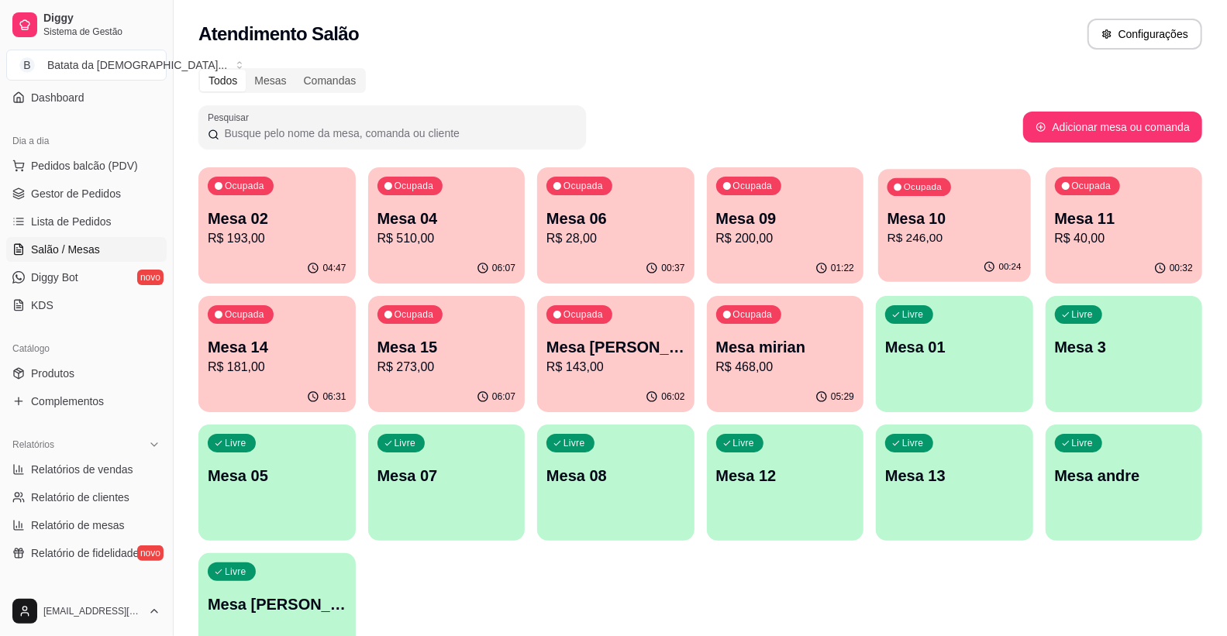
click at [948, 200] on div "Ocupada Mesa 10 R$ 246,00" at bounding box center [954, 211] width 152 height 84
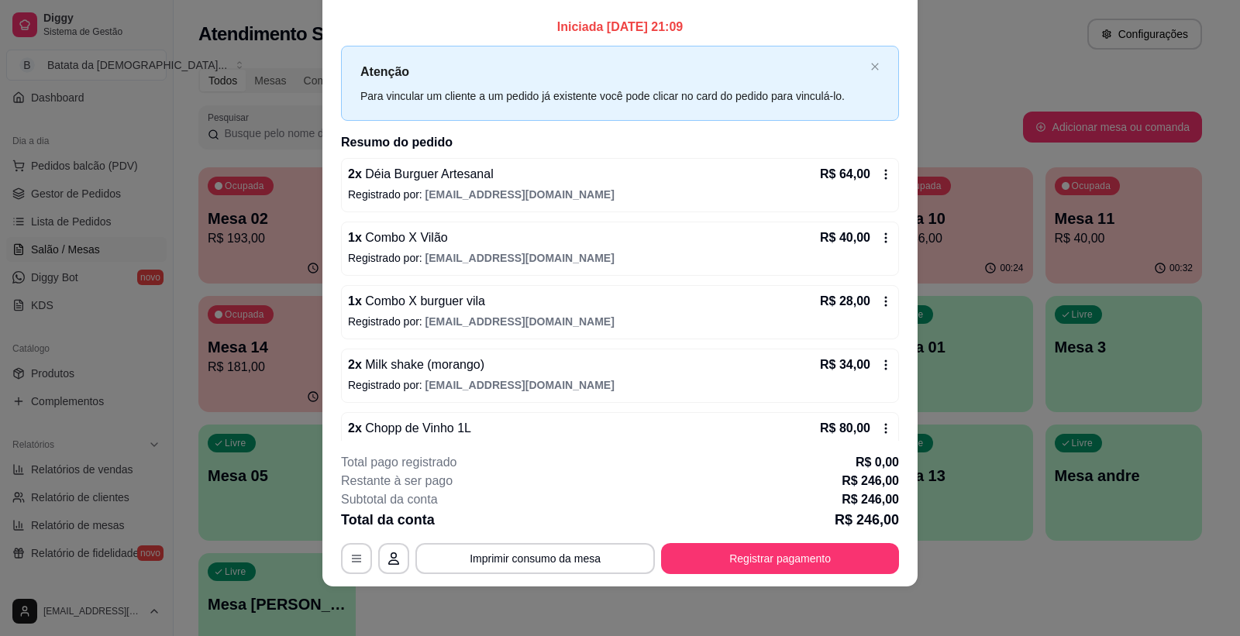
scroll to position [33, 0]
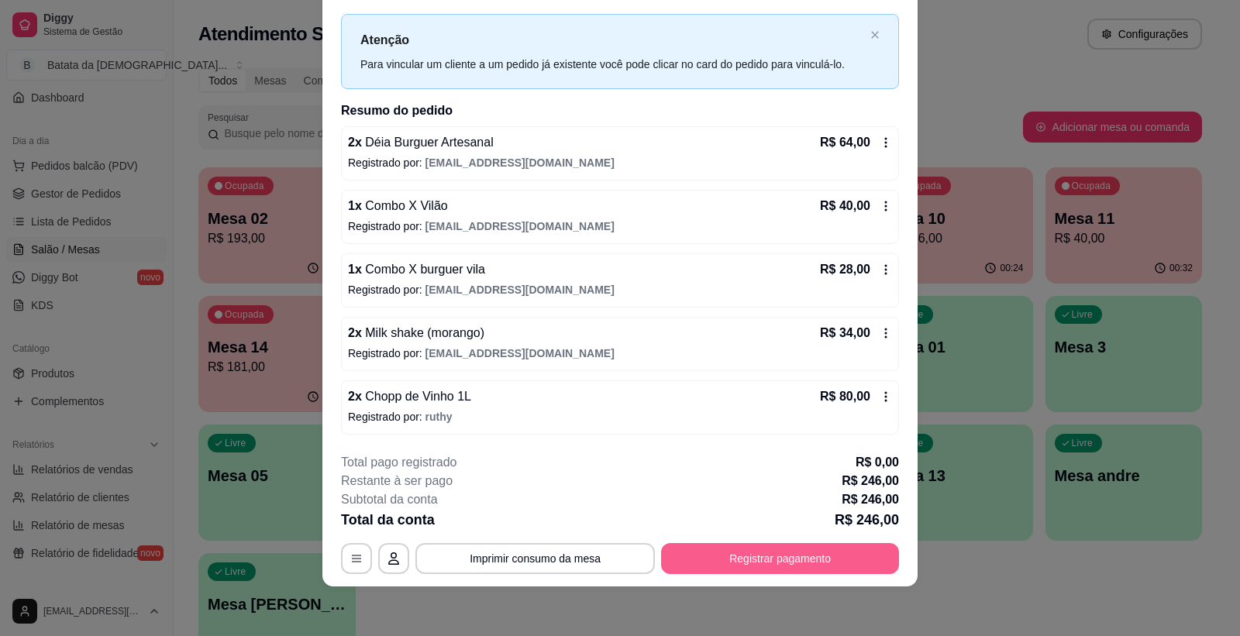
click at [805, 554] on button "Registrar pagamento" at bounding box center [780, 558] width 238 height 31
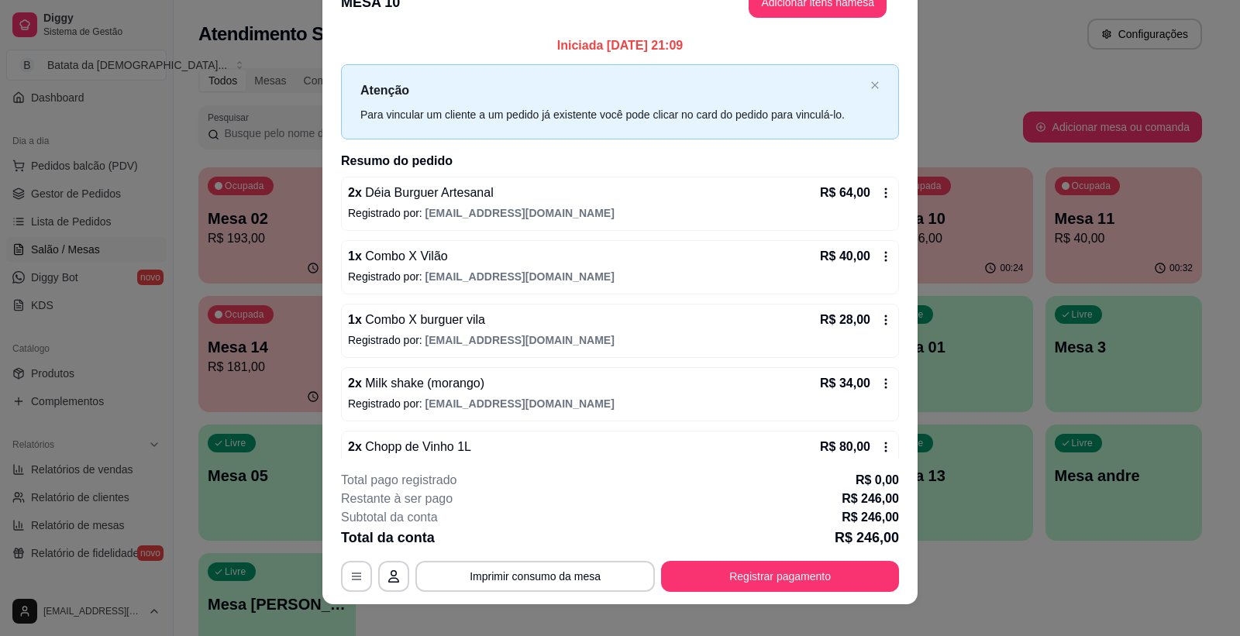
scroll to position [0, 0]
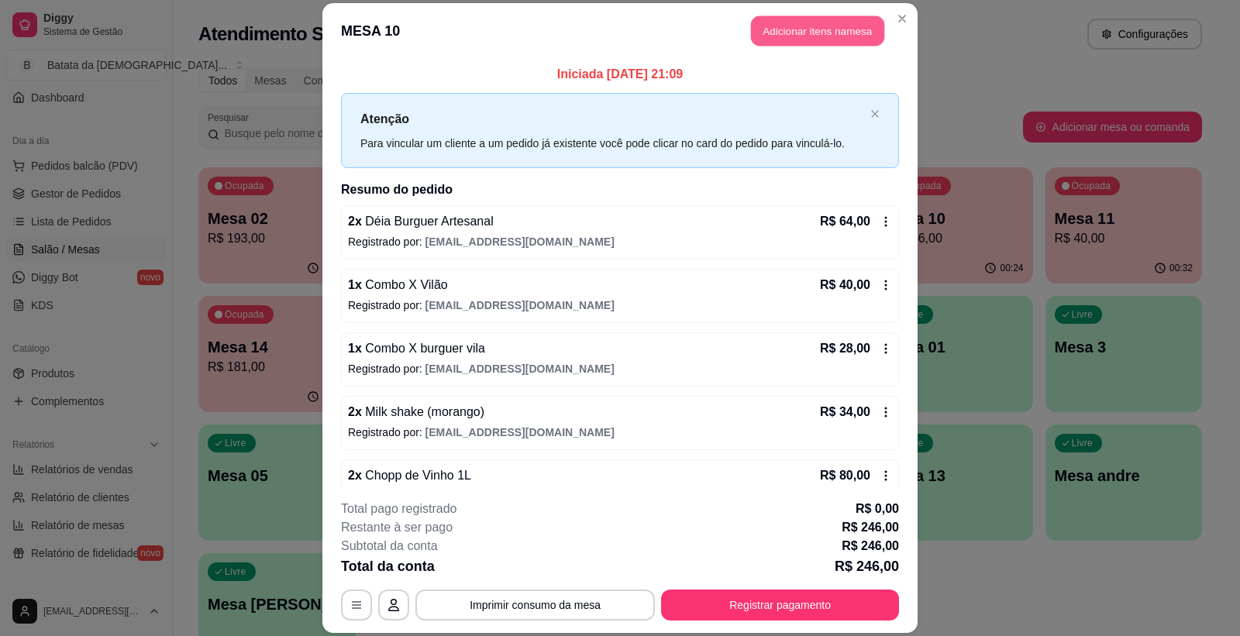
click at [758, 28] on button "Adicionar itens na mesa" at bounding box center [817, 31] width 133 height 30
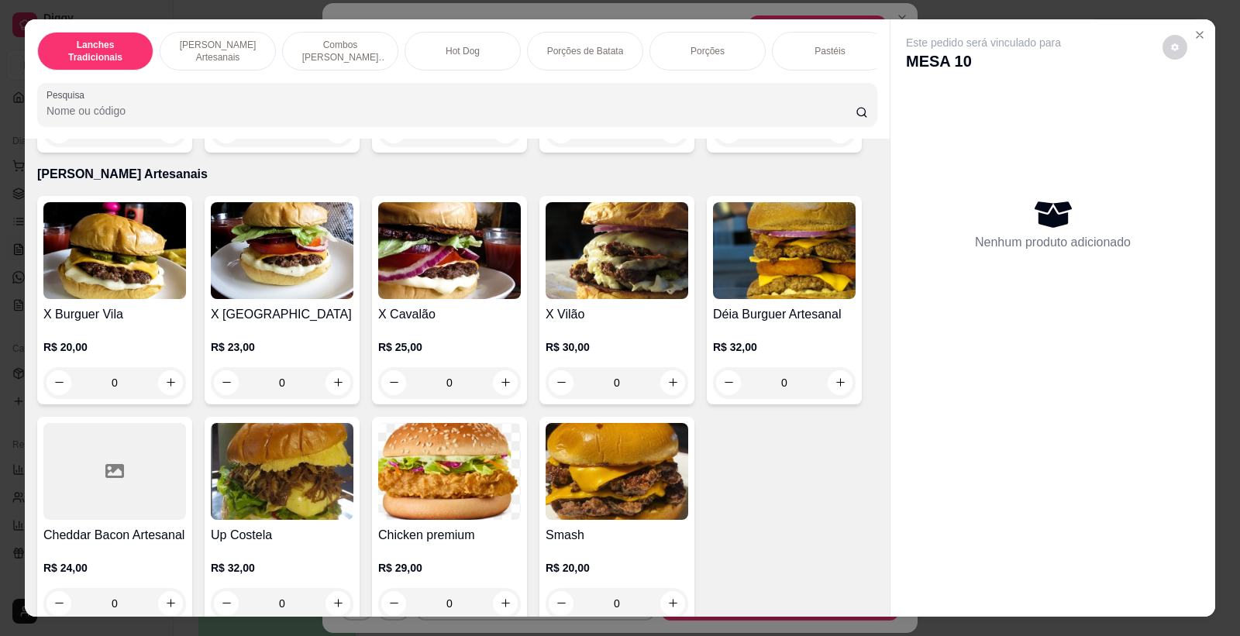
scroll to position [602, 0]
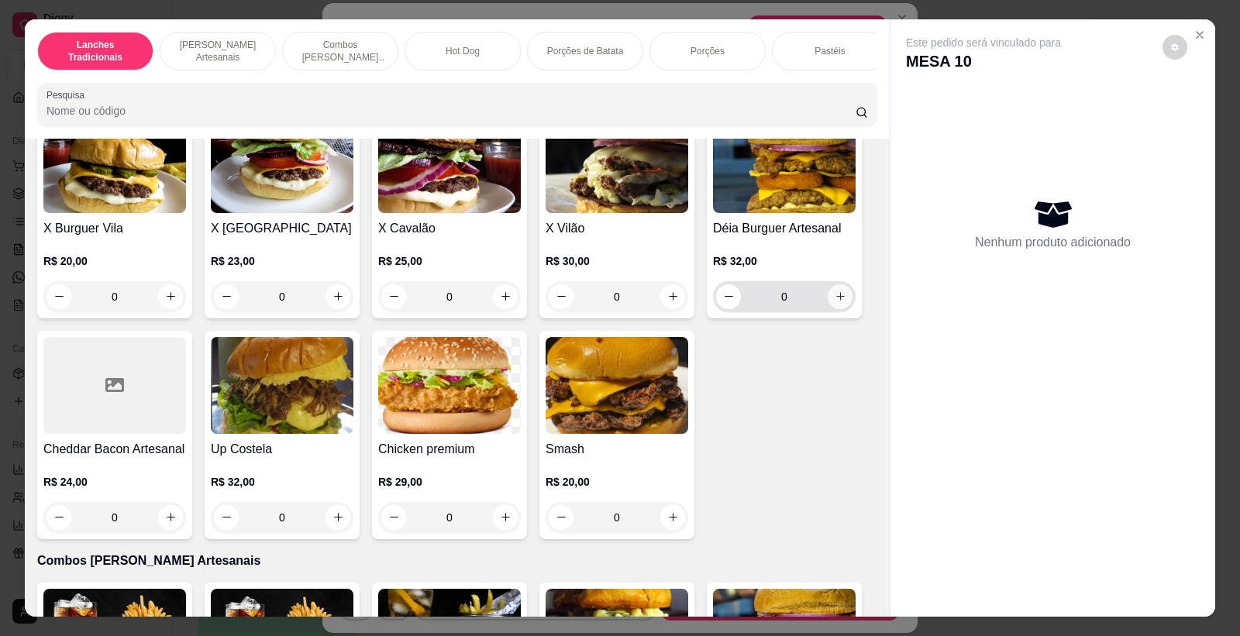
click at [835, 302] on icon "increase-product-quantity" at bounding box center [841, 297] width 12 height 12
type input "1"
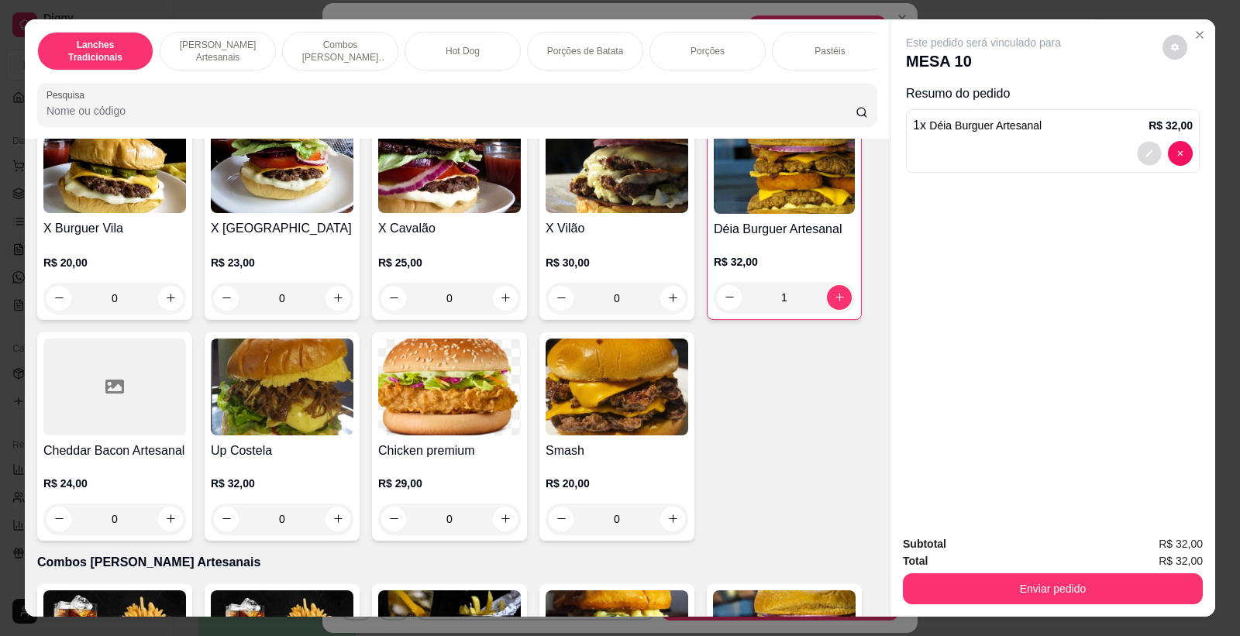
click at [1149, 146] on button "decrease-product-quantity" at bounding box center [1149, 153] width 24 height 24
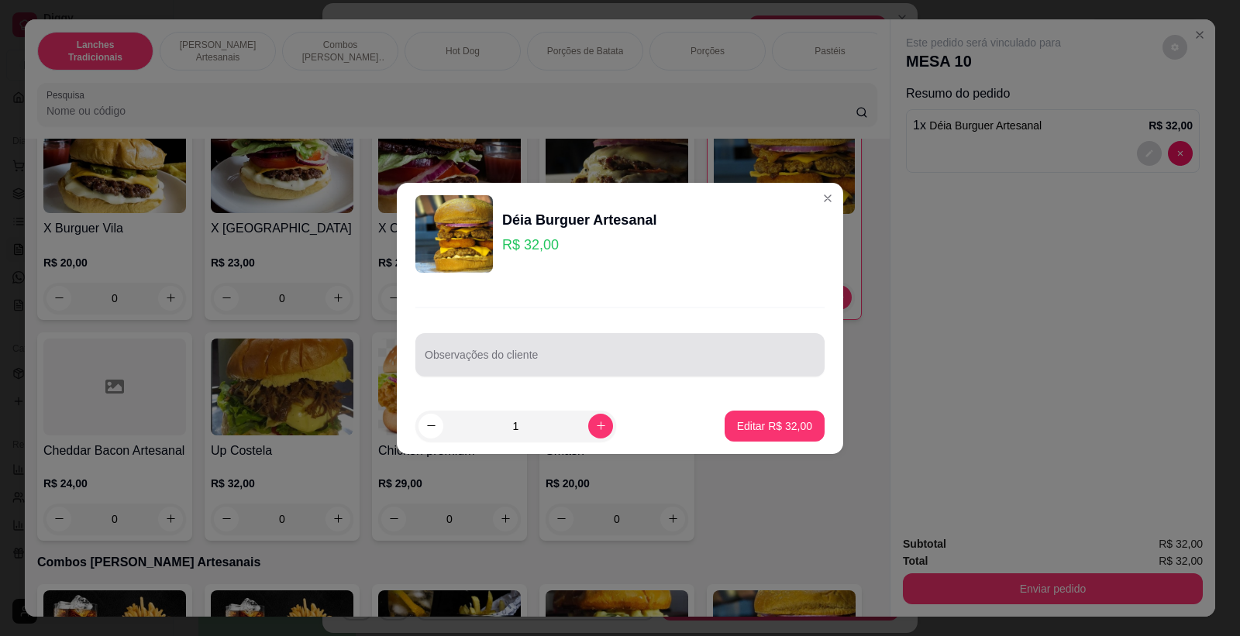
click at [731, 353] on input "Observações do cliente" at bounding box center [620, 361] width 391 height 16
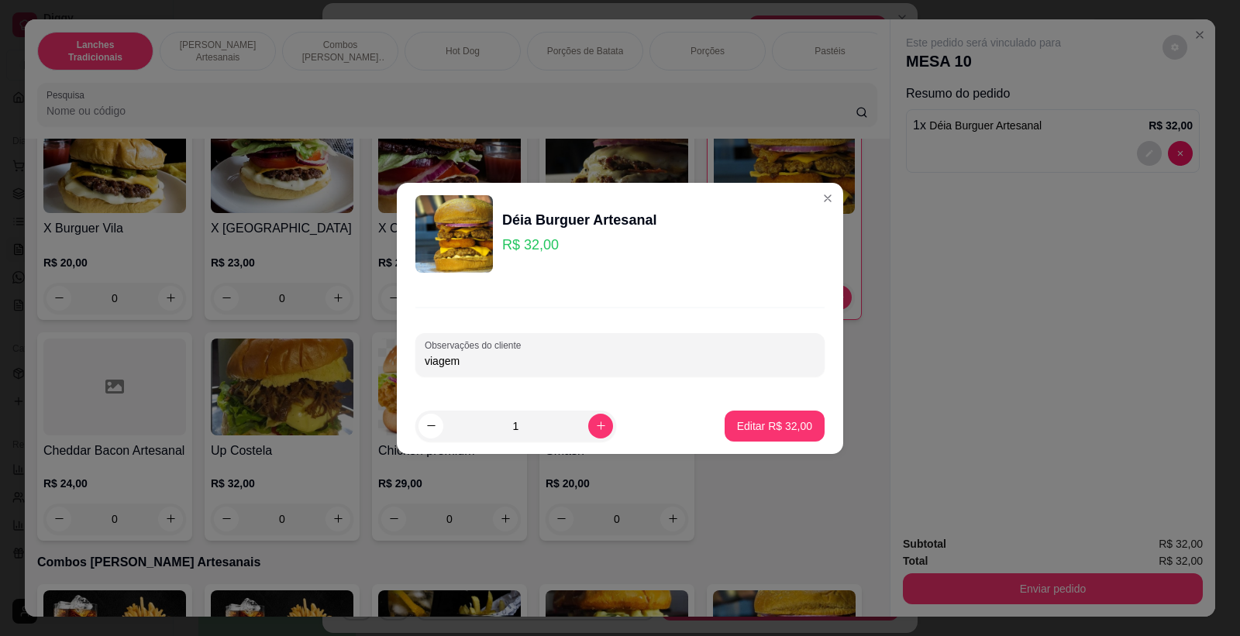
type input "viagem"
click at [773, 433] on p "Editar R$ 32,00" at bounding box center [774, 426] width 73 height 15
type input "0"
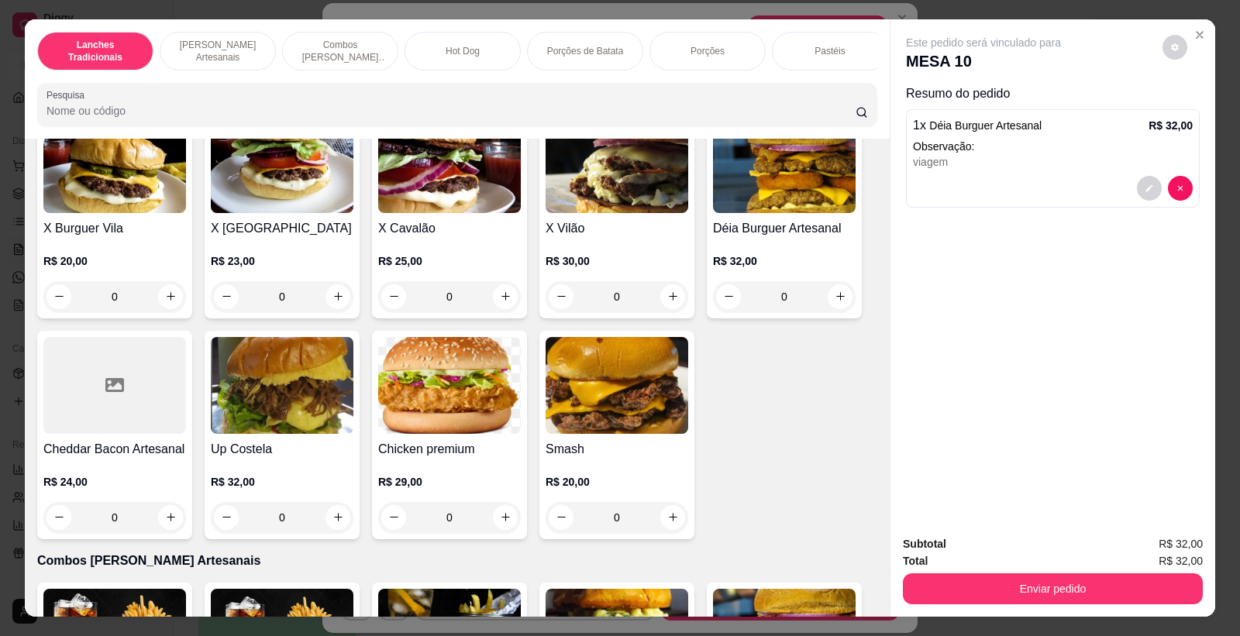
click at [776, 409] on div "X Burguer Vila R$ 20,00 0 X Jardim Vitória R$ 23,00 0 X Cavalão R$ 25,00 0 X Vi…" at bounding box center [457, 324] width 840 height 429
click at [1043, 578] on button "Enviar pedido" at bounding box center [1053, 589] width 300 height 31
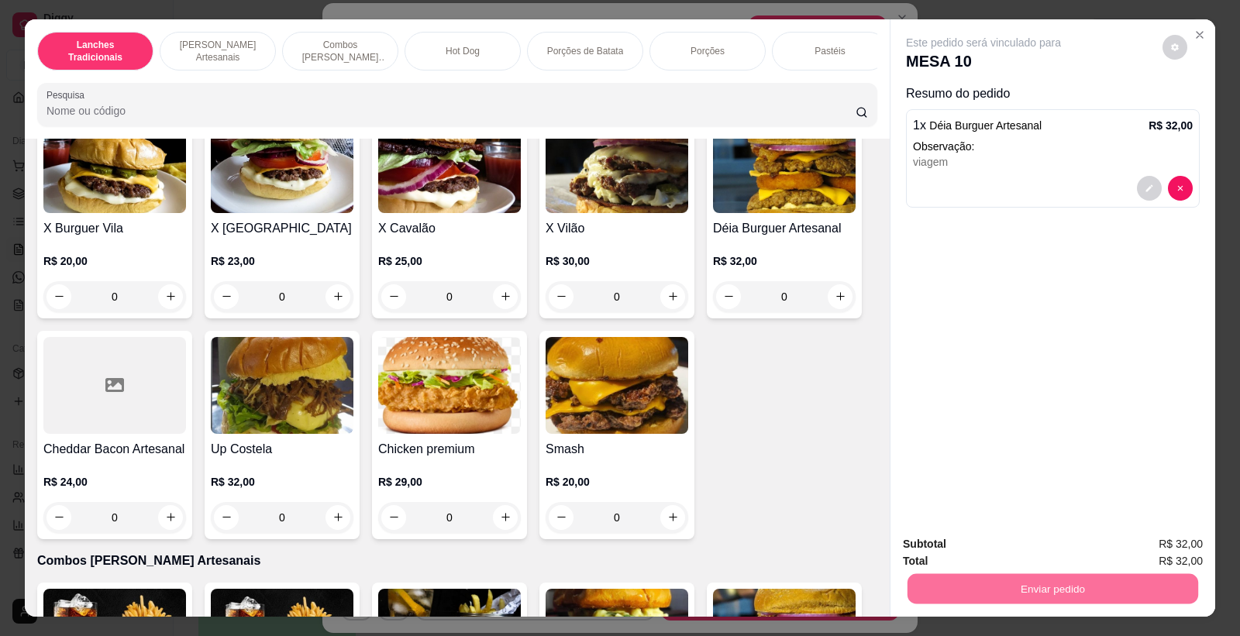
click at [1026, 544] on button "Não registrar e enviar pedido" at bounding box center [1001, 551] width 157 height 29
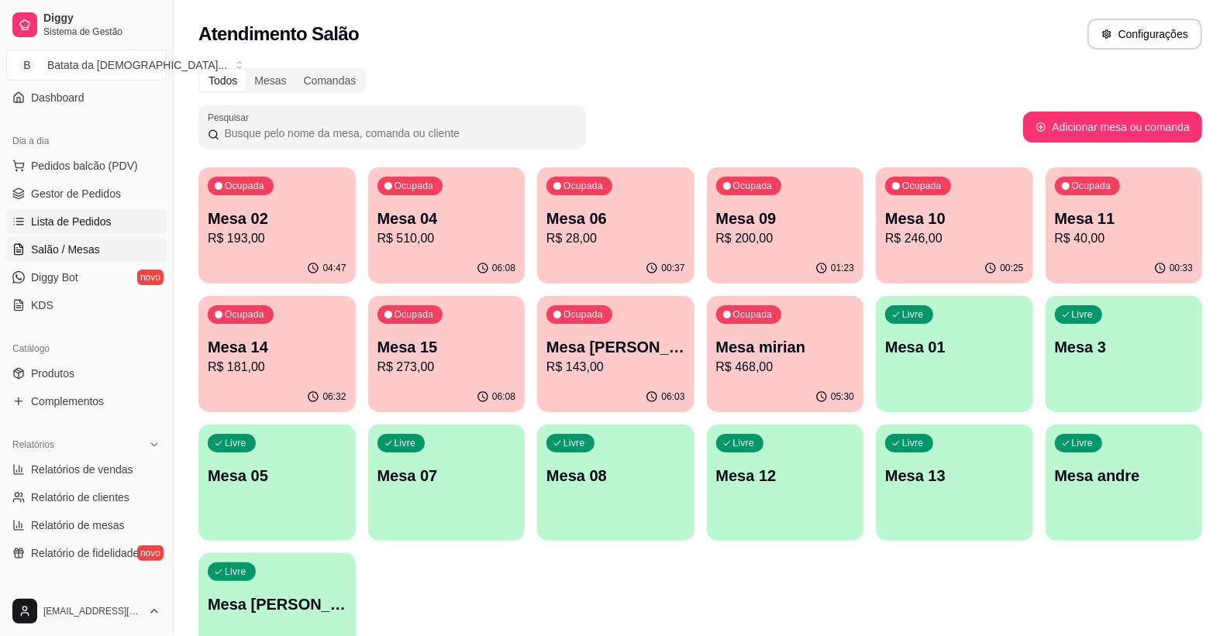
click at [93, 214] on span "Lista de Pedidos" at bounding box center [71, 222] width 81 height 16
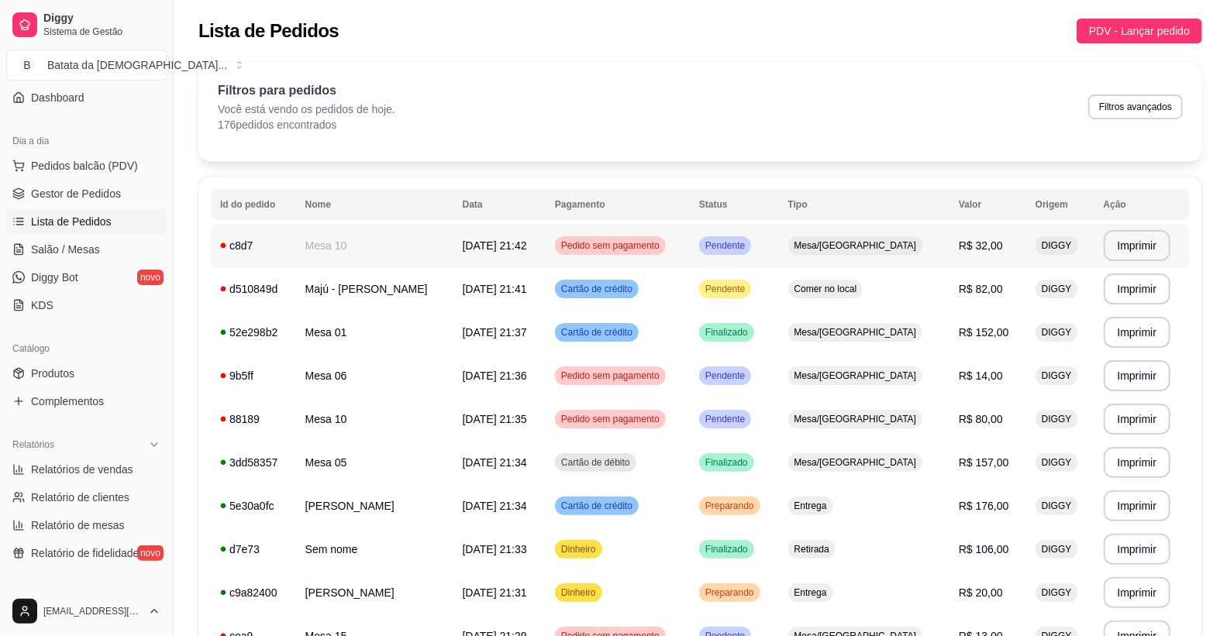
click at [527, 240] on span "[DATE] 21:42" at bounding box center [495, 246] width 64 height 12
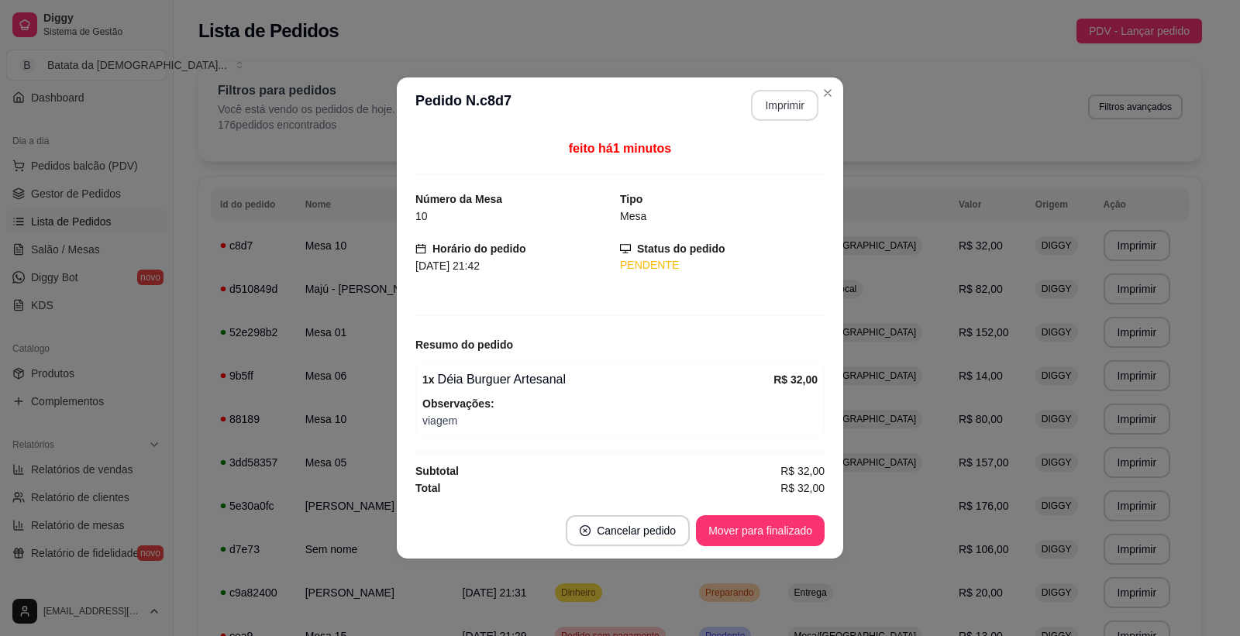
click at [786, 107] on button "Imprimir" at bounding box center [784, 105] width 67 height 31
click at [778, 523] on button "Mover para finalizado" at bounding box center [760, 531] width 125 height 30
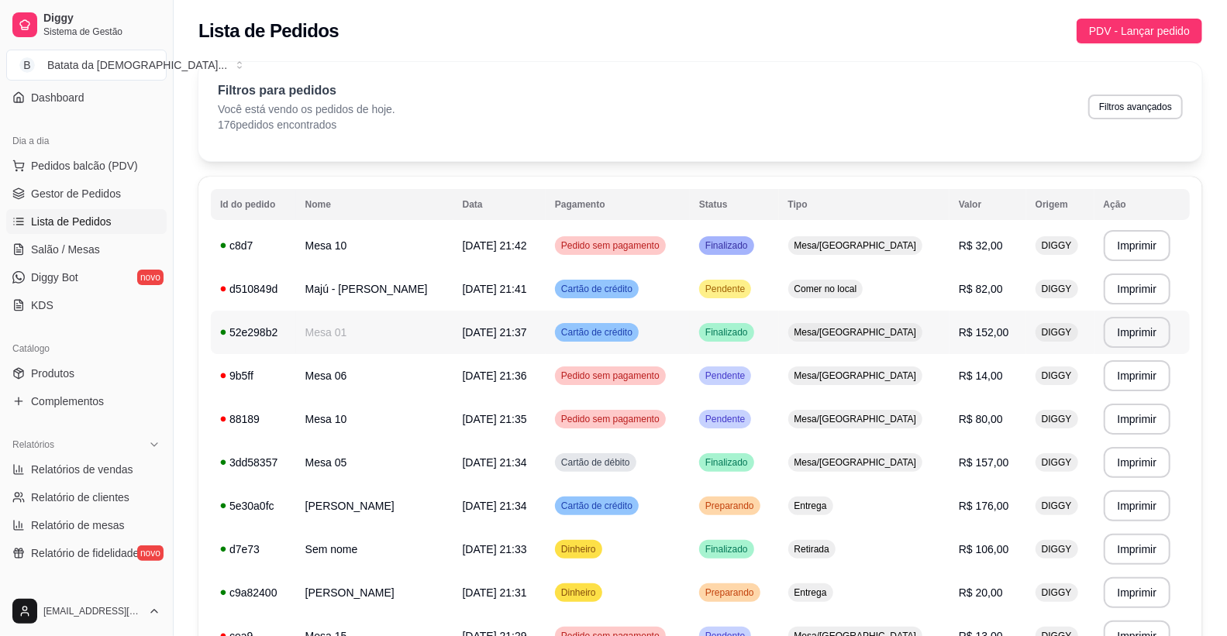
click at [946, 313] on td "Mesa/[GEOGRAPHIC_DATA]" at bounding box center [864, 332] width 171 height 43
click at [779, 298] on td "Pendente" at bounding box center [734, 288] width 89 height 43
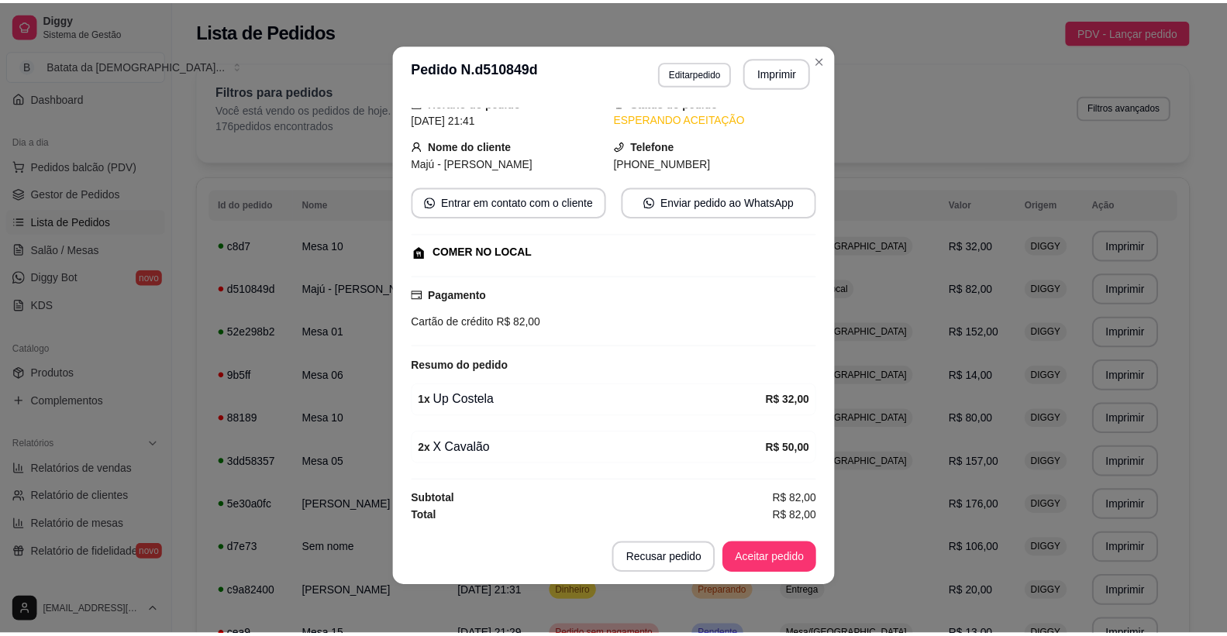
scroll to position [3, 0]
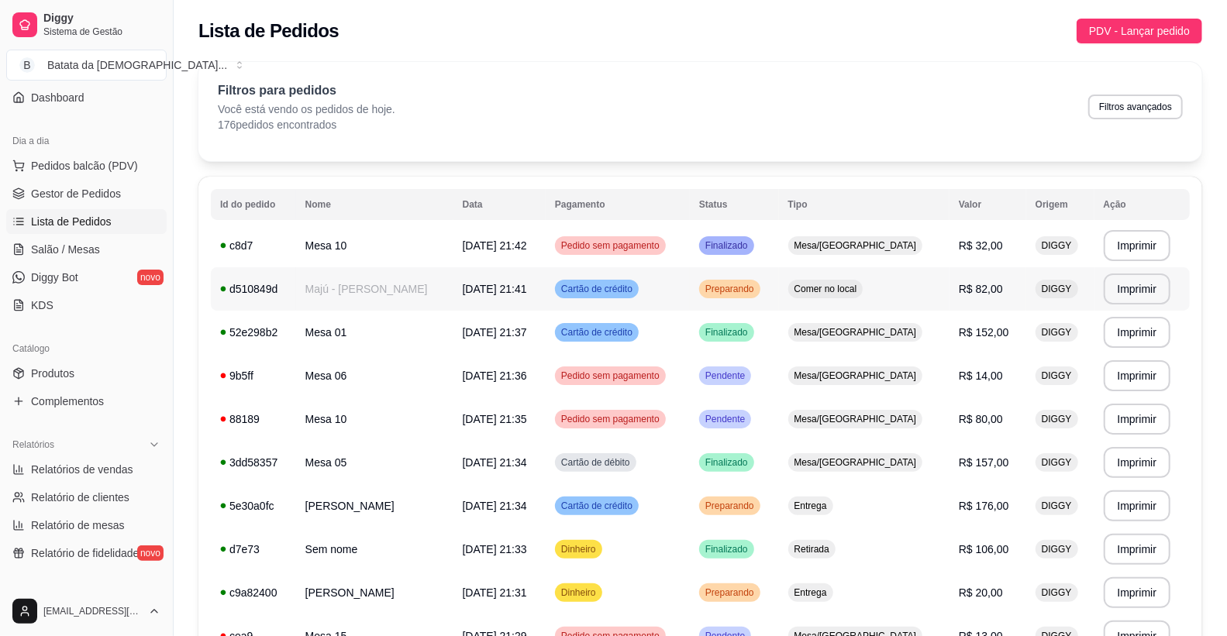
click at [639, 296] on div "Cartão de crédito" at bounding box center [597, 289] width 84 height 19
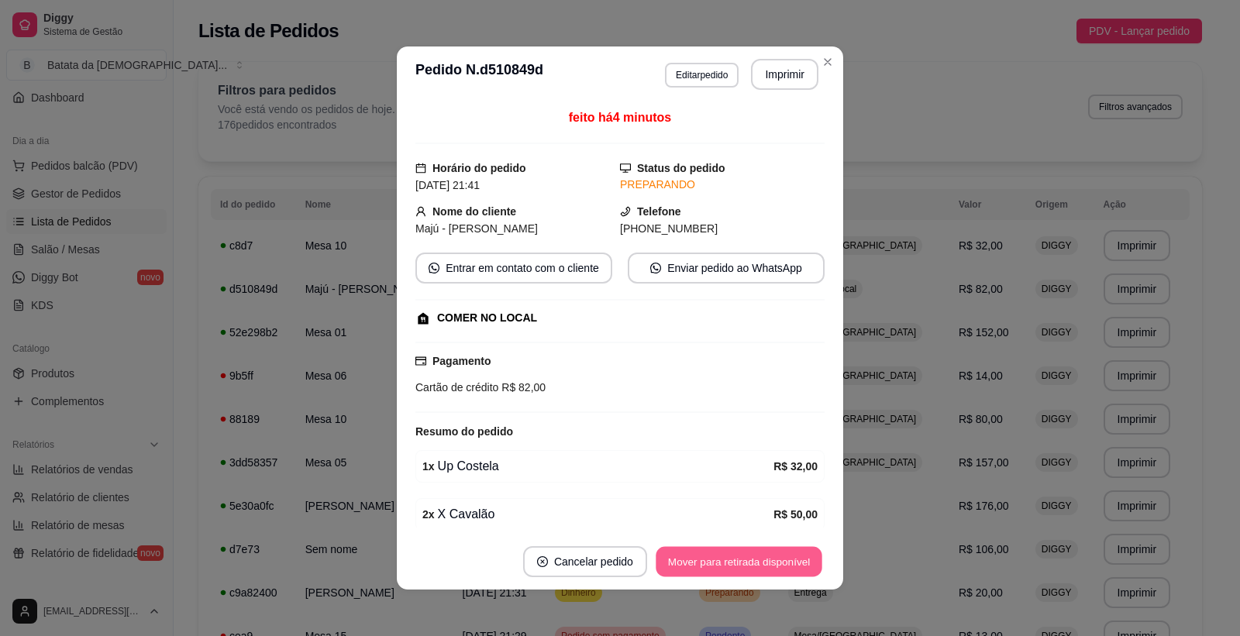
click at [701, 567] on button "Mover para retirada disponível" at bounding box center [739, 562] width 166 height 30
click at [732, 556] on button "Mover para finalizado" at bounding box center [760, 562] width 125 height 30
click at [732, 556] on div "Mover para finalizado" at bounding box center [760, 562] width 129 height 31
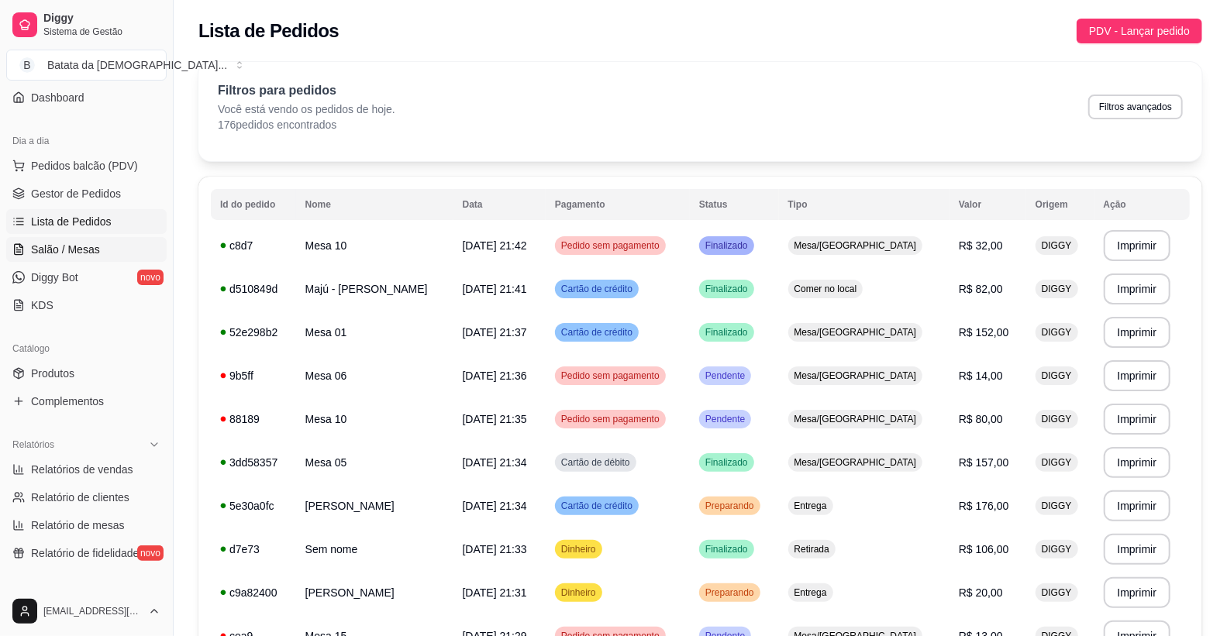
click at [64, 256] on span "Salão / Mesas" at bounding box center [65, 250] width 69 height 16
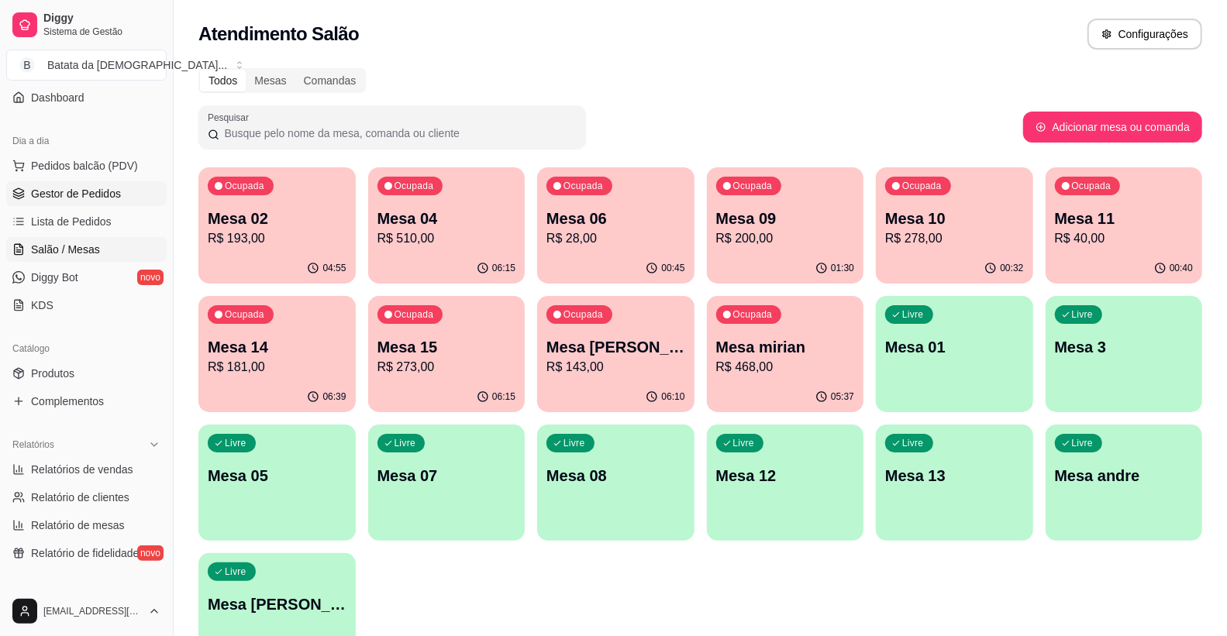
click at [84, 199] on span "Gestor de Pedidos" at bounding box center [76, 194] width 90 height 16
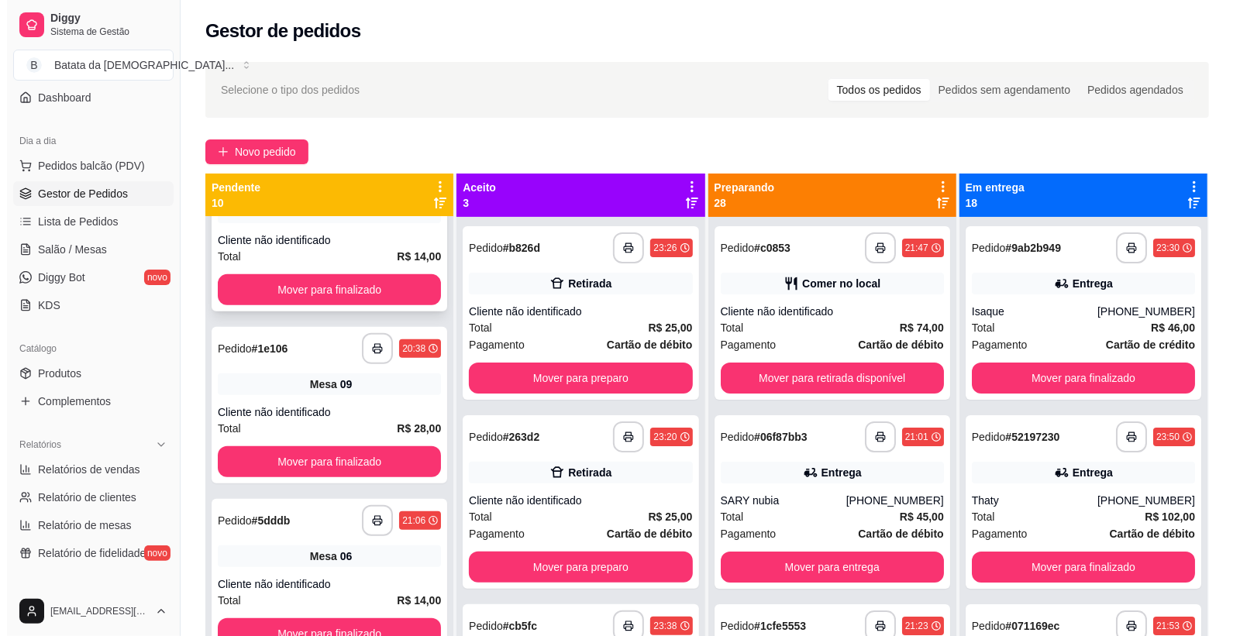
scroll to position [516, 0]
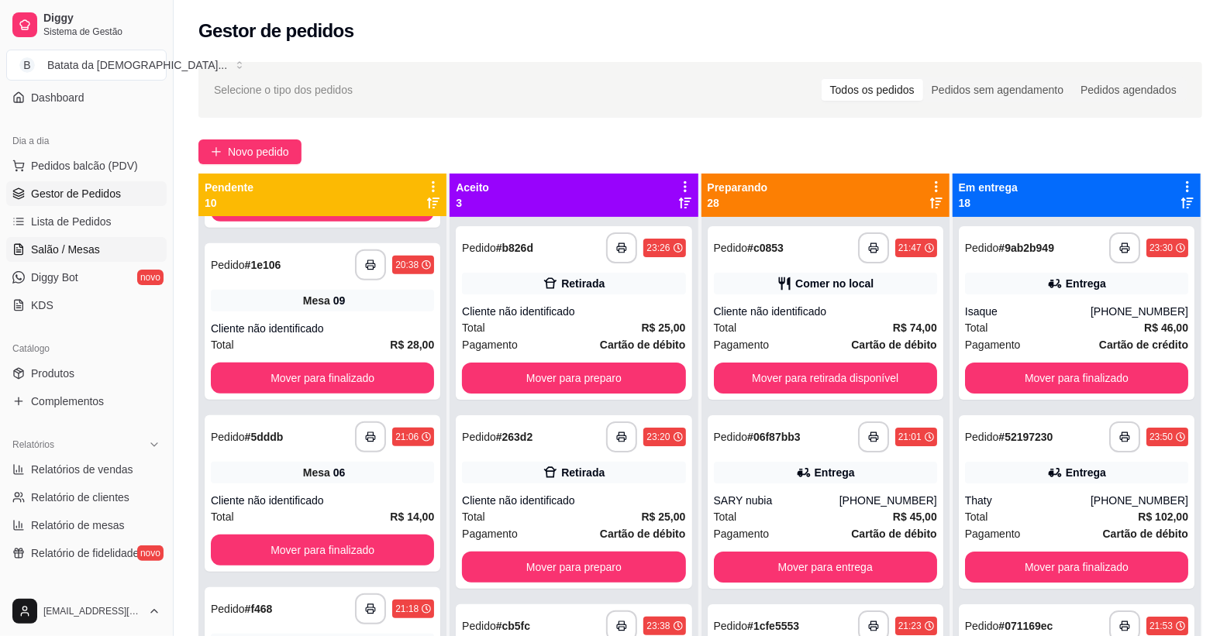
click at [44, 252] on span "Salão / Mesas" at bounding box center [65, 250] width 69 height 16
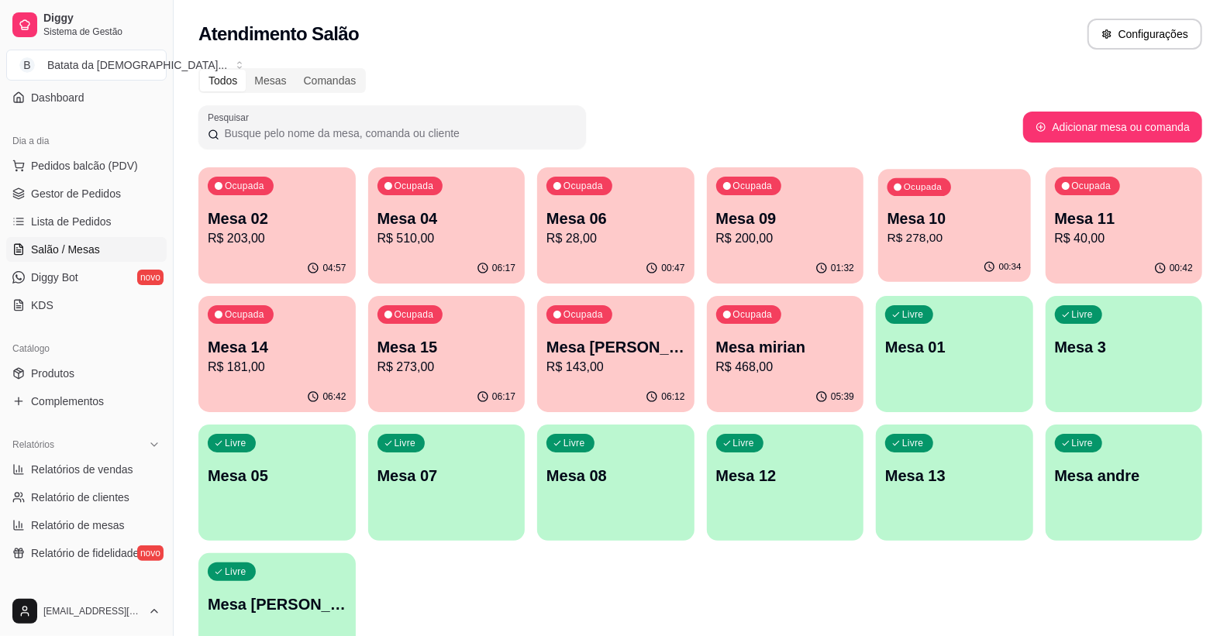
click at [946, 270] on div "00:34" at bounding box center [954, 267] width 152 height 29
click at [1142, 236] on p "R$ 40,00" at bounding box center [1124, 238] width 139 height 19
click at [1154, 238] on p "R$ 40,00" at bounding box center [1124, 238] width 134 height 18
click at [972, 228] on div "Mesa 10 R$ 278,00" at bounding box center [954, 228] width 139 height 40
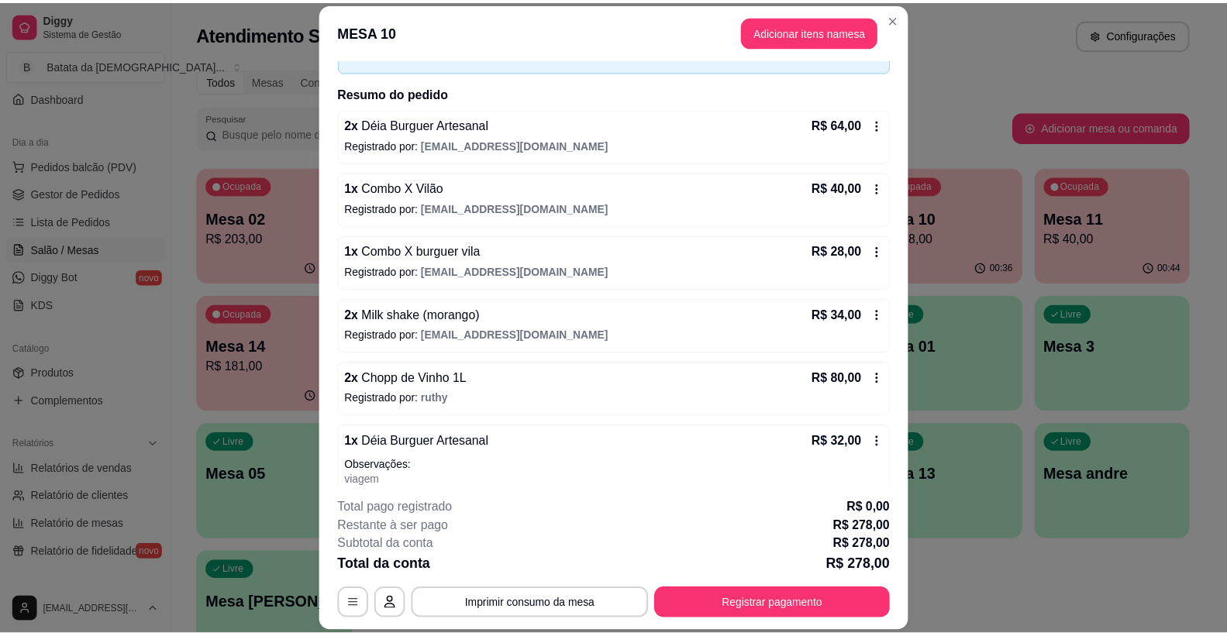
scroll to position [134, 0]
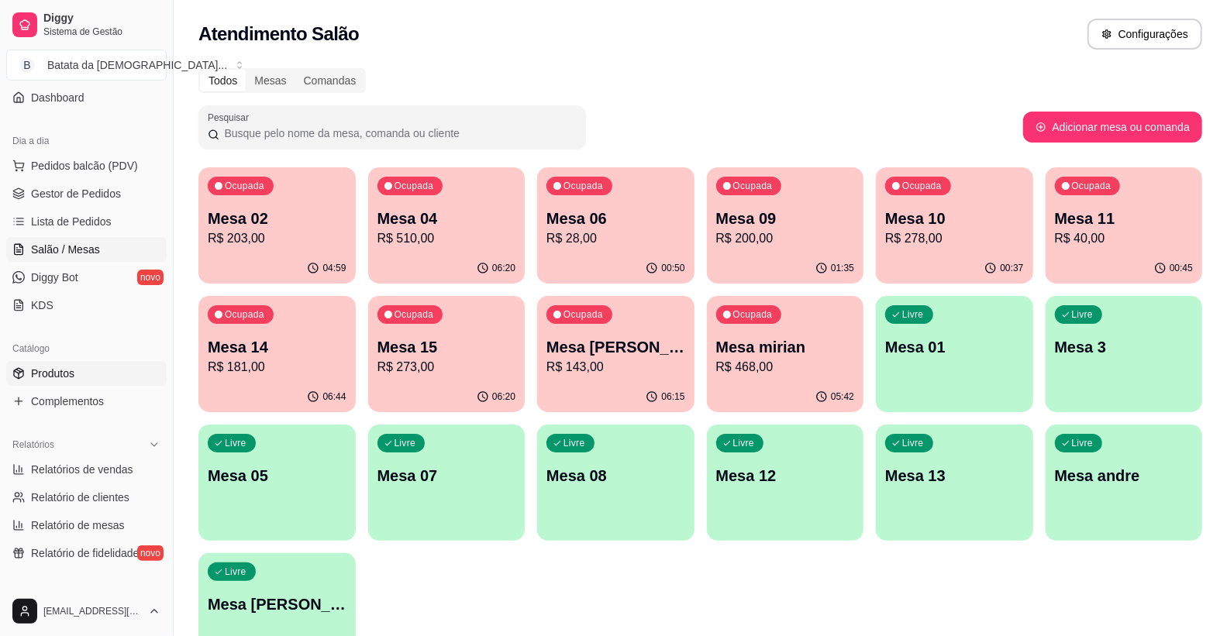
click at [57, 376] on span "Produtos" at bounding box center [52, 374] width 43 height 16
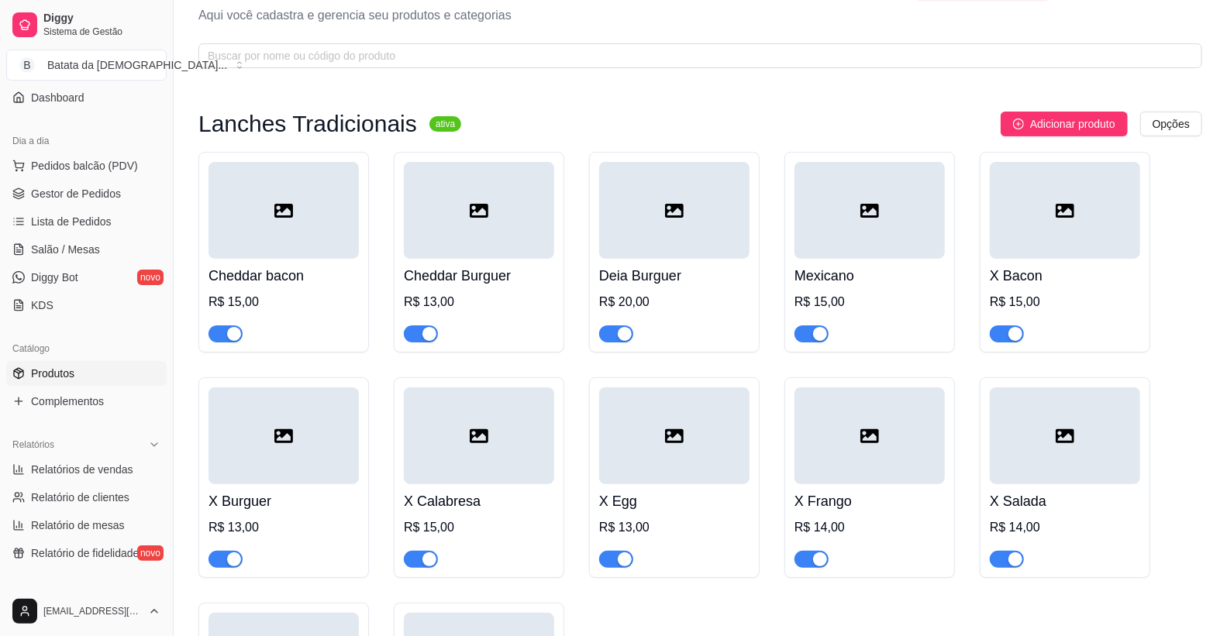
scroll to position [86, 0]
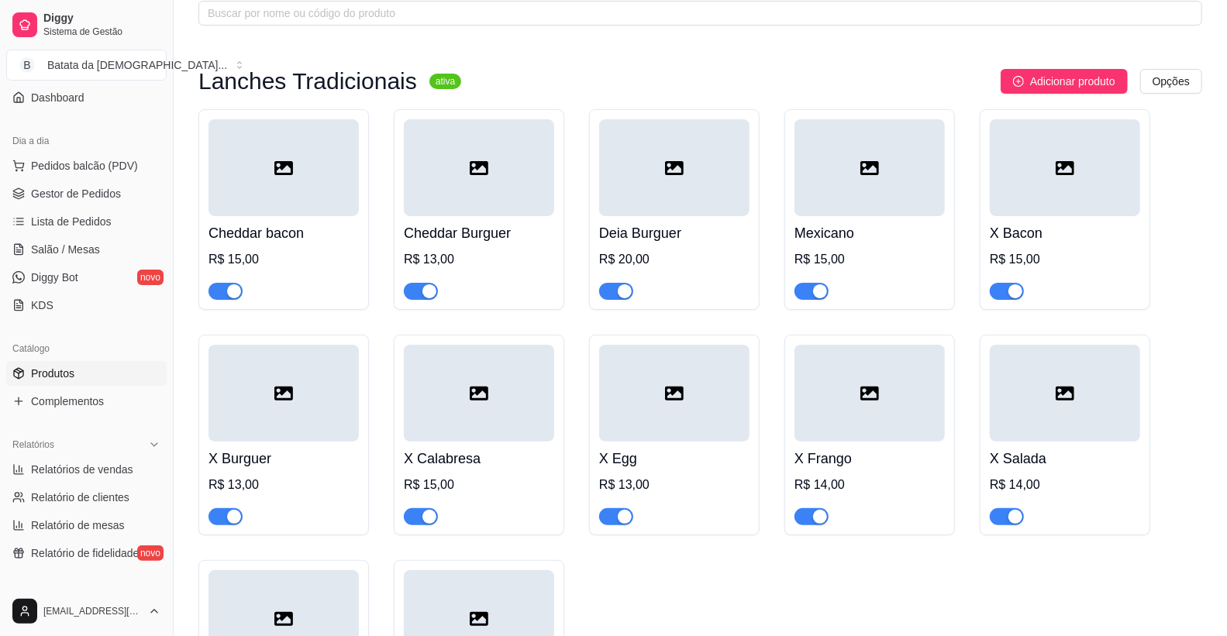
click at [217, 285] on span "button" at bounding box center [226, 291] width 34 height 17
click at [430, 288] on div "button" at bounding box center [429, 292] width 14 height 14
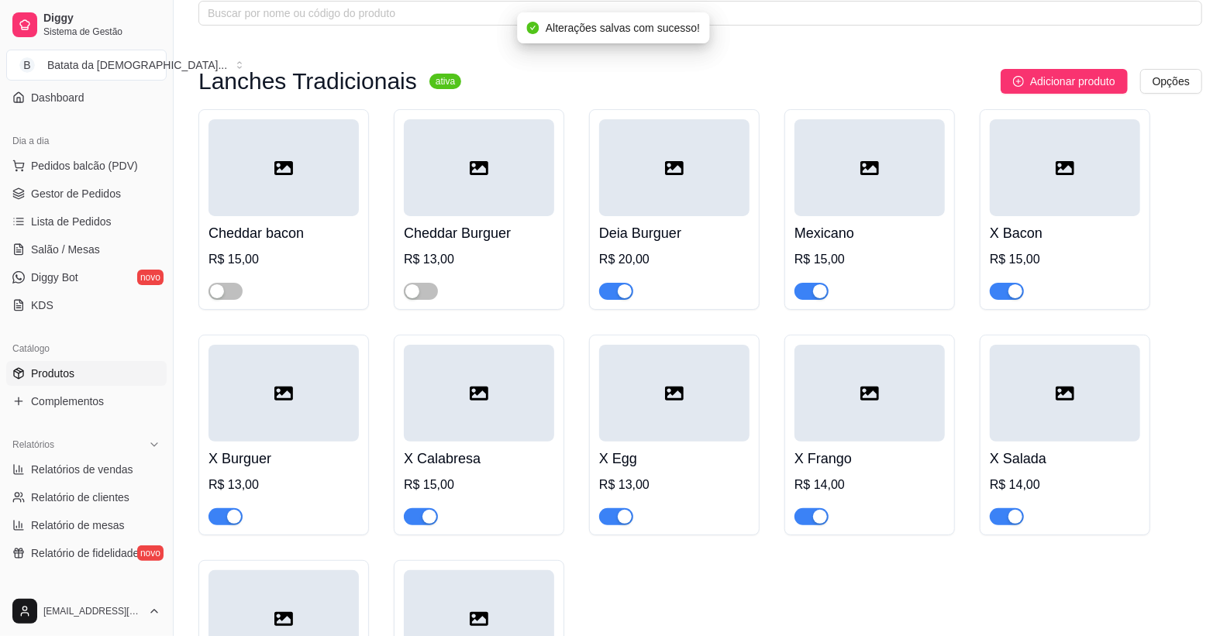
click at [626, 291] on div "button" at bounding box center [625, 292] width 14 height 14
click at [826, 293] on div "button" at bounding box center [820, 292] width 14 height 14
click at [1009, 298] on div "button" at bounding box center [1016, 292] width 14 height 14
click at [225, 515] on button "button" at bounding box center [226, 517] width 34 height 17
click at [411, 509] on span "button" at bounding box center [421, 517] width 34 height 17
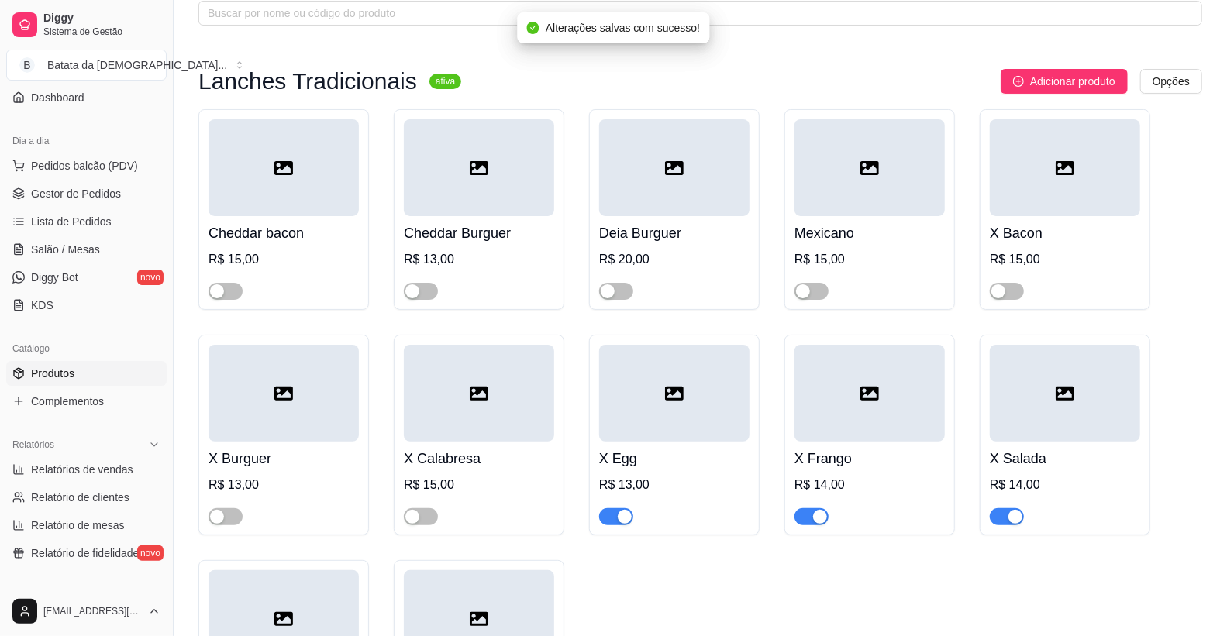
click at [598, 516] on div "X Egg R$ 13,00" at bounding box center [674, 435] width 171 height 201
click at [617, 508] on div at bounding box center [616, 516] width 34 height 19
click at [612, 524] on span "button" at bounding box center [616, 517] width 34 height 17
click at [793, 507] on div "X Frango R$ 14,00" at bounding box center [870, 435] width 171 height 201
click at [812, 516] on button "button" at bounding box center [812, 517] width 34 height 17
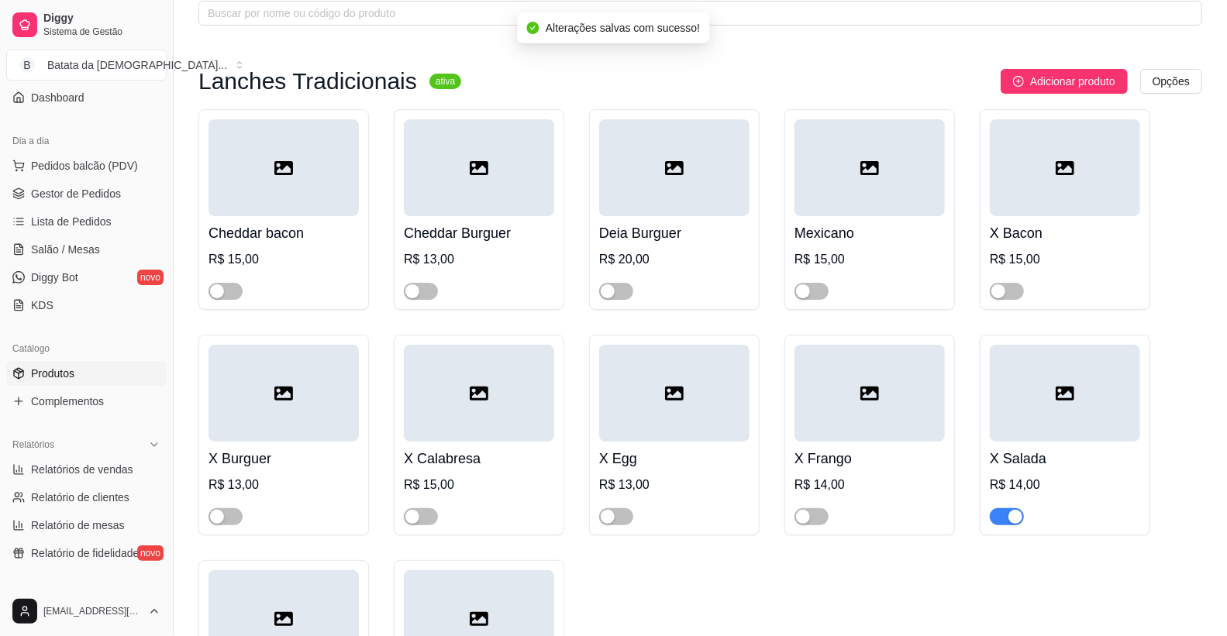
click at [1004, 520] on span "button" at bounding box center [1007, 517] width 34 height 17
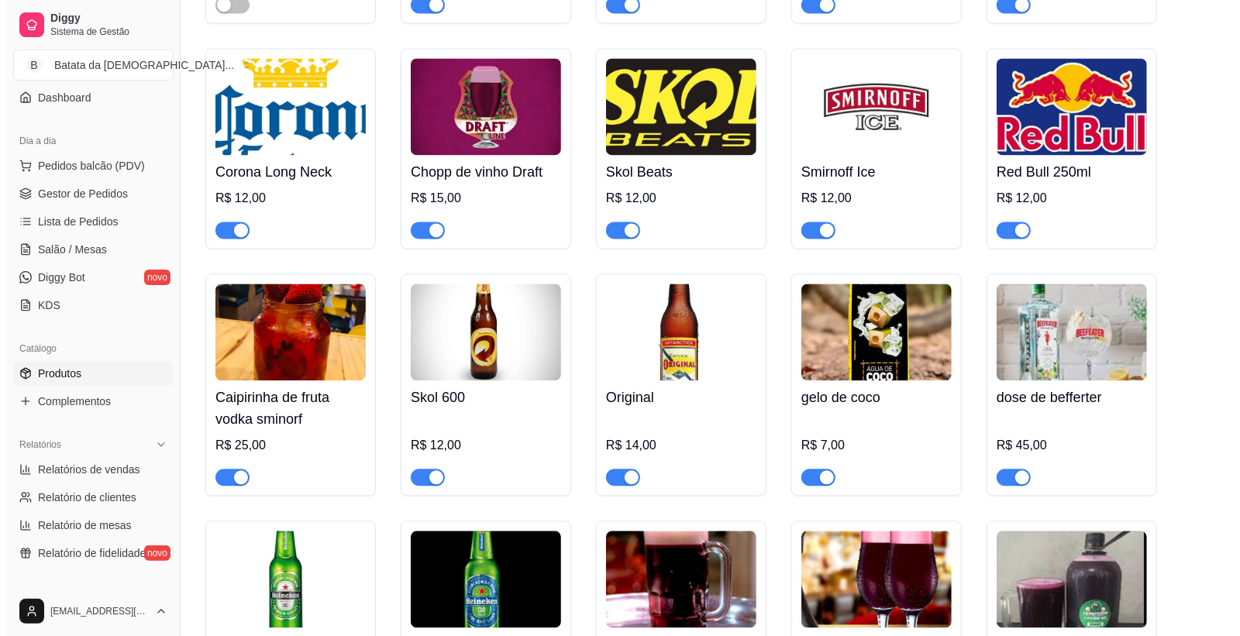
scroll to position [5685, 0]
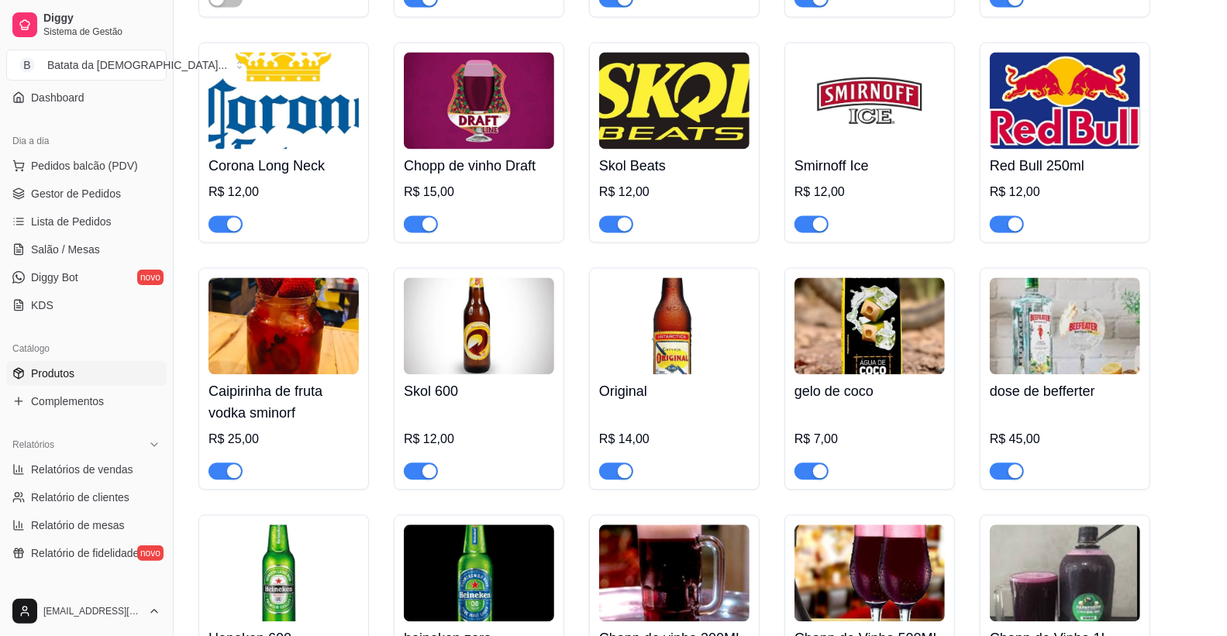
click at [505, 332] on img at bounding box center [479, 326] width 150 height 97
click at [528, 336] on img at bounding box center [479, 326] width 150 height 97
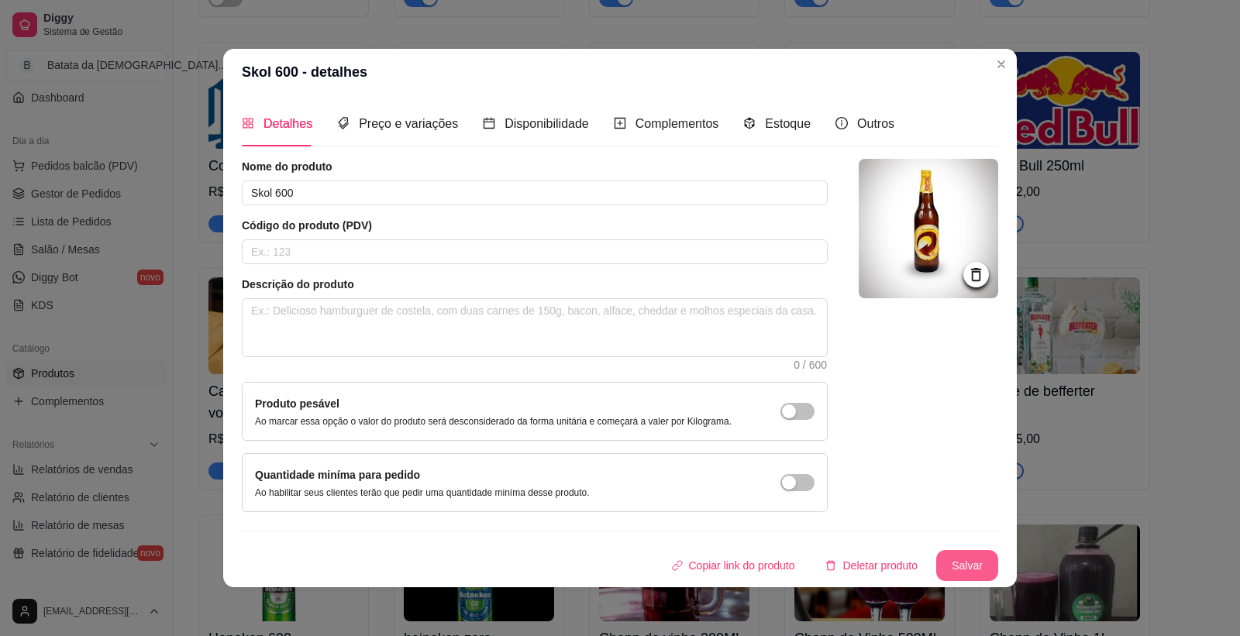
click at [971, 562] on button "Salvar" at bounding box center [967, 565] width 62 height 31
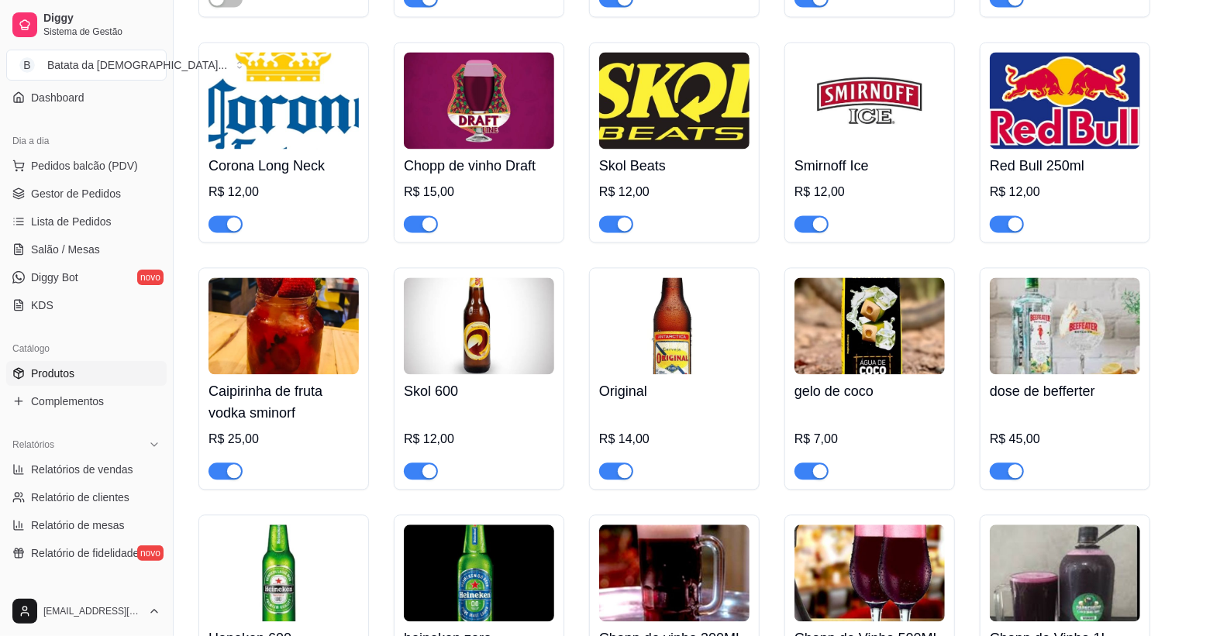
drag, startPoint x: 494, startPoint y: 318, endPoint x: 514, endPoint y: 323, distance: 20.9
click at [514, 323] on img at bounding box center [479, 326] width 150 height 97
click at [87, 169] on span "Pedidos balcão (PDV)" at bounding box center [84, 166] width 107 height 16
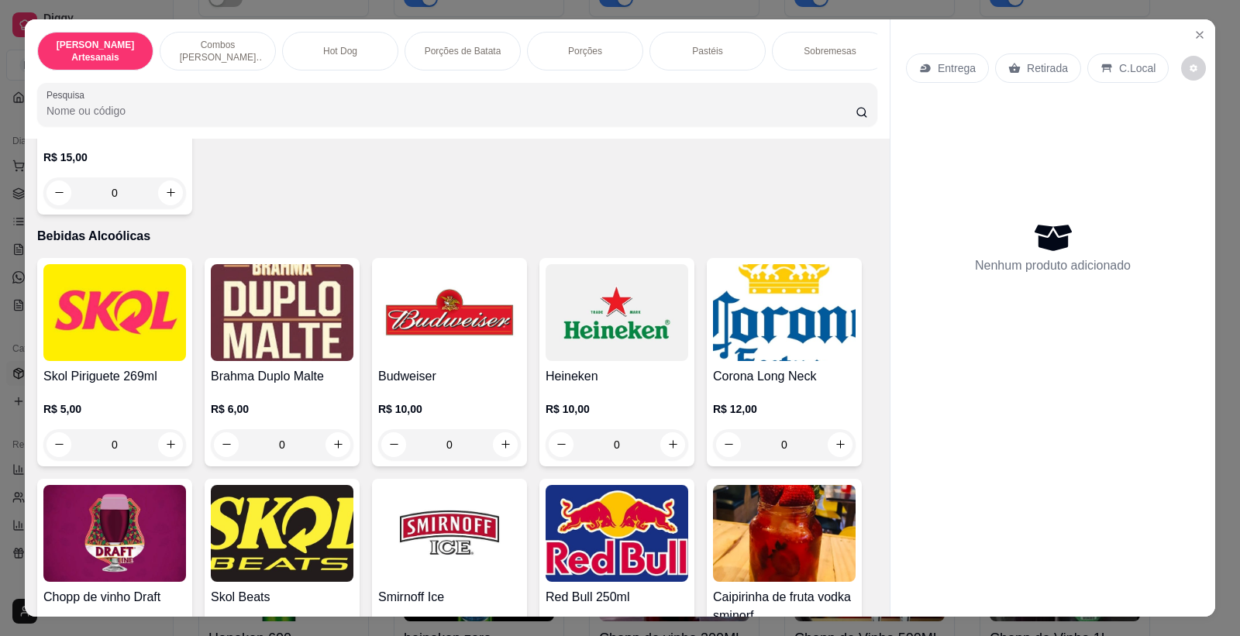
scroll to position [4306, 0]
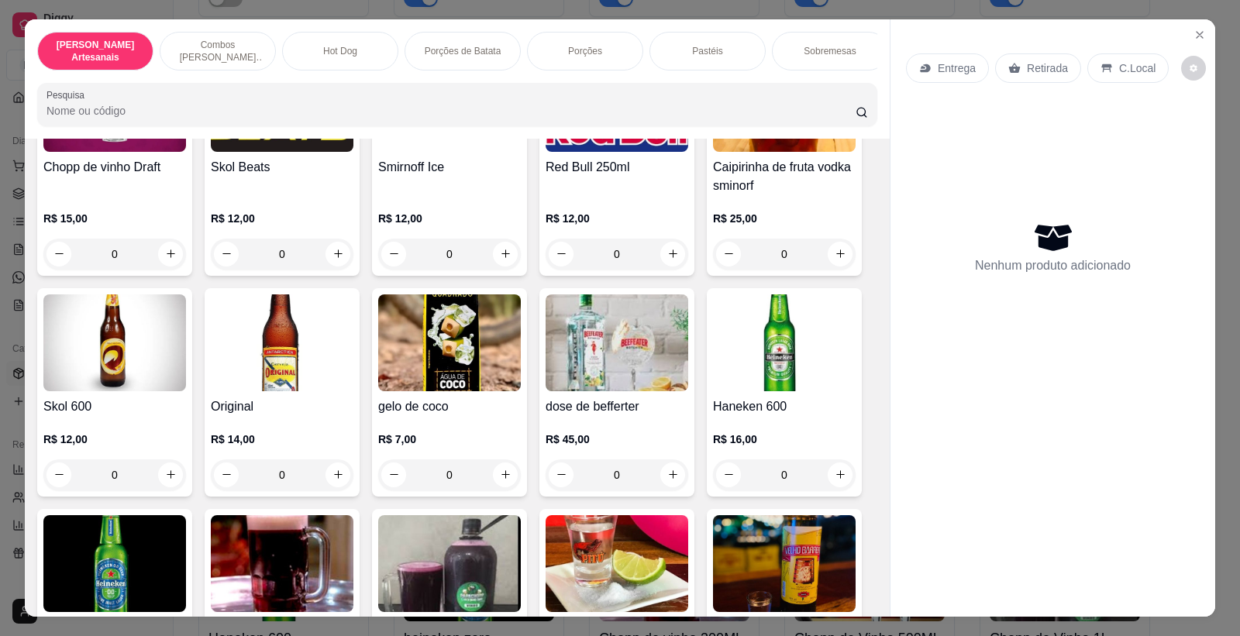
click at [91, 371] on img at bounding box center [114, 343] width 143 height 97
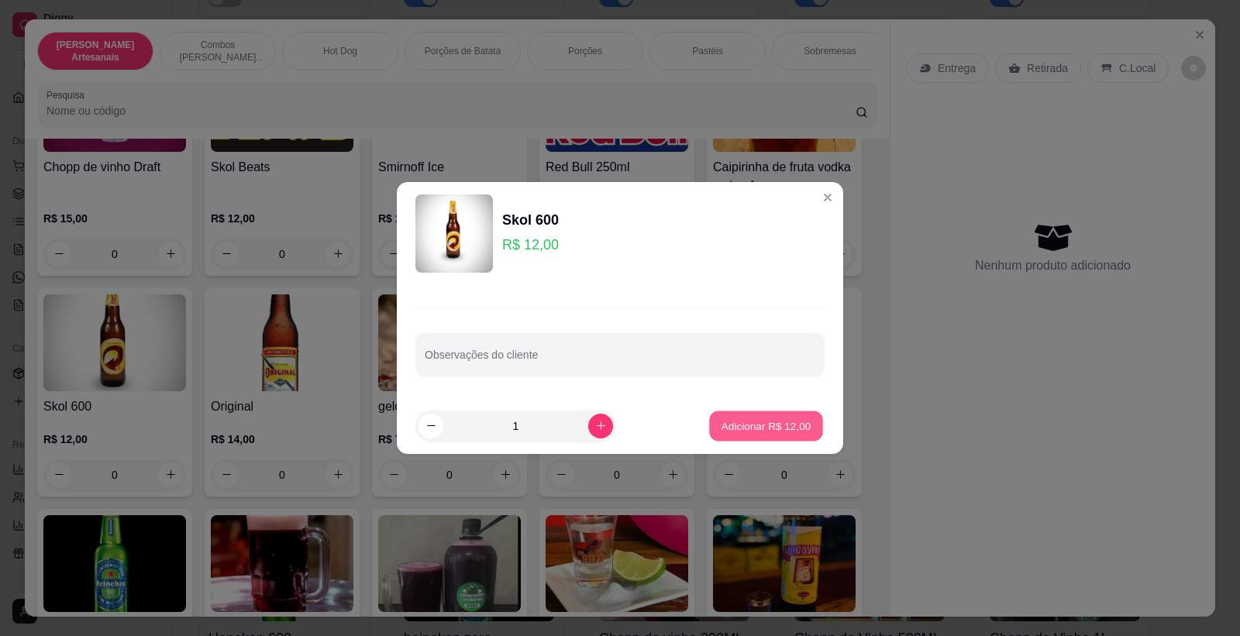
click at [726, 412] on button "Adicionar R$ 12,00" at bounding box center [766, 426] width 114 height 30
type input "1"
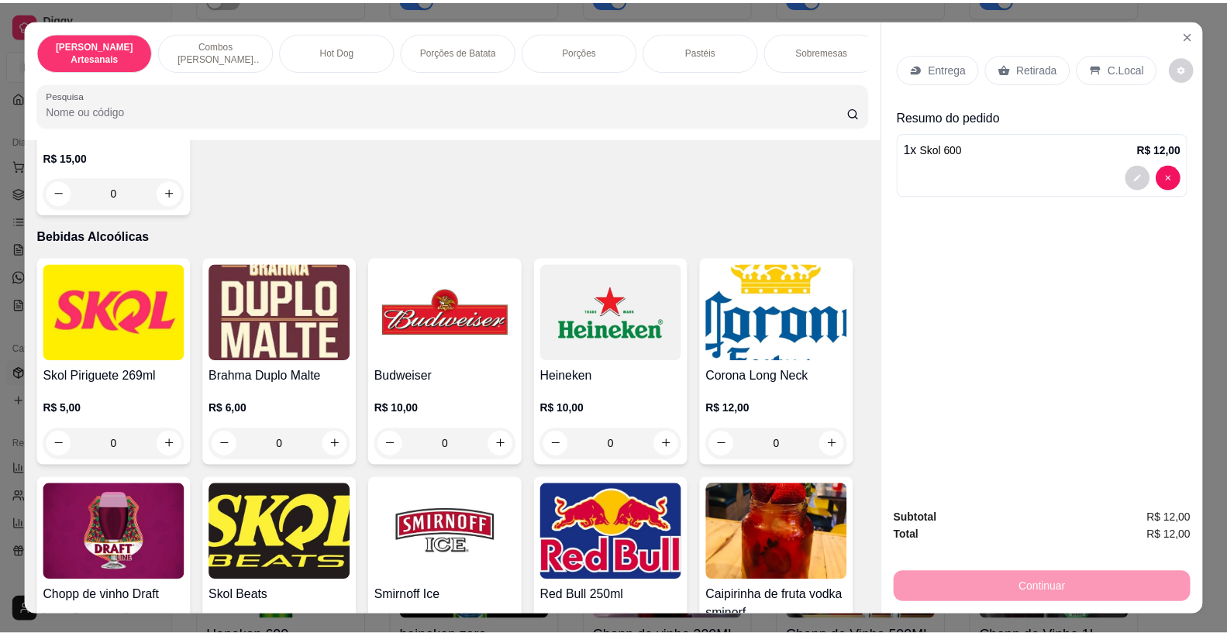
scroll to position [3789, 0]
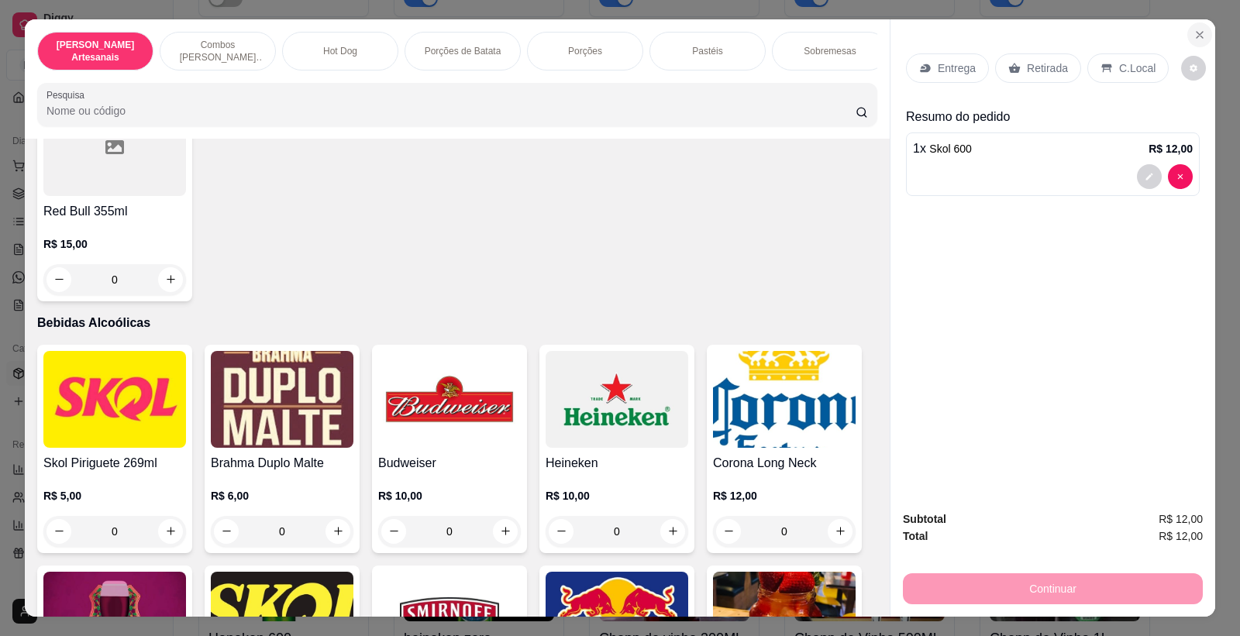
click at [1197, 34] on icon "Close" at bounding box center [1200, 35] width 6 height 6
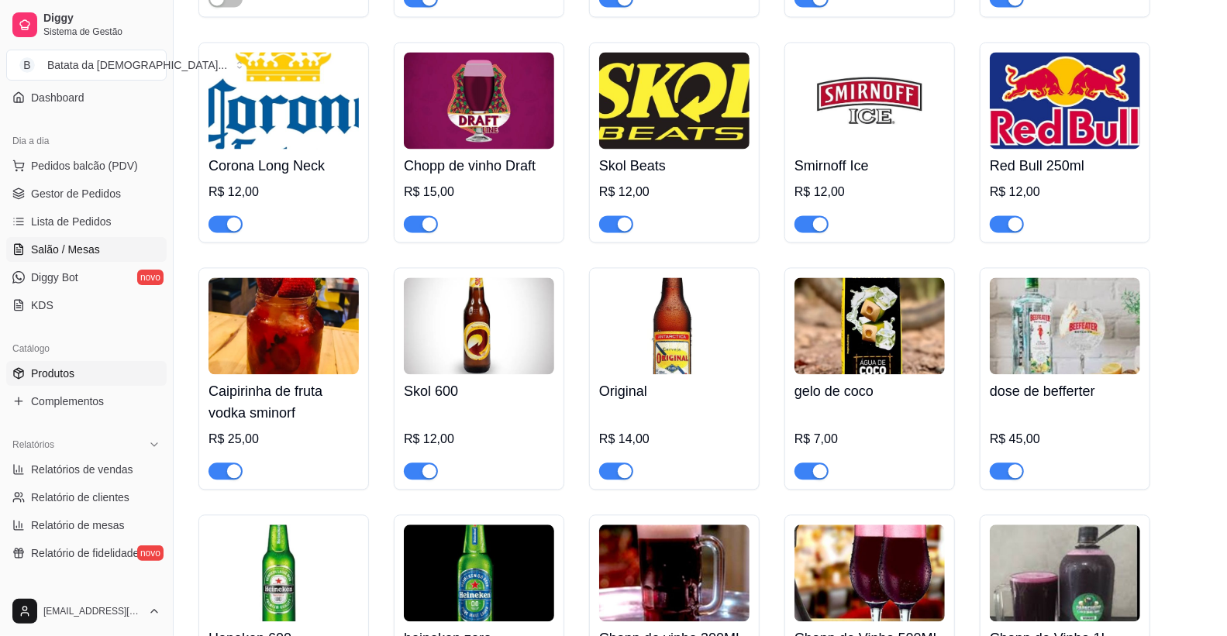
click at [47, 251] on span "Salão / Mesas" at bounding box center [65, 250] width 69 height 16
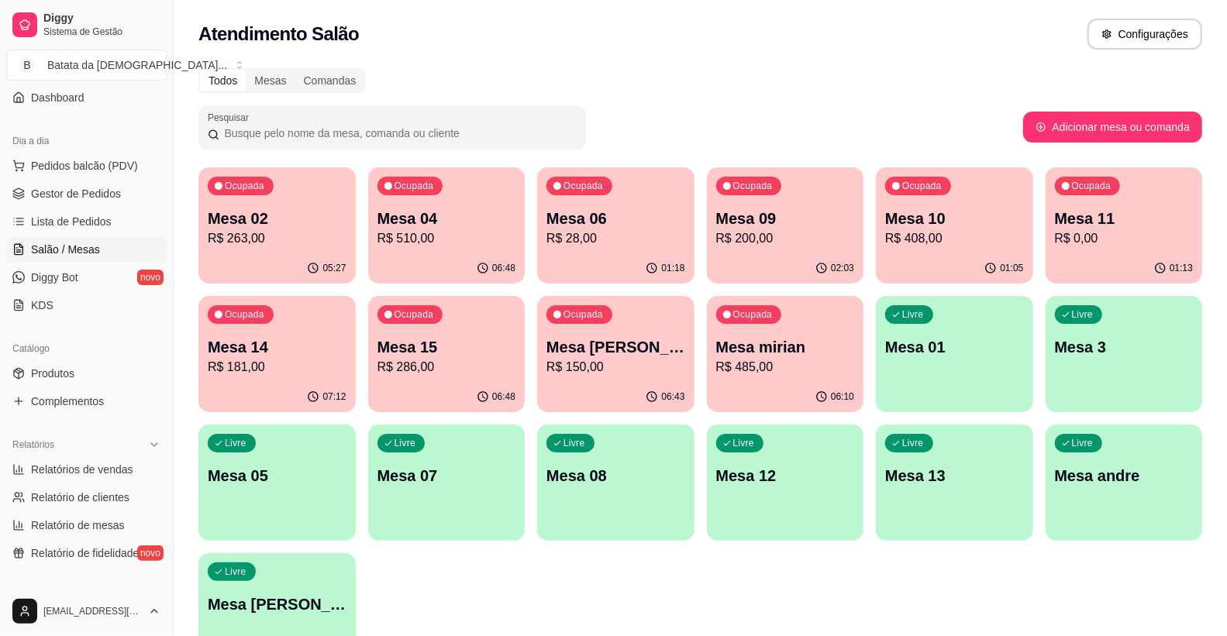
click at [88, 236] on ul "Pedidos balcão (PDV) Gestor de Pedidos Lista de Pedidos Salão / Mesas Diggy Bot…" at bounding box center [86, 235] width 160 height 164
click at [88, 218] on span "Lista de Pedidos" at bounding box center [71, 222] width 81 height 16
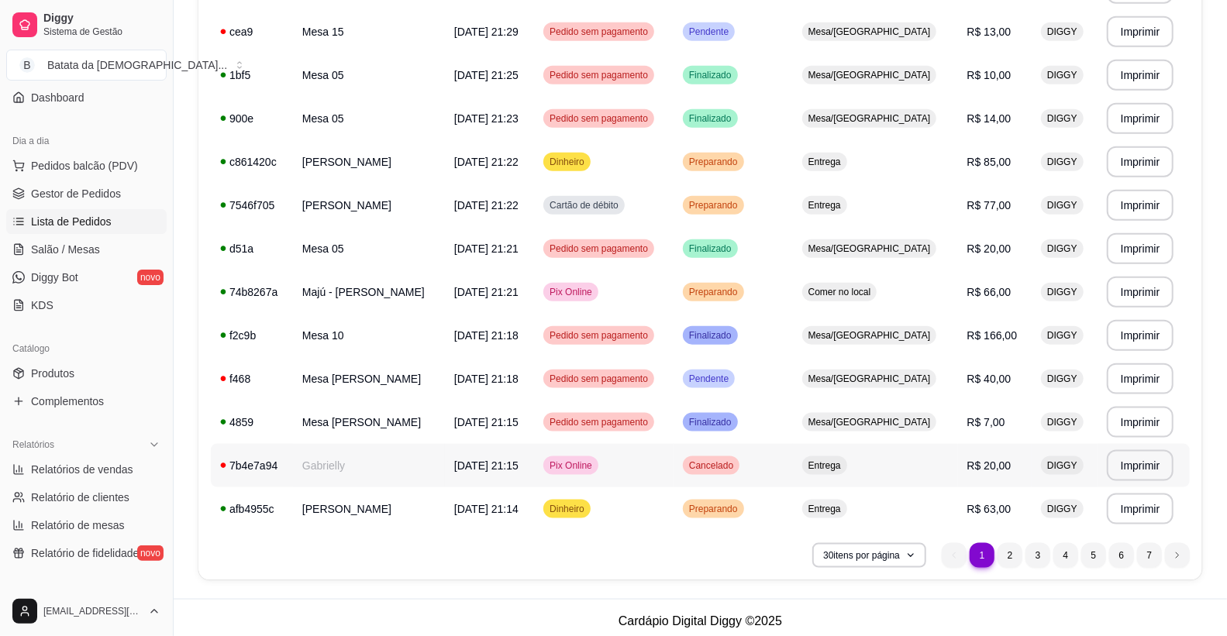
scroll to position [1002, 0]
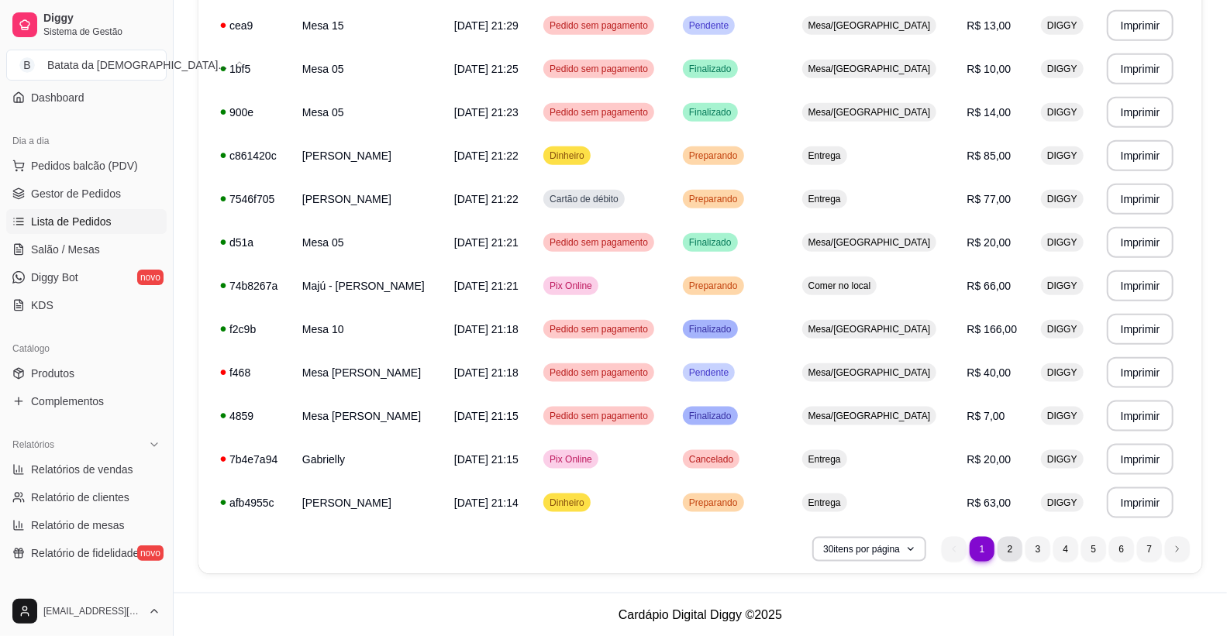
click at [1005, 545] on li "2" at bounding box center [1010, 549] width 25 height 25
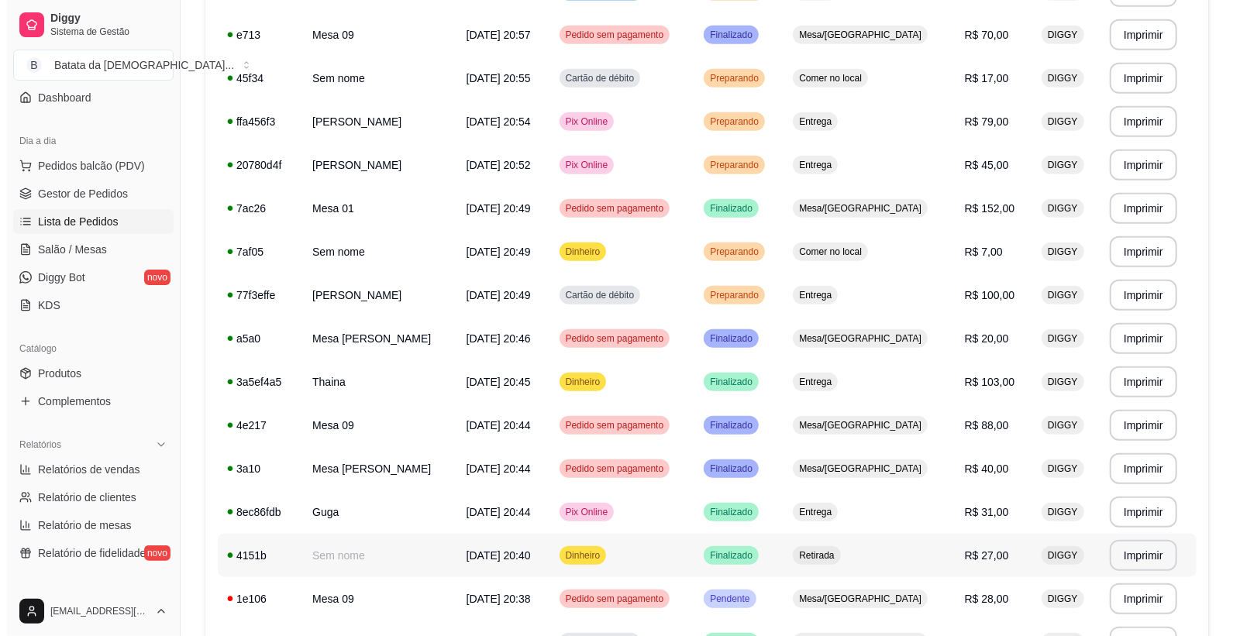
scroll to position [571, 0]
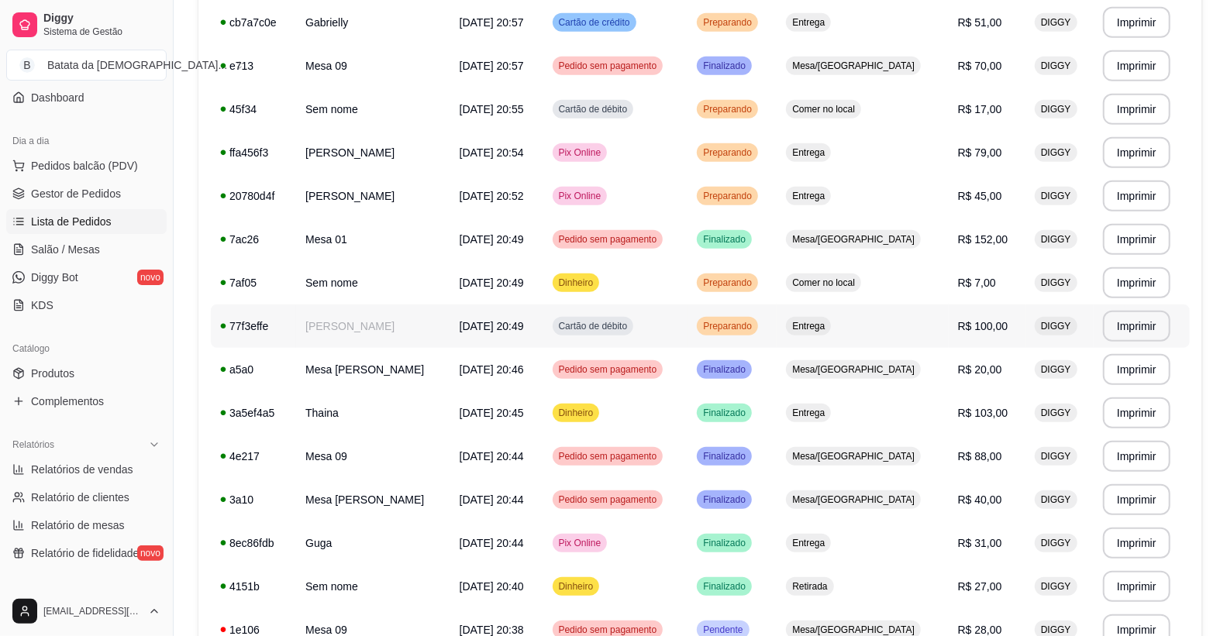
click at [385, 342] on td "[PERSON_NAME]" at bounding box center [373, 326] width 154 height 43
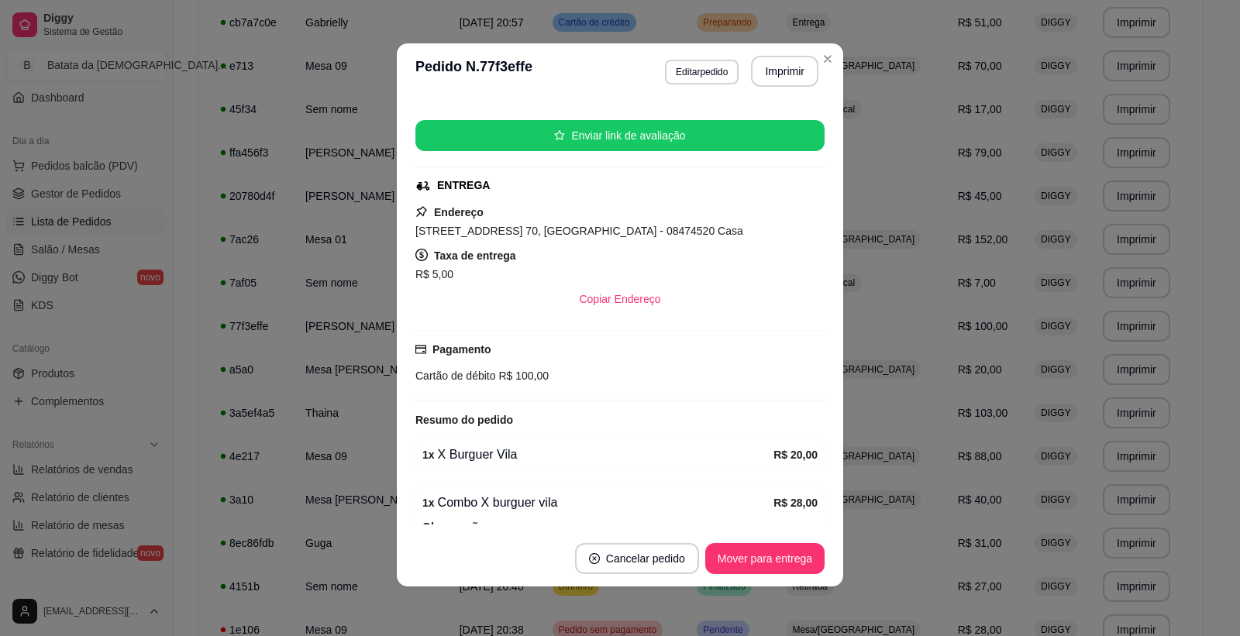
scroll to position [175, 0]
